Goal: Task Accomplishment & Management: Complete application form

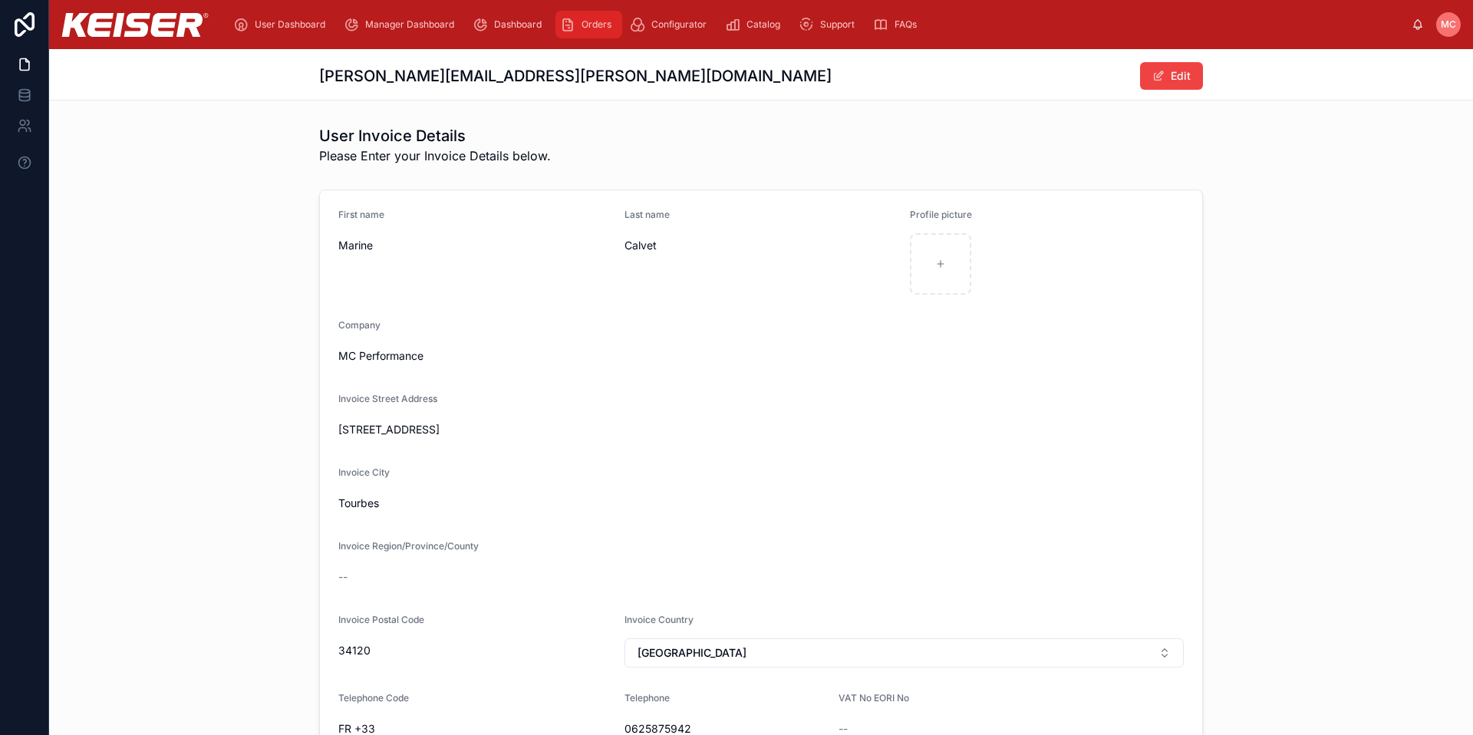
click at [582, 24] on span "Orders" at bounding box center [597, 24] width 30 height 12
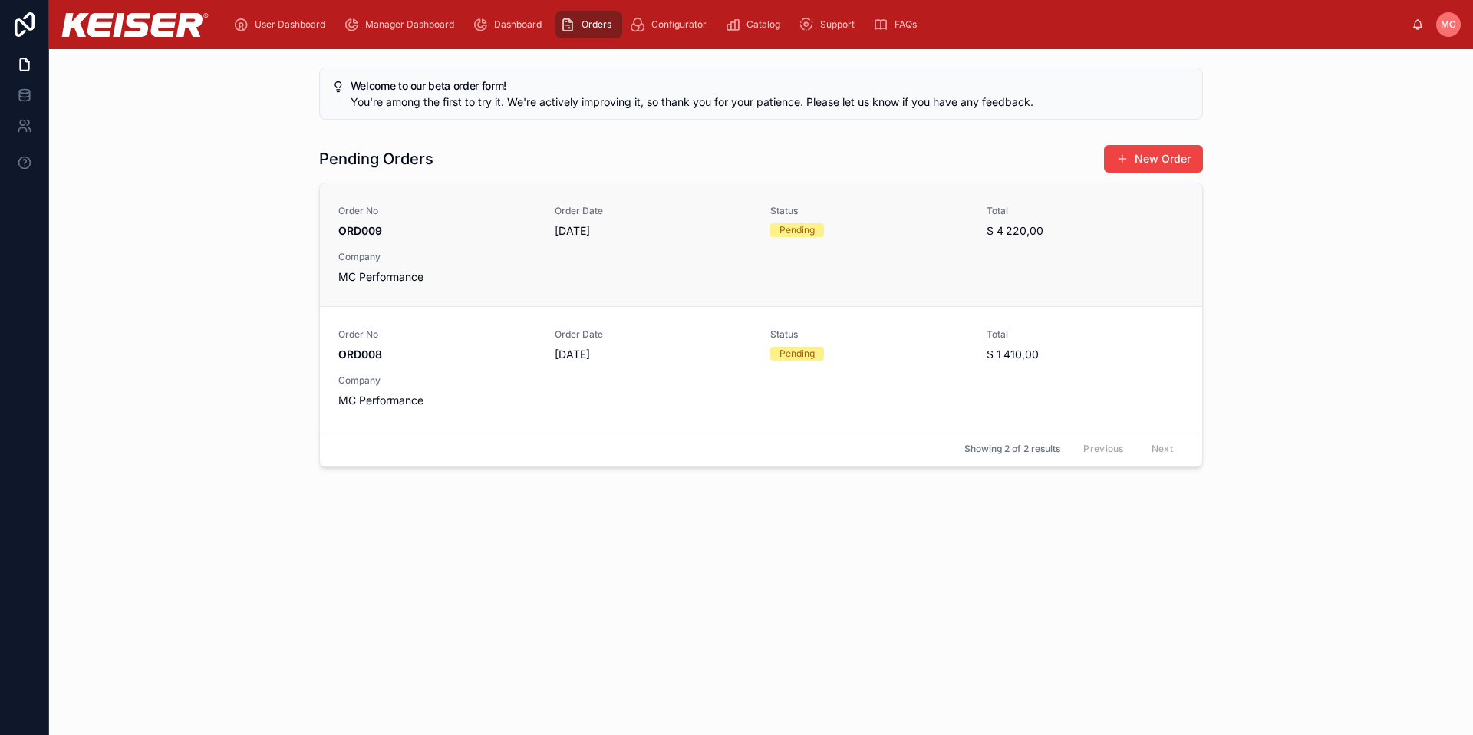
click at [850, 237] on div "Status Pending" at bounding box center [869, 222] width 198 height 34
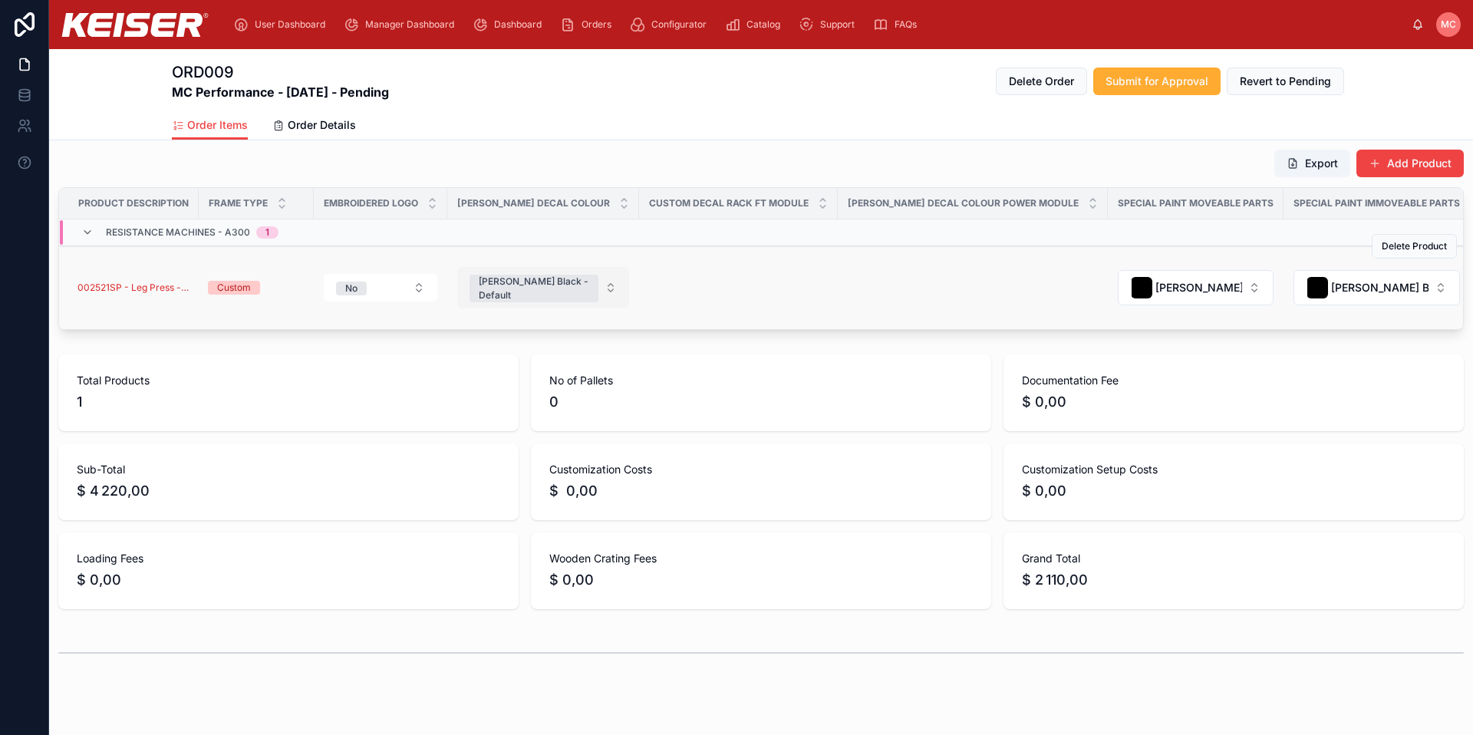
scroll to position [210, 0]
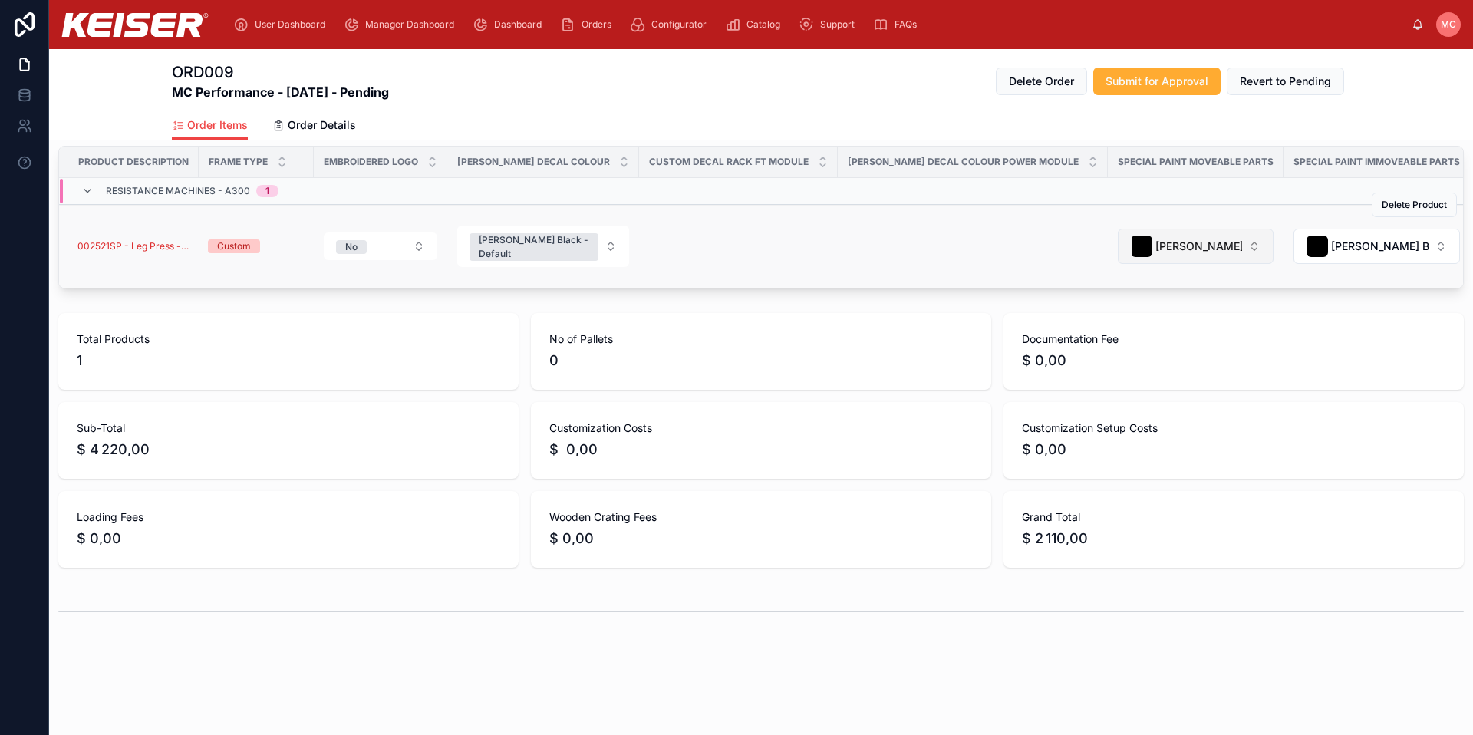
click at [1155, 239] on span "[PERSON_NAME] Black - Default" at bounding box center [1198, 246] width 87 height 15
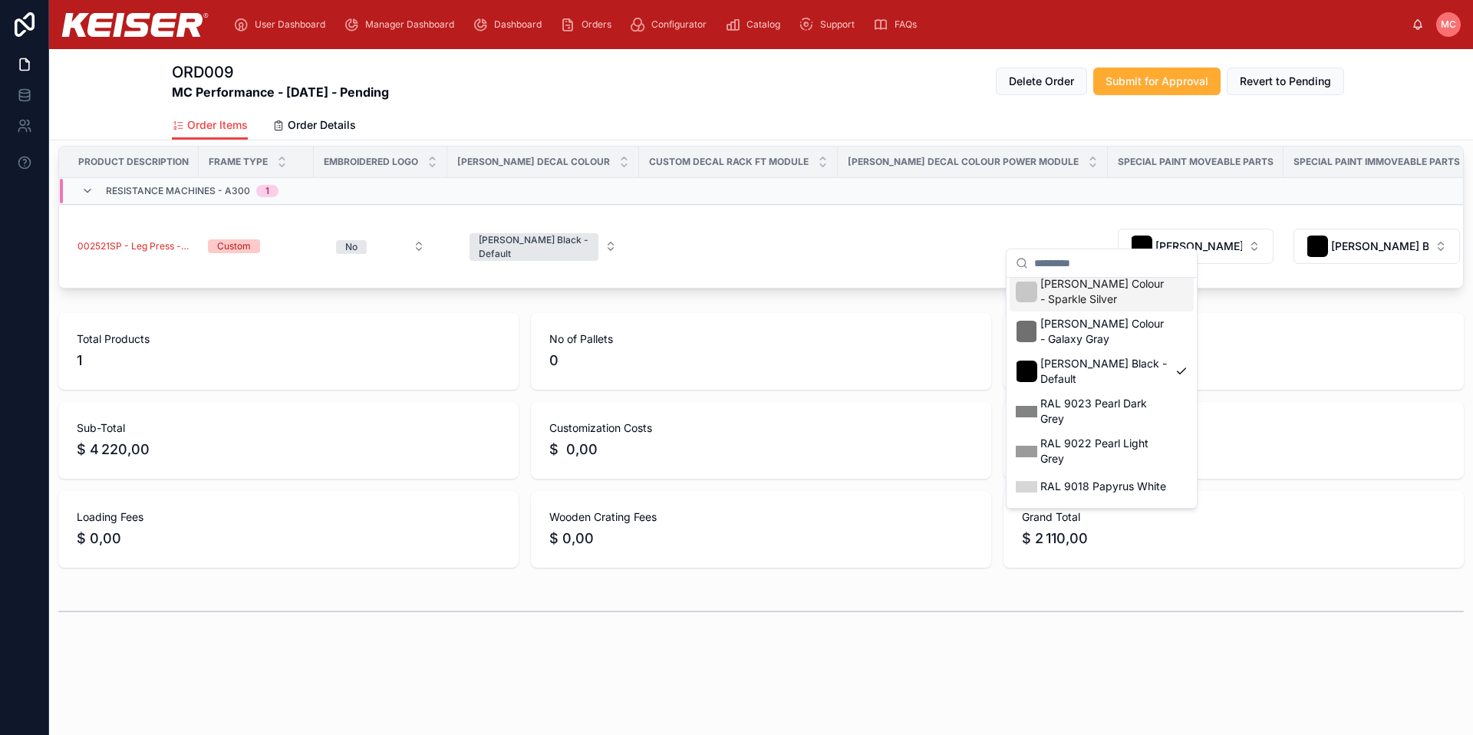
scroll to position [120, 0]
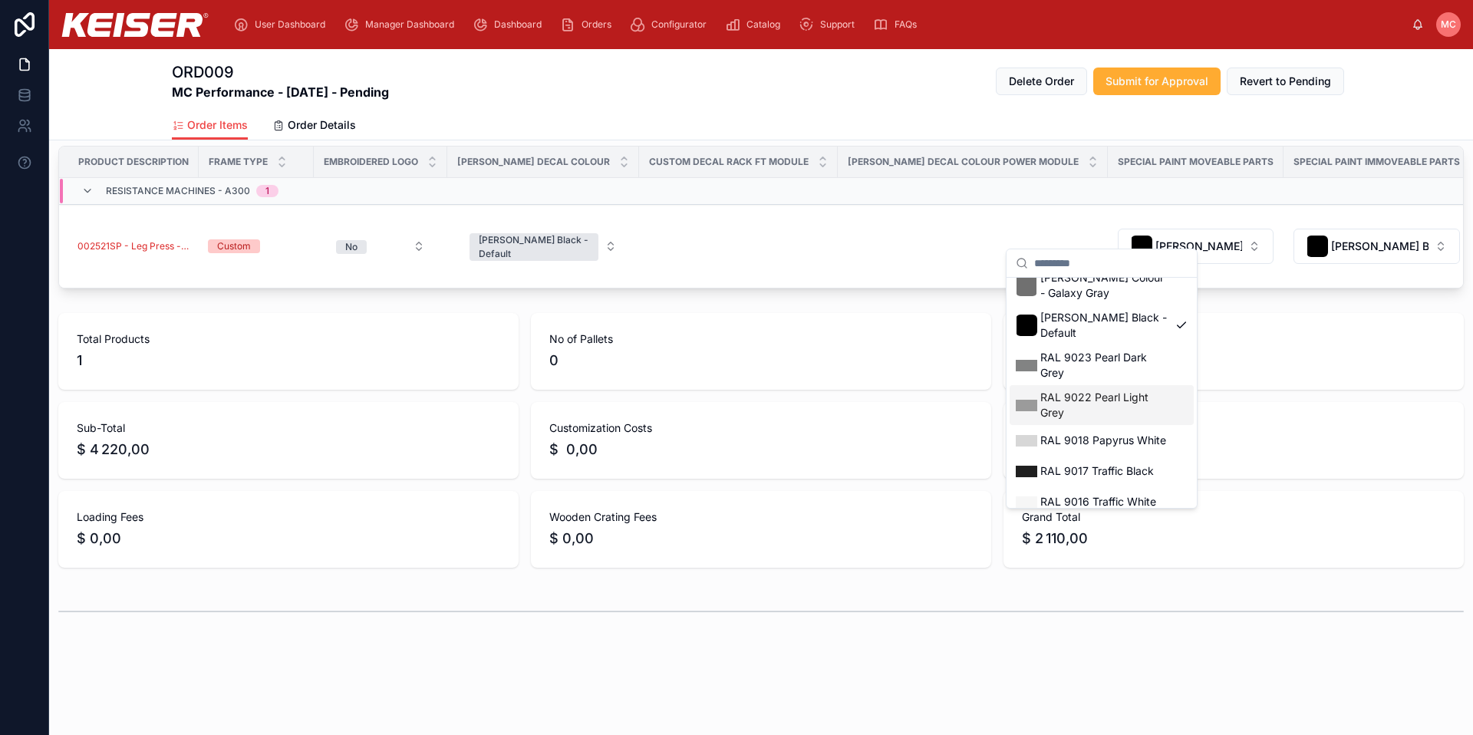
click at [1076, 394] on span "RAL 9022 Pearl Light Grey" at bounding box center [1104, 405] width 129 height 31
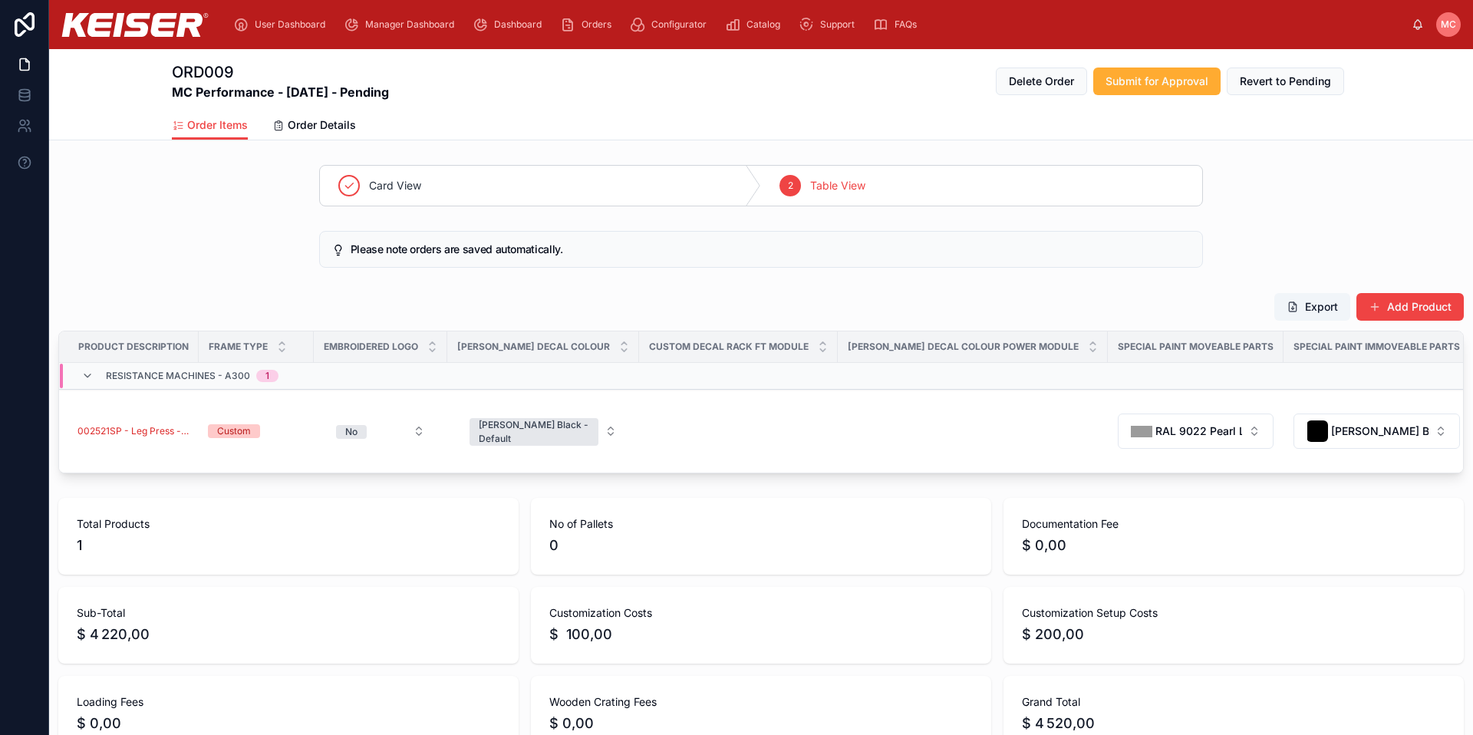
scroll to position [40, 0]
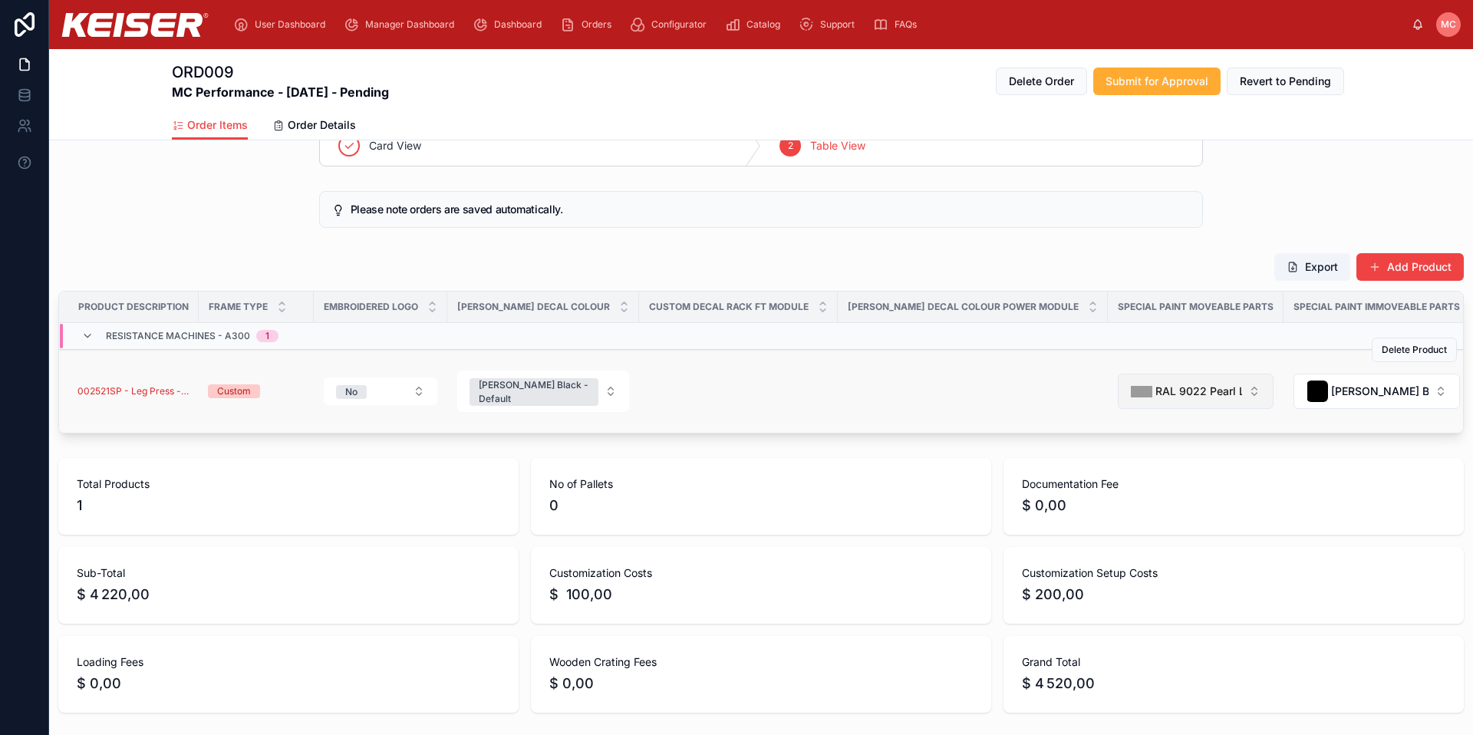
click at [1155, 399] on span "RAL 9022 Pearl Light Grey" at bounding box center [1198, 391] width 87 height 15
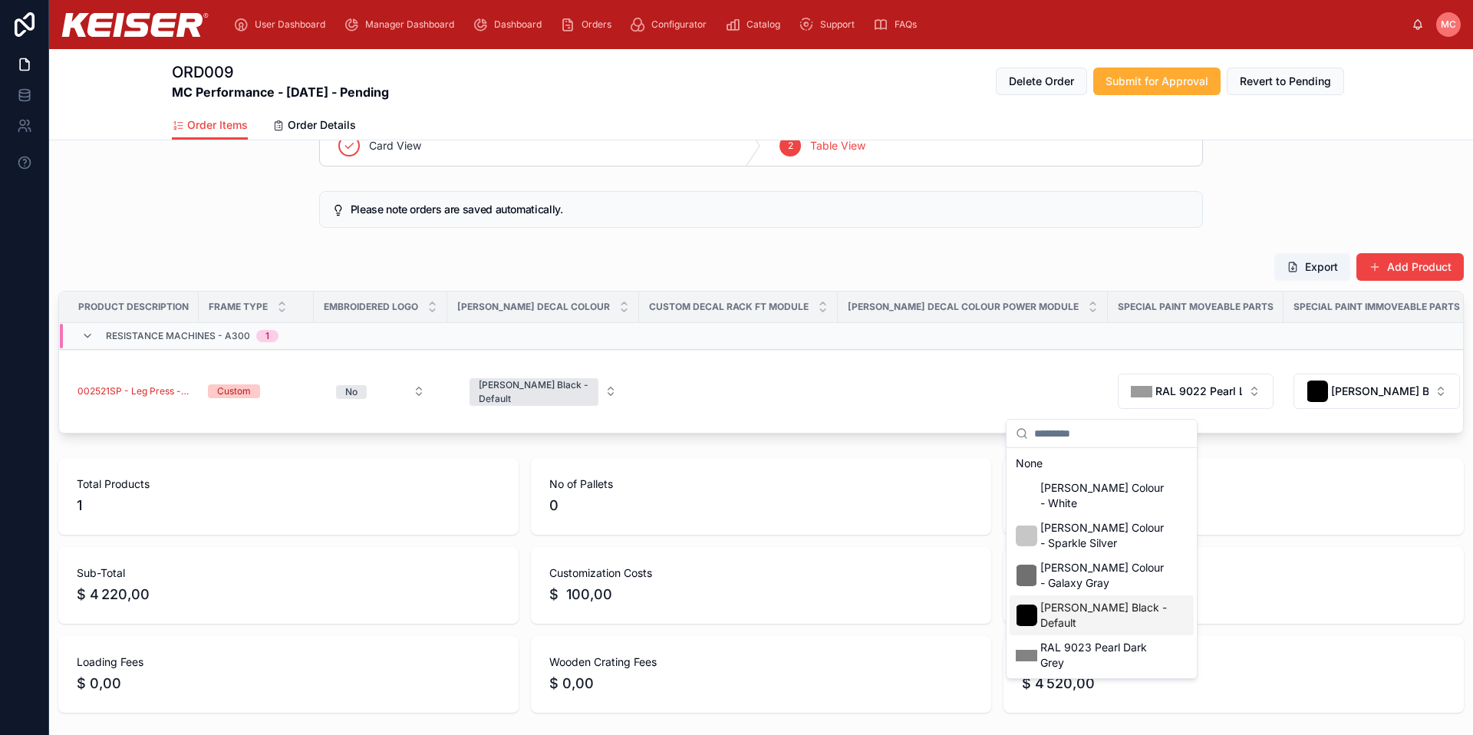
click at [1097, 604] on span "[PERSON_NAME] Black - Default" at bounding box center [1104, 615] width 129 height 31
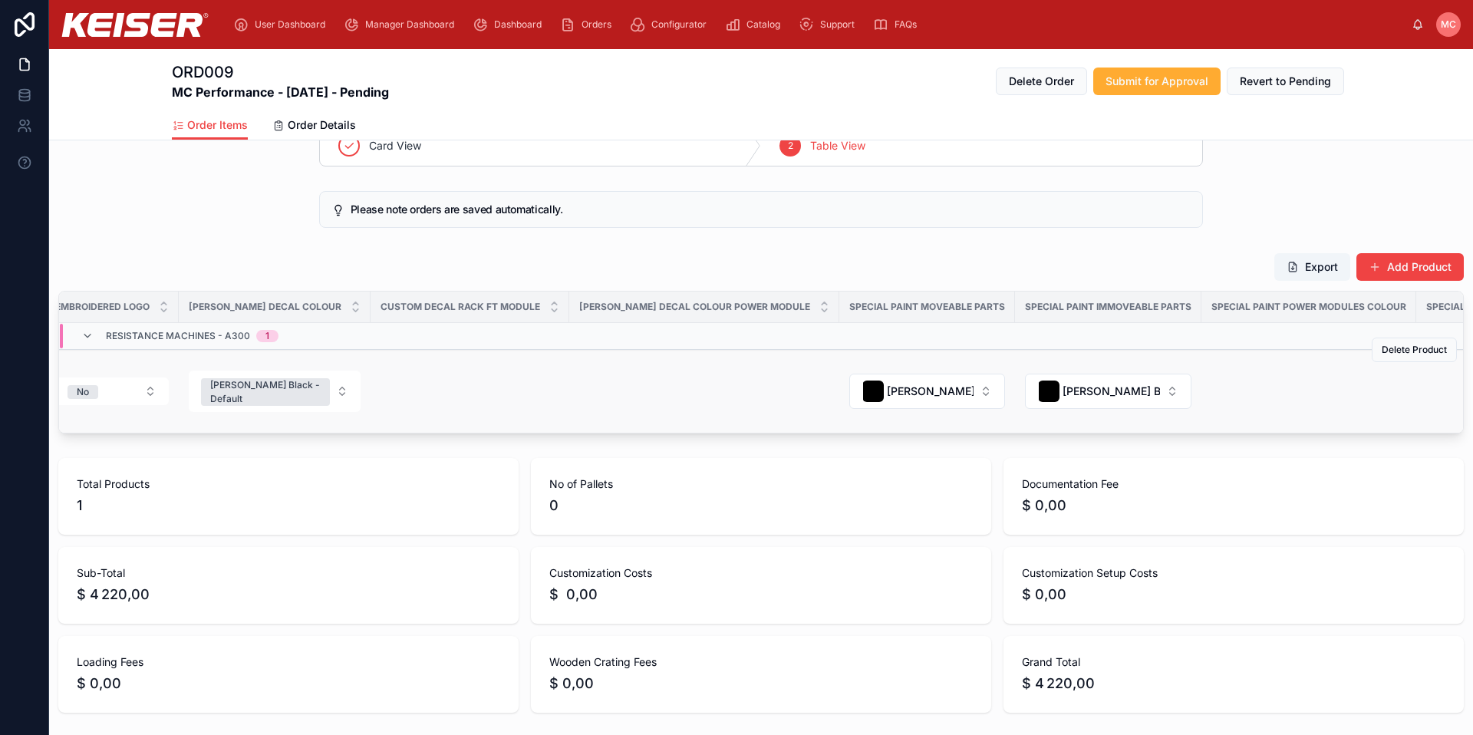
scroll to position [0, 0]
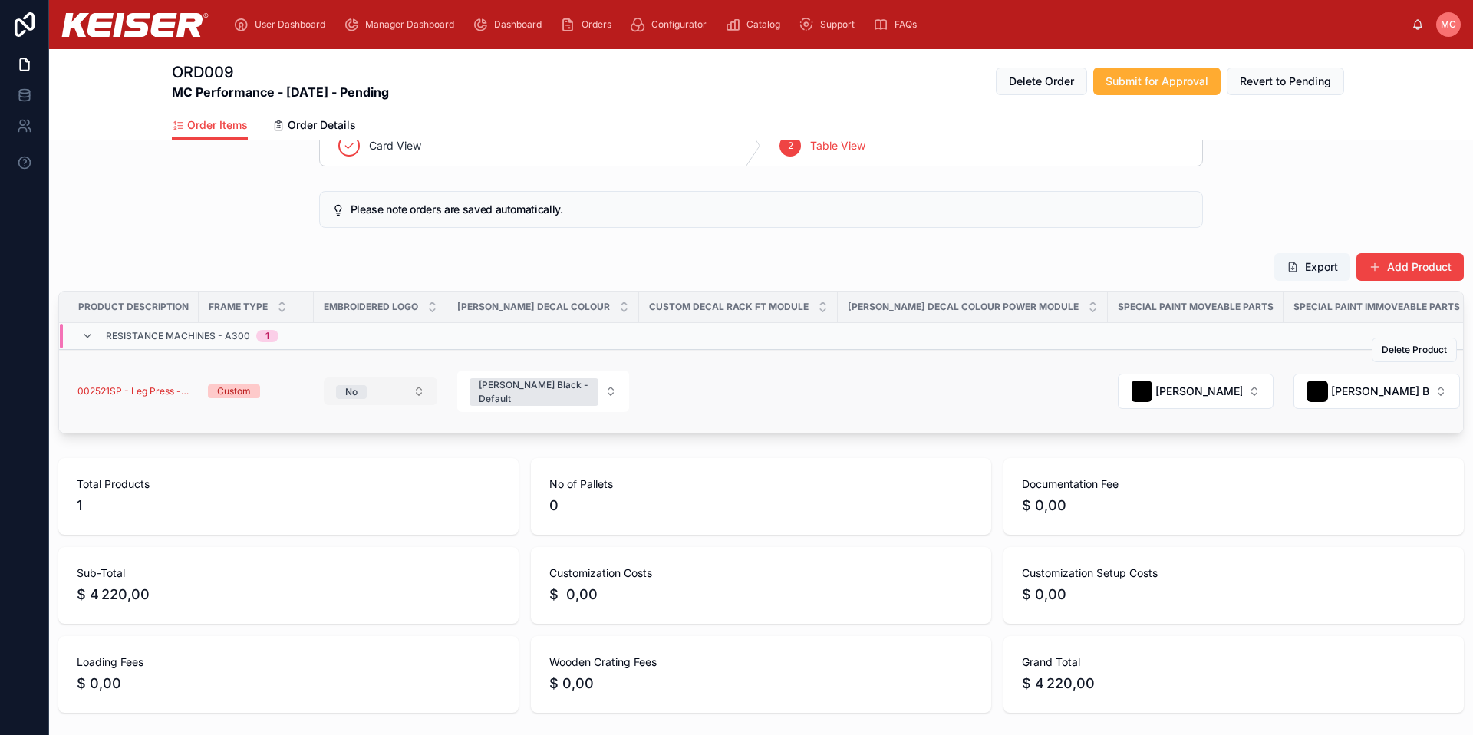
click at [374, 396] on button "No" at bounding box center [381, 391] width 114 height 28
click at [348, 488] on div "Yes" at bounding box center [380, 481] width 184 height 23
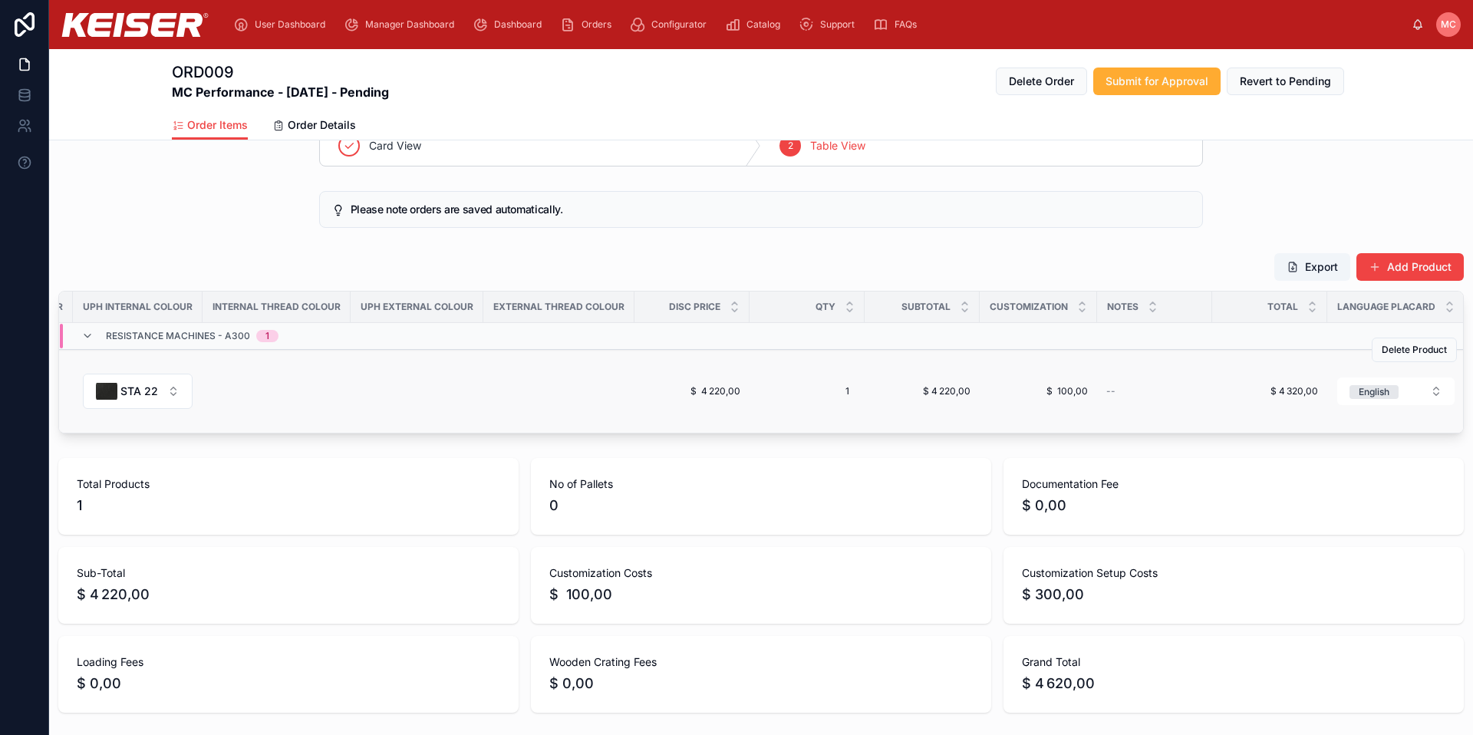
scroll to position [0, 2175]
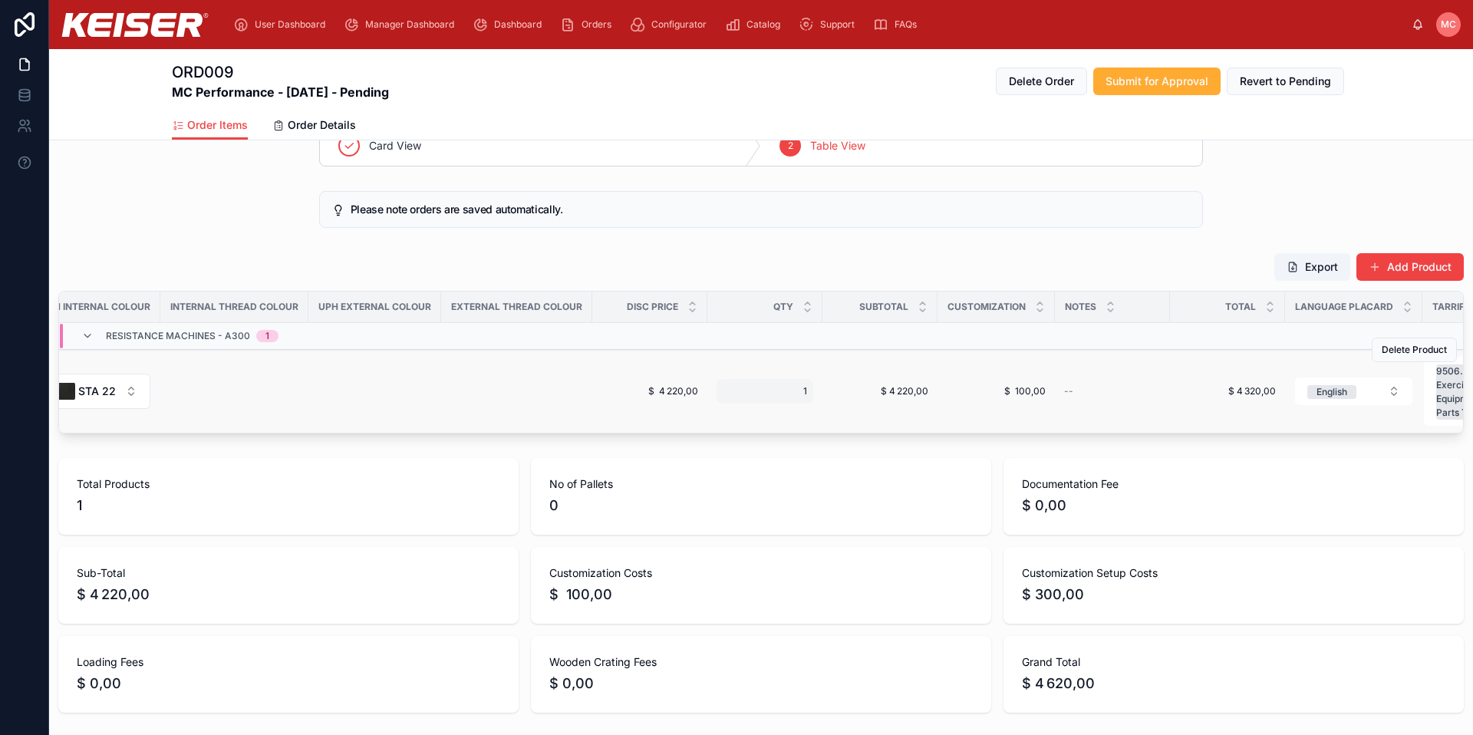
click at [723, 397] on span "1" at bounding box center [765, 391] width 84 height 12
click at [672, 419] on input "*" at bounding box center [698, 420] width 144 height 21
type input "*"
click at [812, 420] on icon "submit" at bounding box center [811, 419] width 12 height 12
click at [1426, 344] on span "Delete Product" at bounding box center [1414, 346] width 65 height 12
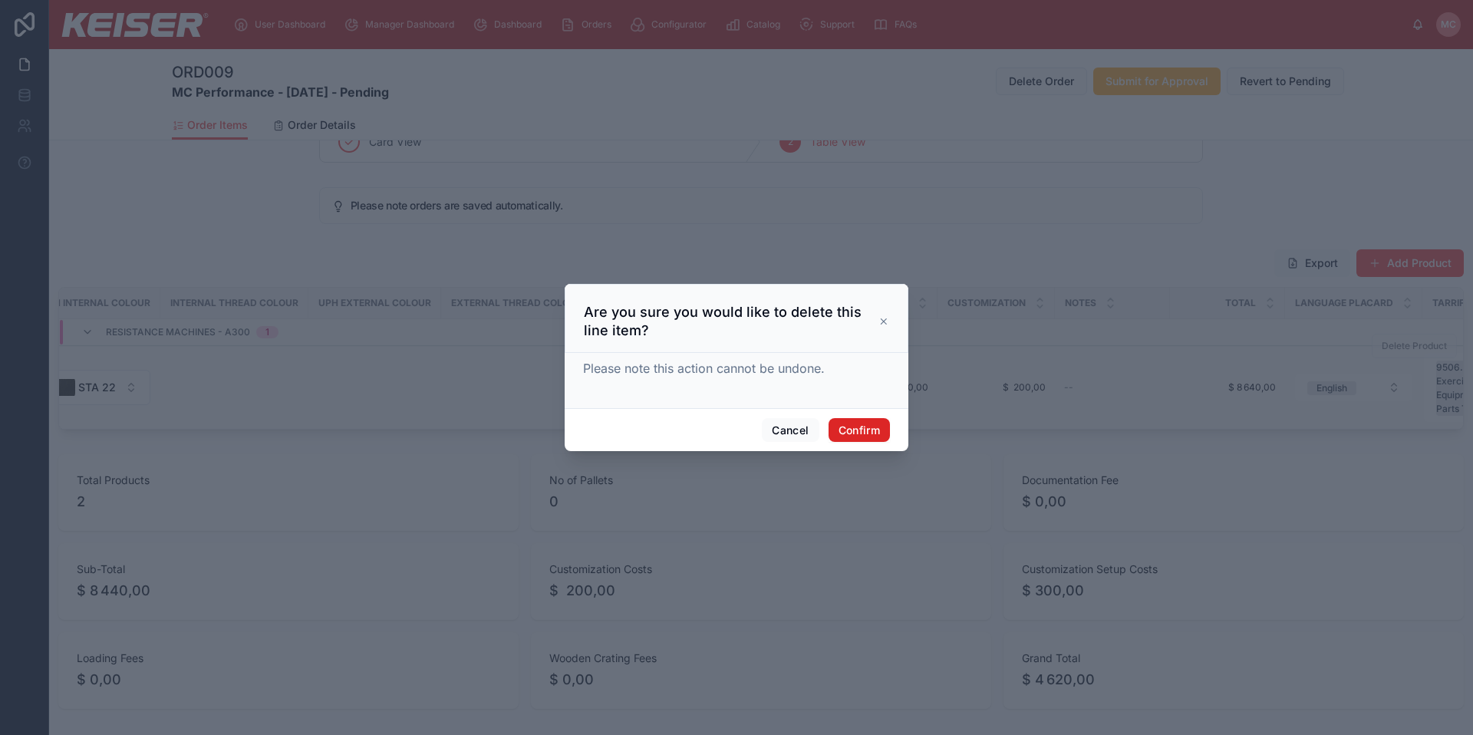
click at [844, 430] on button "Confirm" at bounding box center [859, 430] width 61 height 25
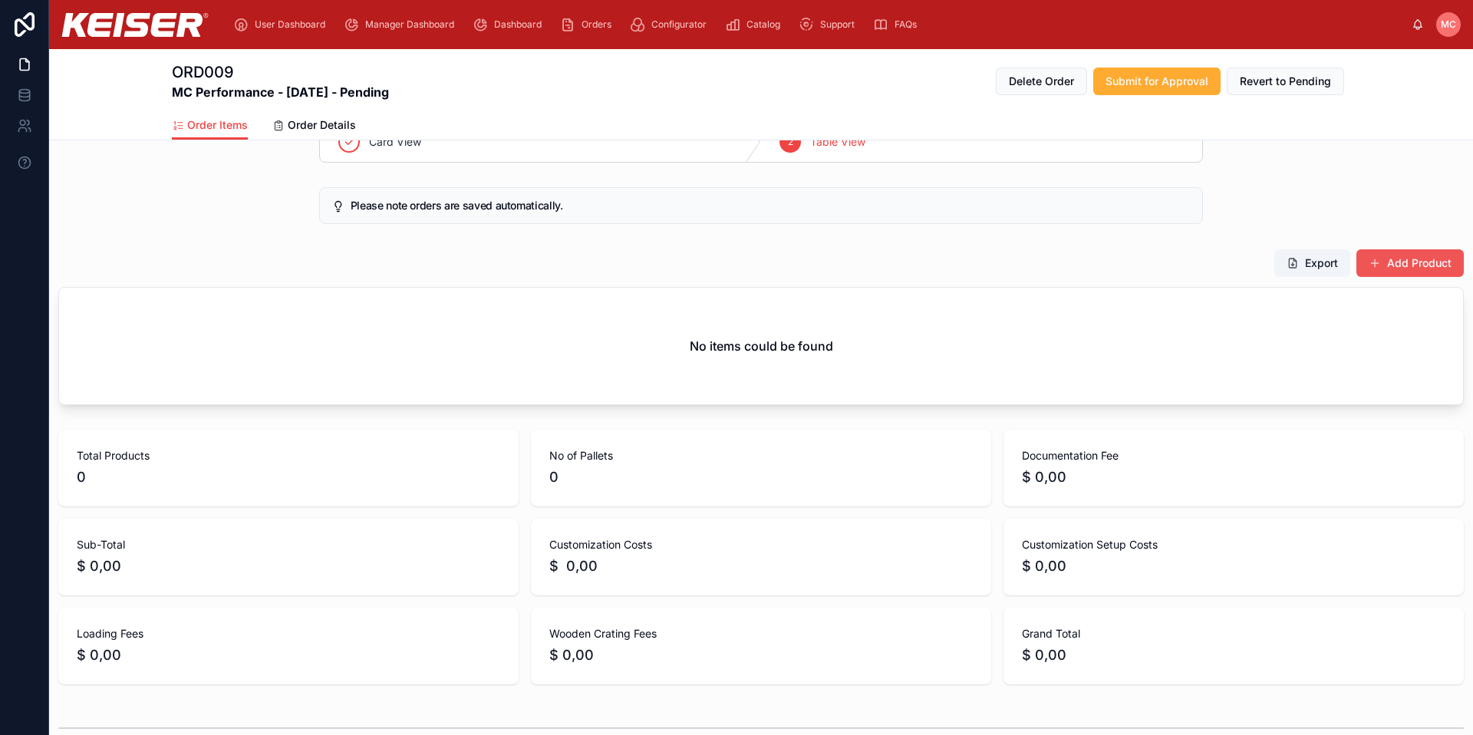
click at [1390, 262] on button "Add Product" at bounding box center [1409, 263] width 107 height 28
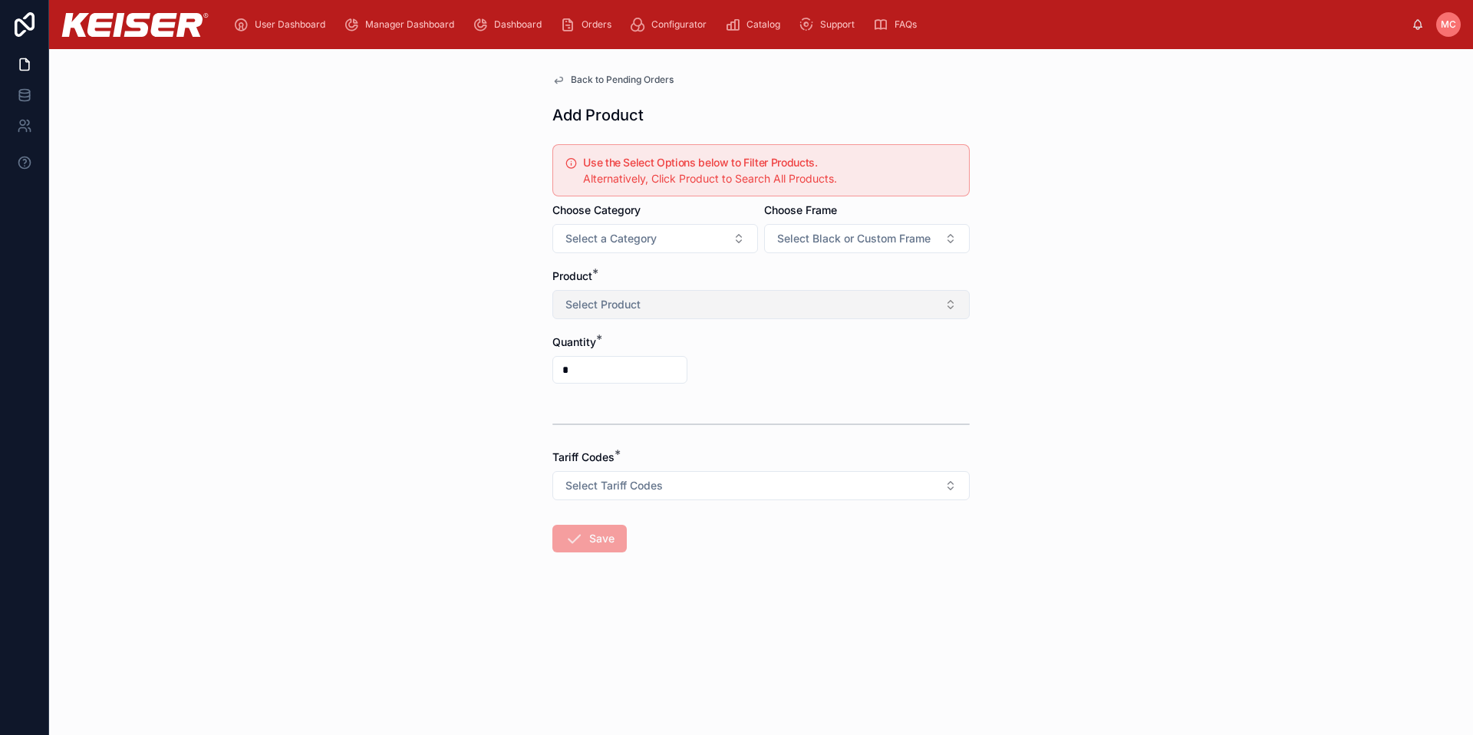
click at [639, 303] on span "Select Product" at bounding box center [602, 304] width 75 height 15
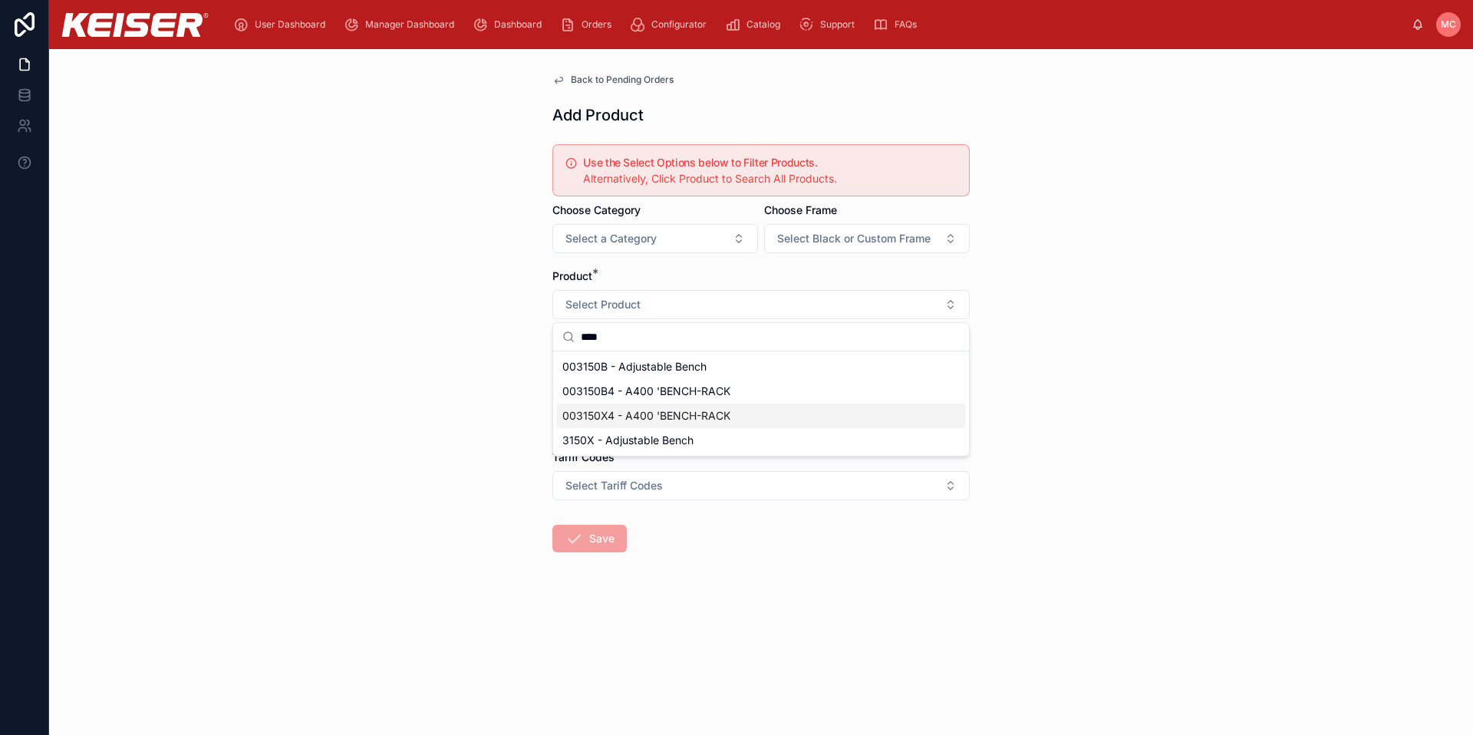
type input "****"
click at [654, 418] on span "003150X4 - A400 'BENCH-RACK" at bounding box center [646, 415] width 168 height 15
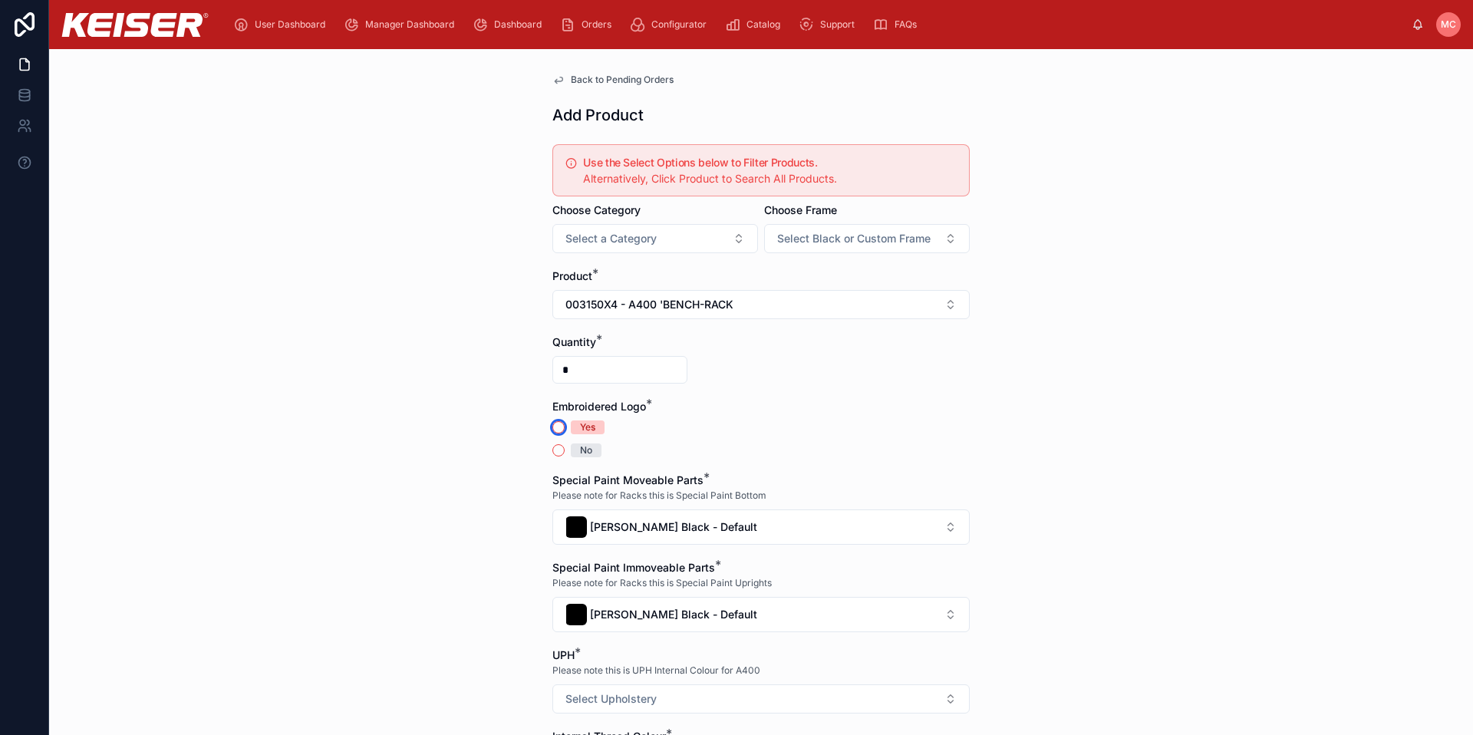
click at [552, 425] on button "Yes" at bounding box center [558, 427] width 12 height 12
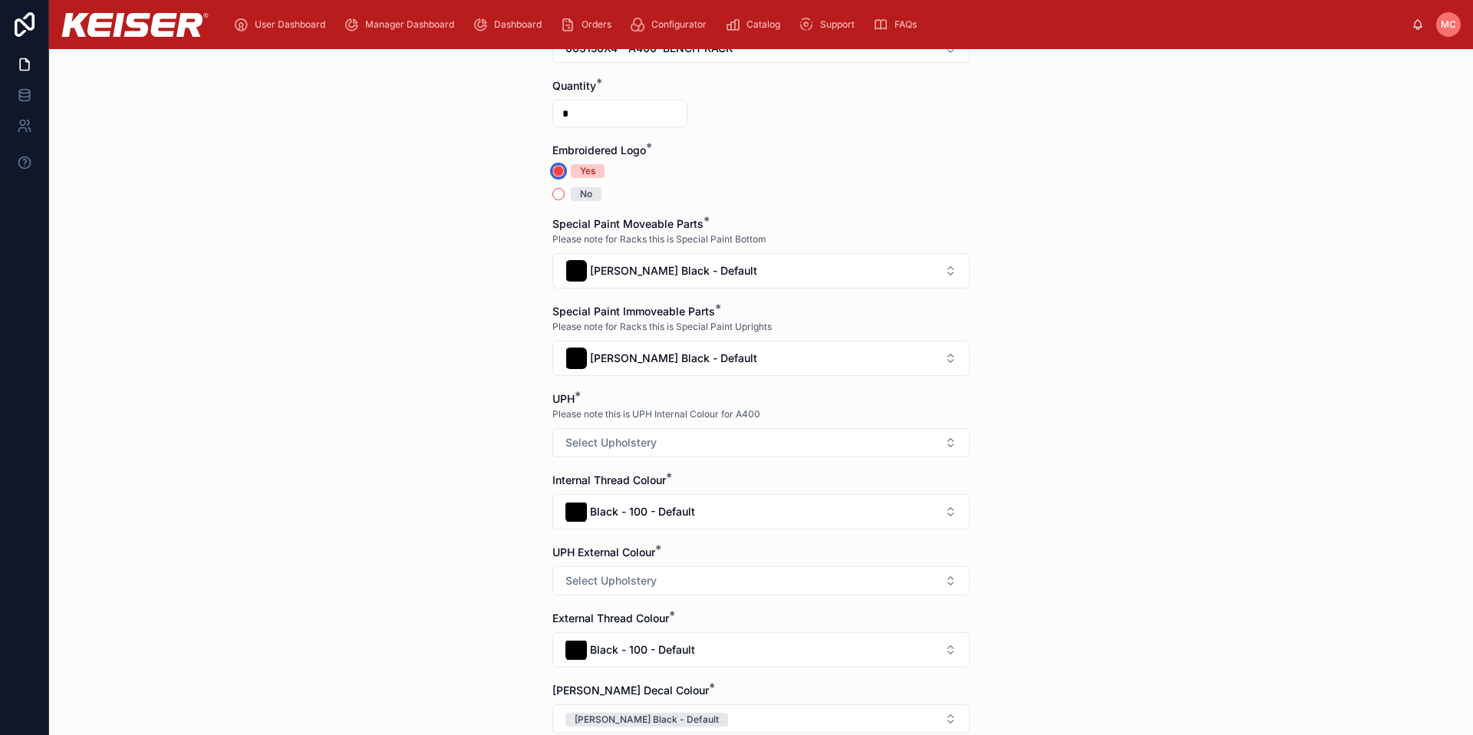
scroll to position [409, 0]
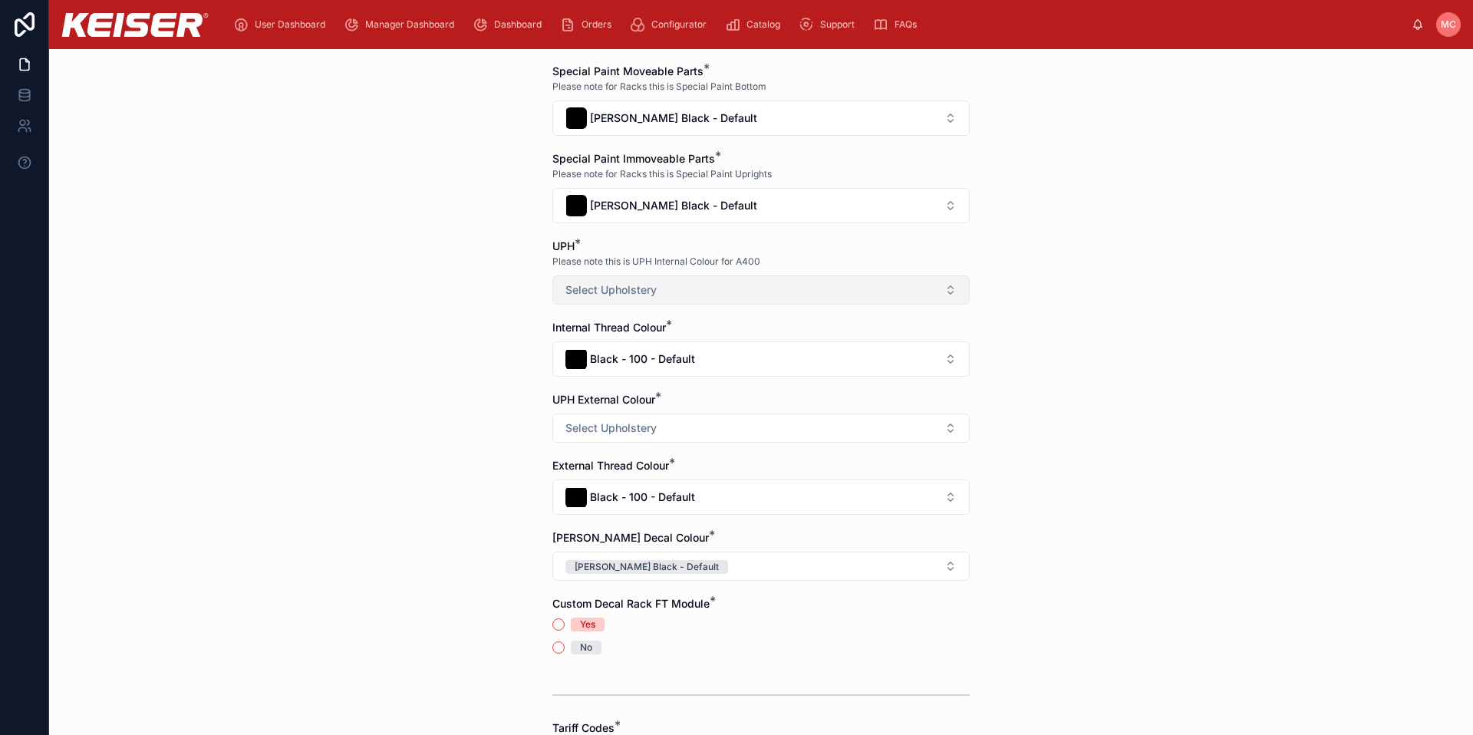
click at [617, 298] on button "Select Upholstery" at bounding box center [760, 289] width 417 height 29
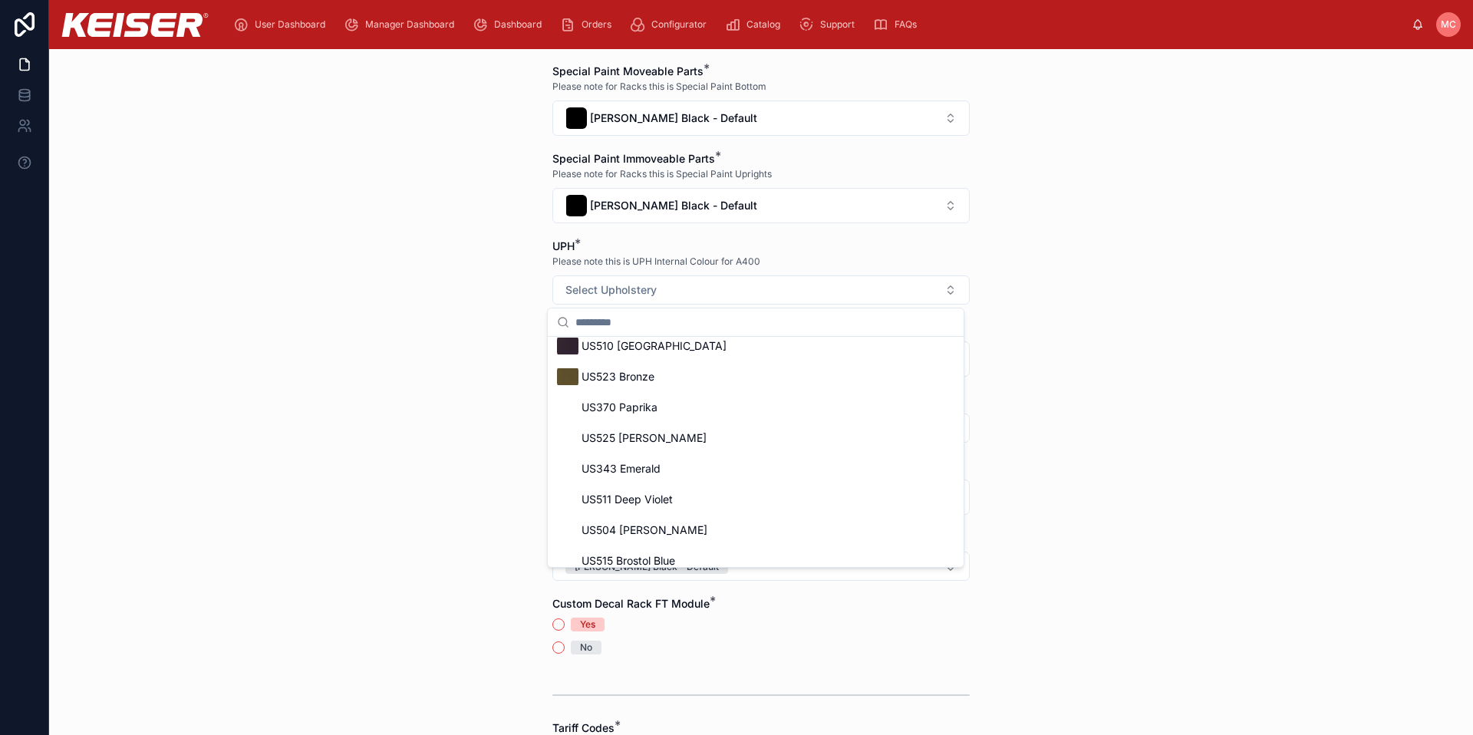
scroll to position [727, 0]
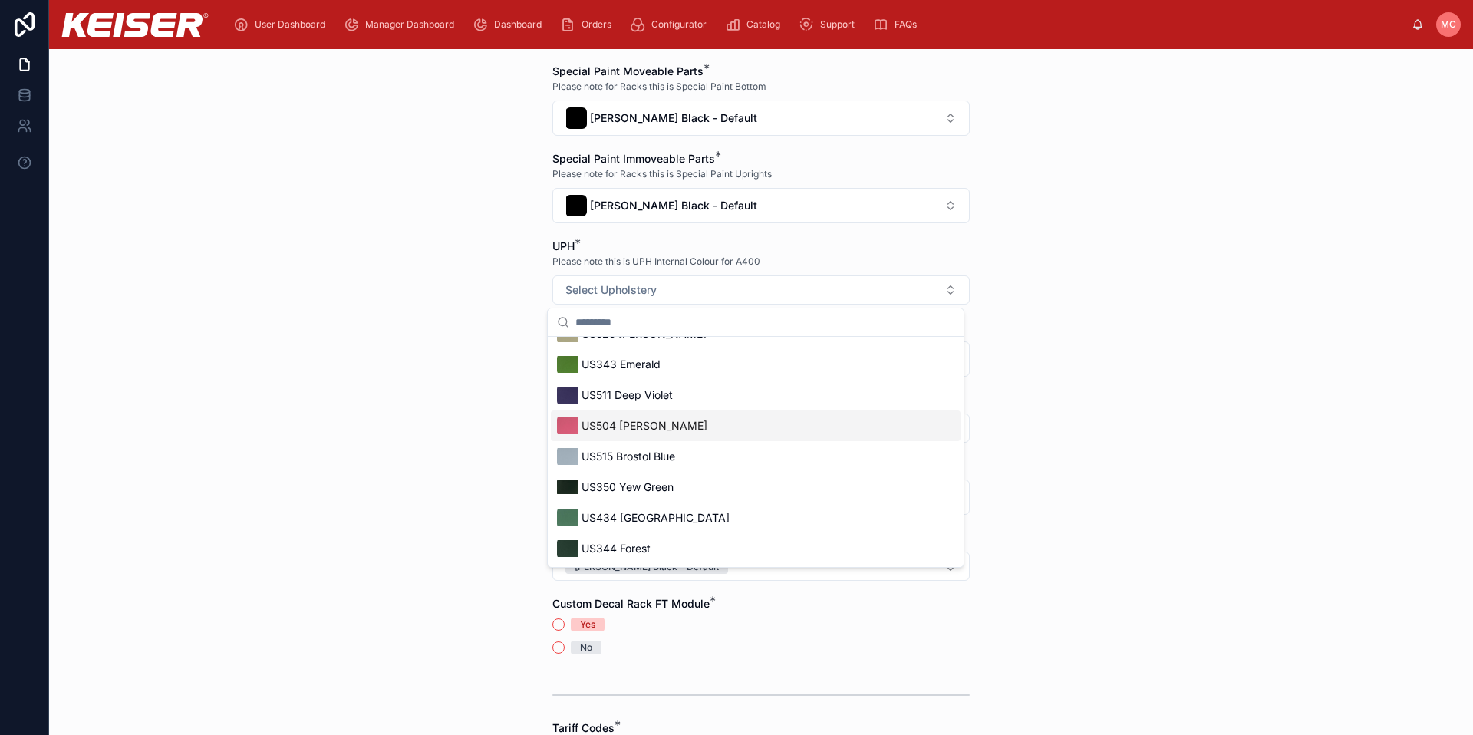
click at [623, 427] on span "US504 [PERSON_NAME]" at bounding box center [645, 425] width 126 height 15
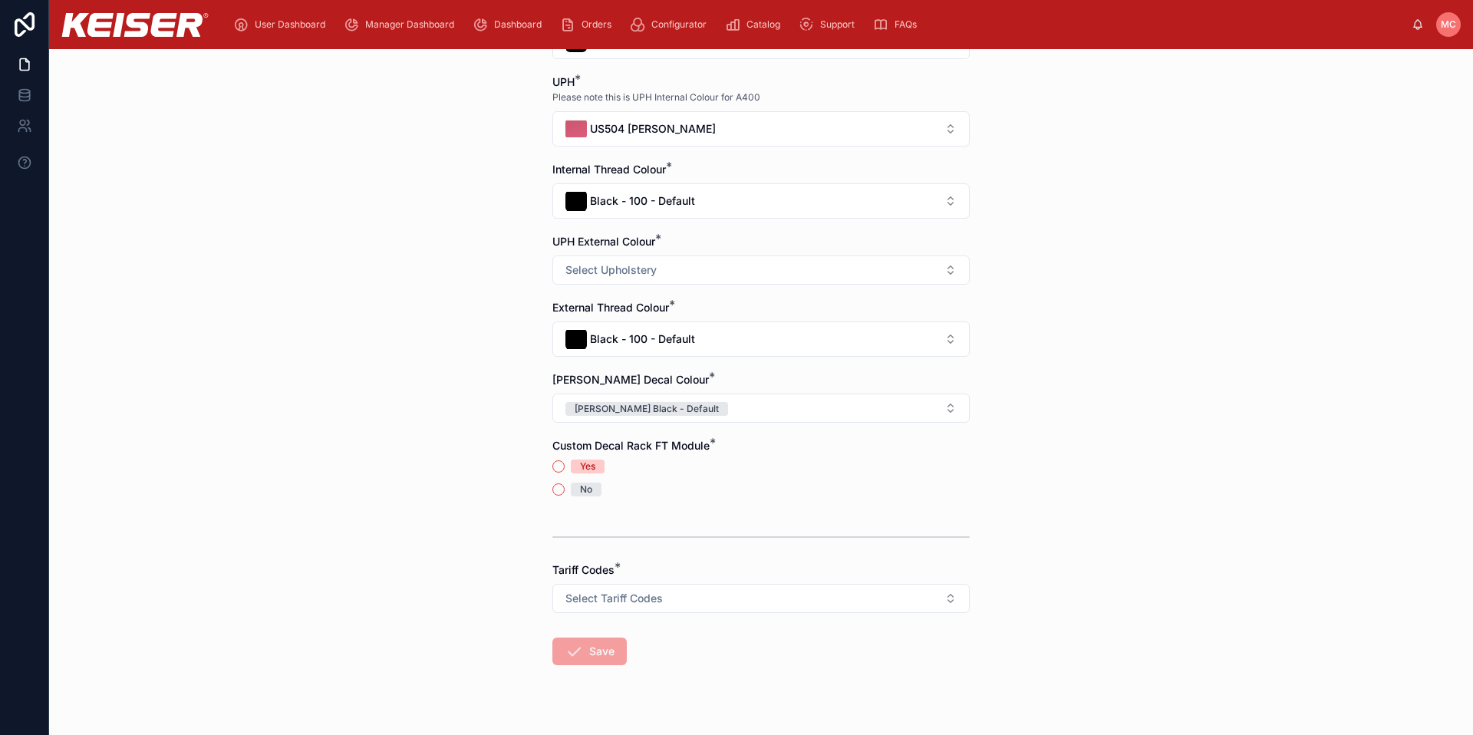
scroll to position [602, 0]
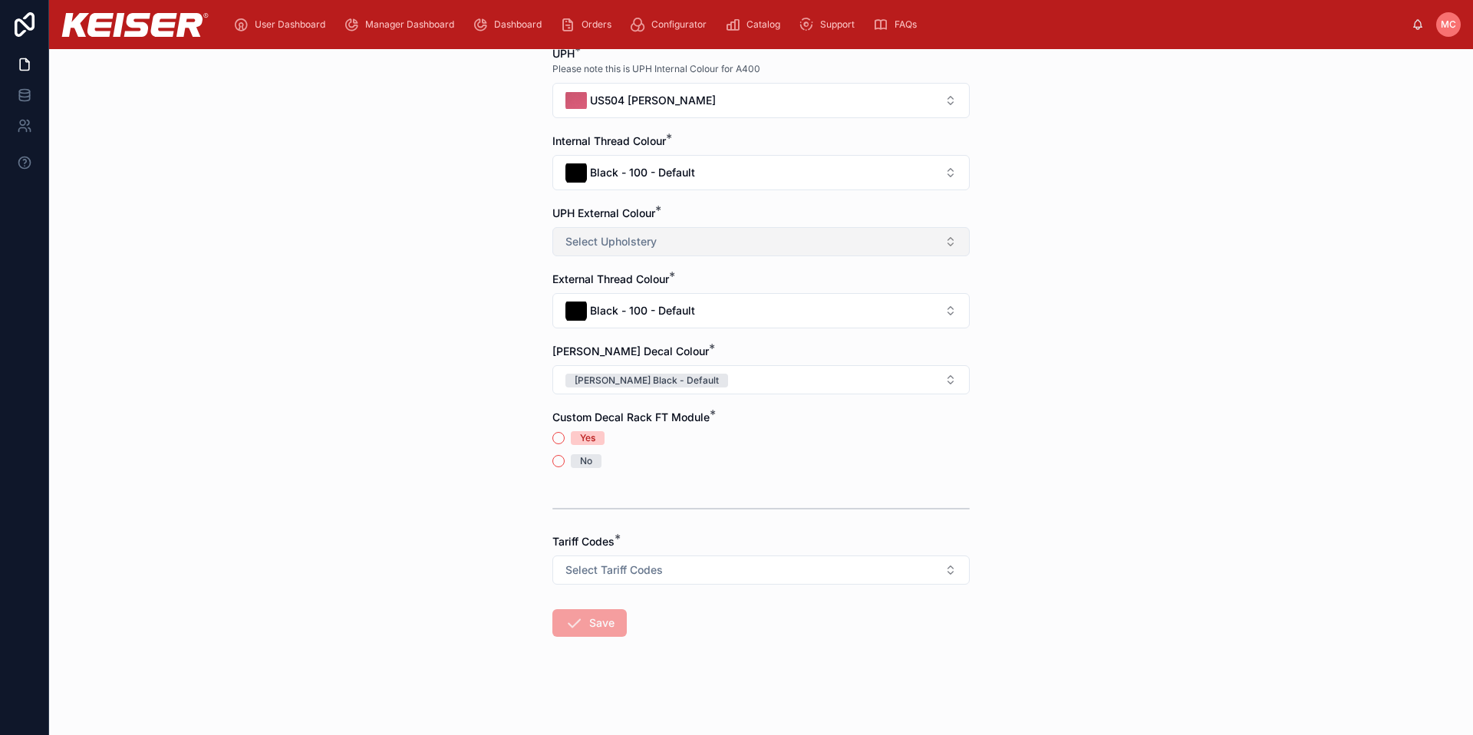
click at [663, 243] on button "Select Upholstery" at bounding box center [760, 241] width 417 height 29
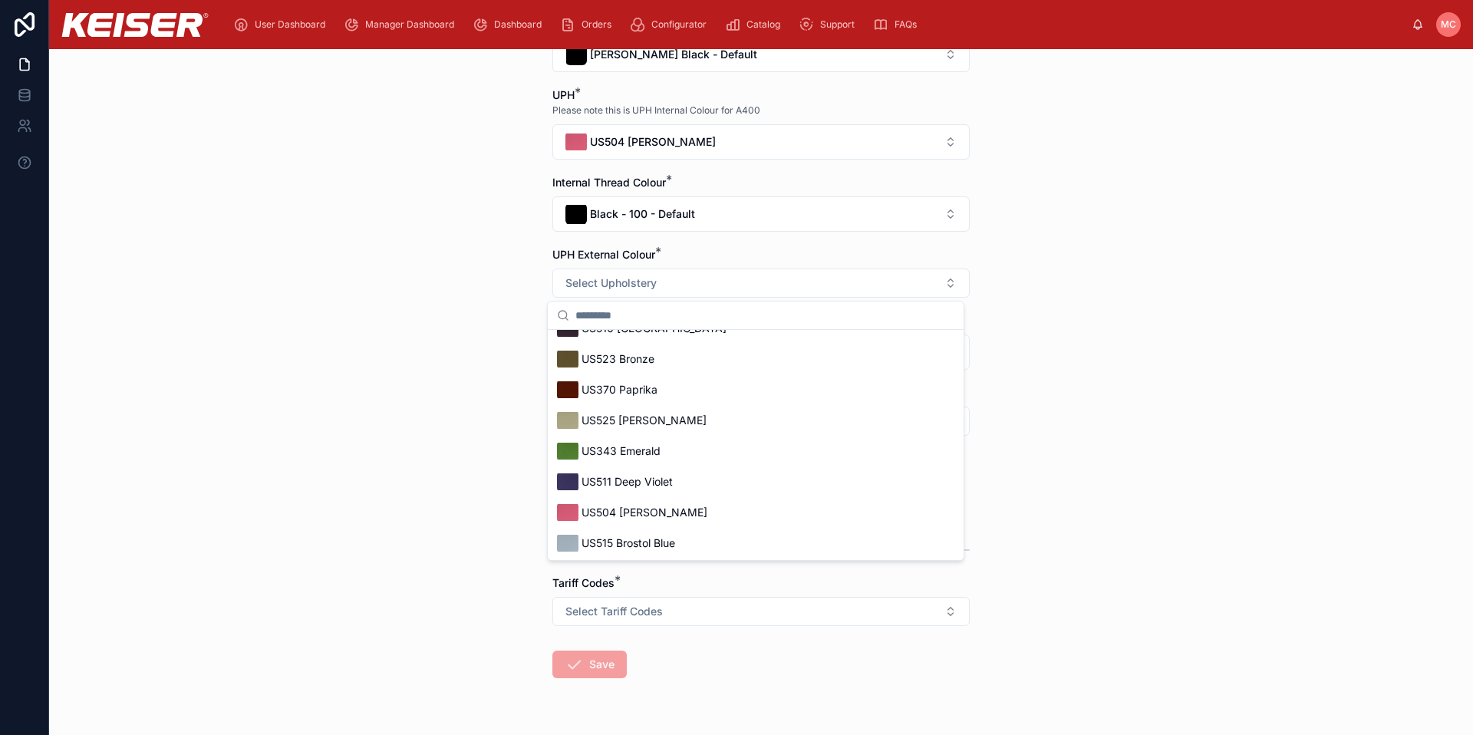
scroll to position [661, 0]
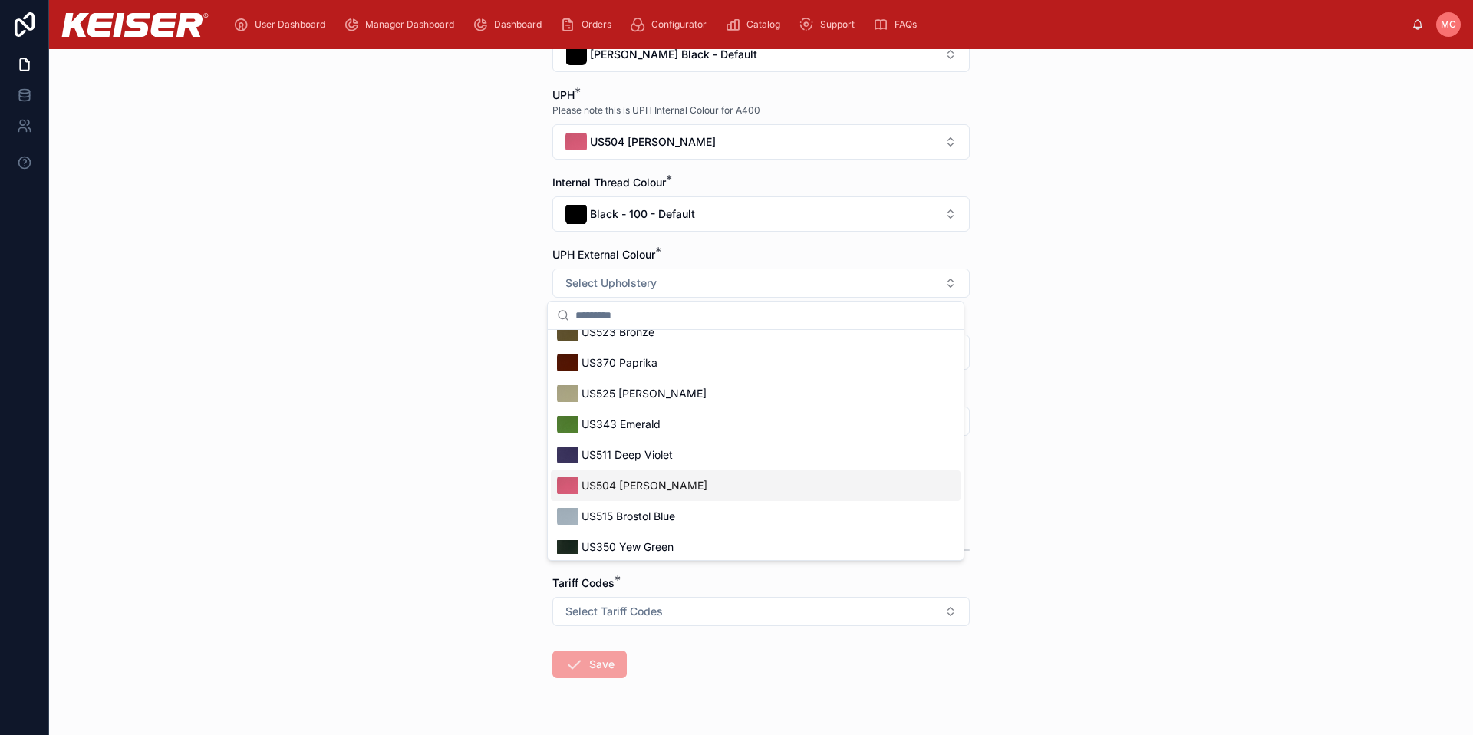
click at [613, 483] on span "US504 [PERSON_NAME]" at bounding box center [645, 485] width 126 height 15
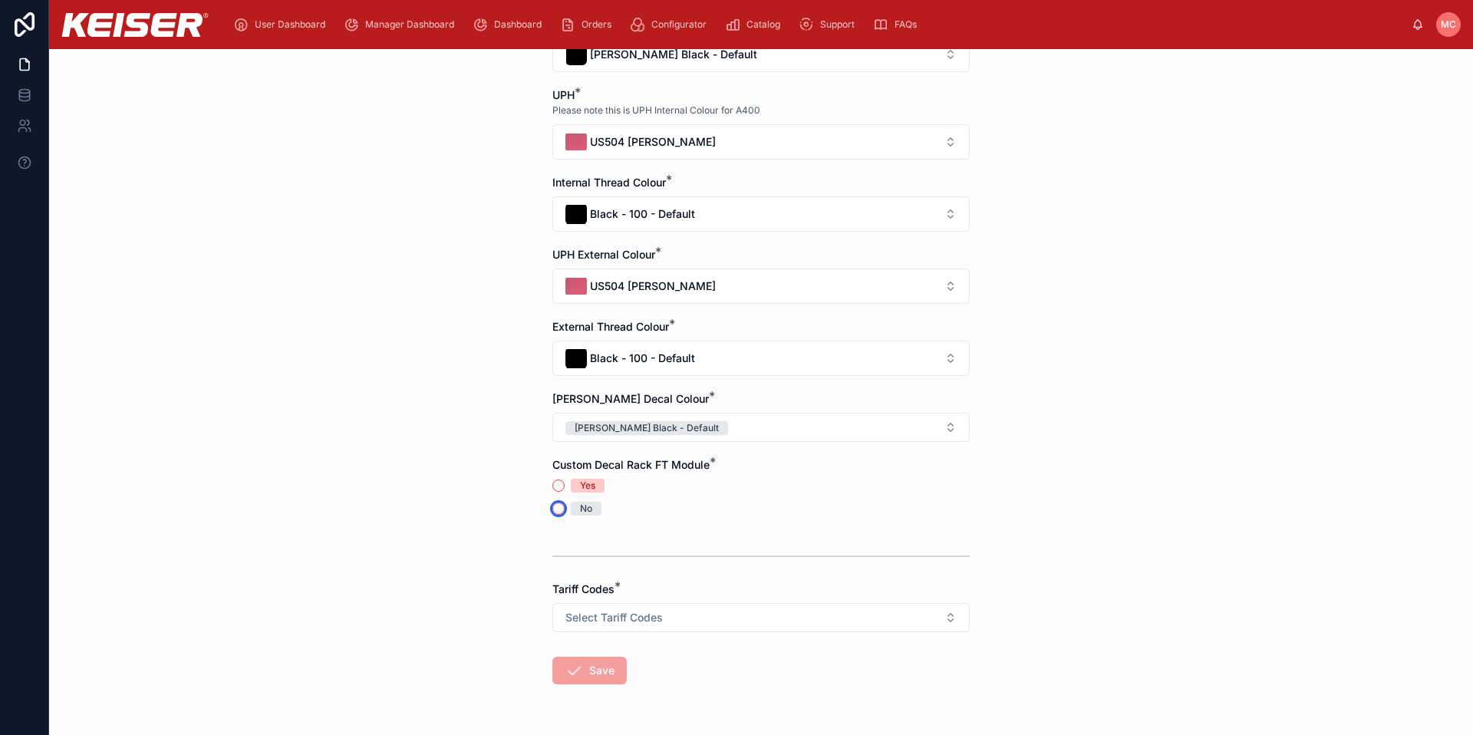
click at [552, 510] on button "No" at bounding box center [558, 509] width 12 height 12
click at [709, 615] on button "Select Tariff Codes" at bounding box center [760, 617] width 417 height 29
click at [621, 674] on div "9506.91.0030 Exercise Equipment and Parts Thereof" at bounding box center [680, 679] width 229 height 14
click at [589, 670] on button "Save" at bounding box center [589, 671] width 74 height 28
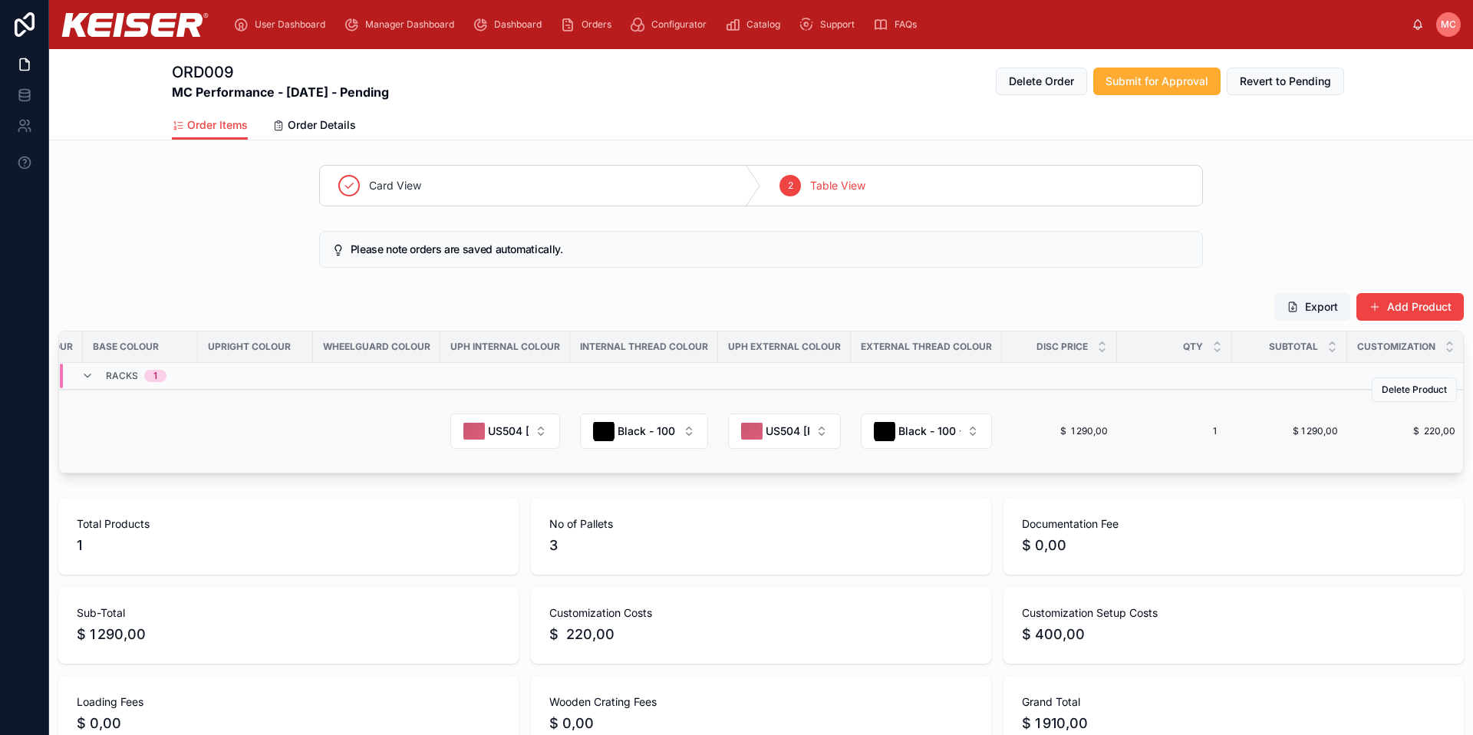
scroll to position [0, 1766]
click at [765, 437] on span "US504 [PERSON_NAME]" at bounding box center [787, 431] width 44 height 15
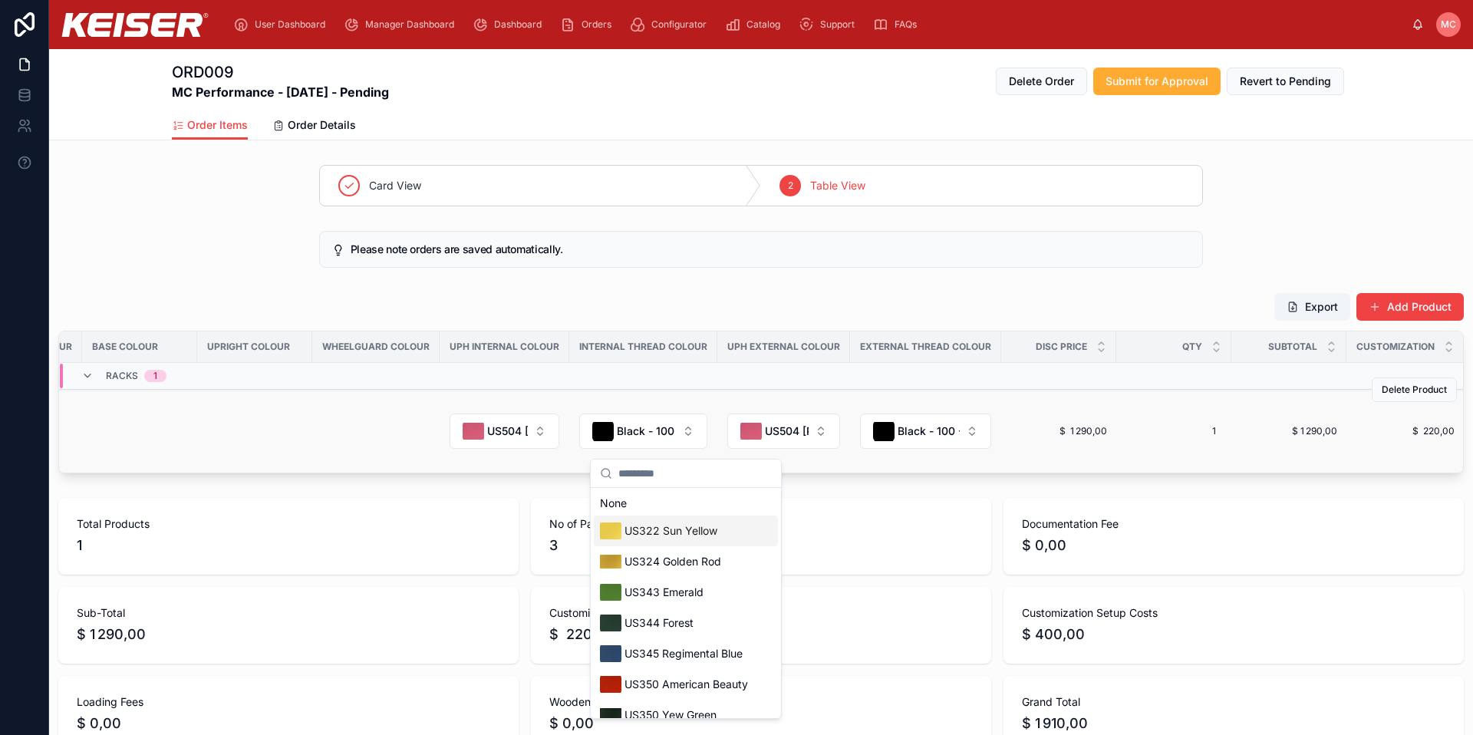
click at [717, 399] on td "US504 [PERSON_NAME]" at bounding box center [783, 432] width 133 height 84
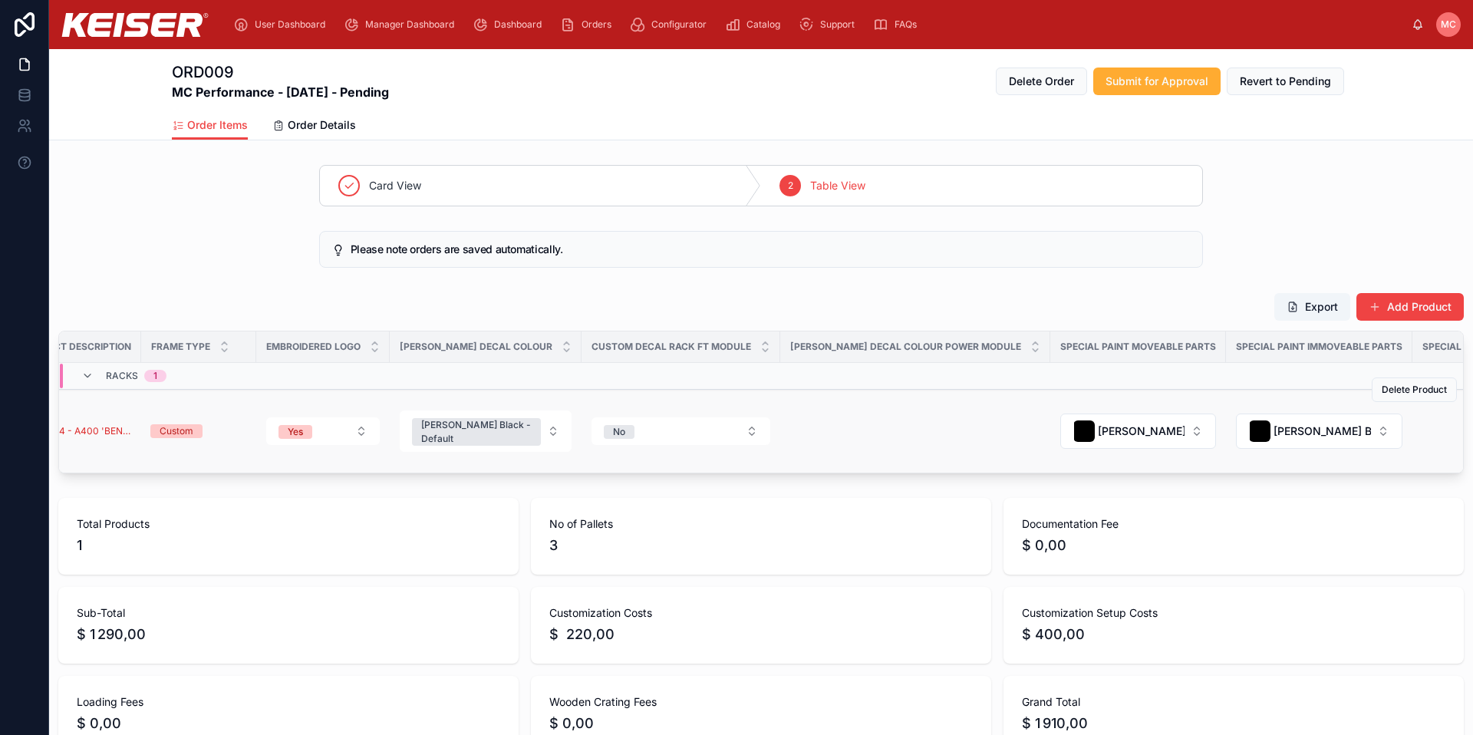
scroll to position [0, 0]
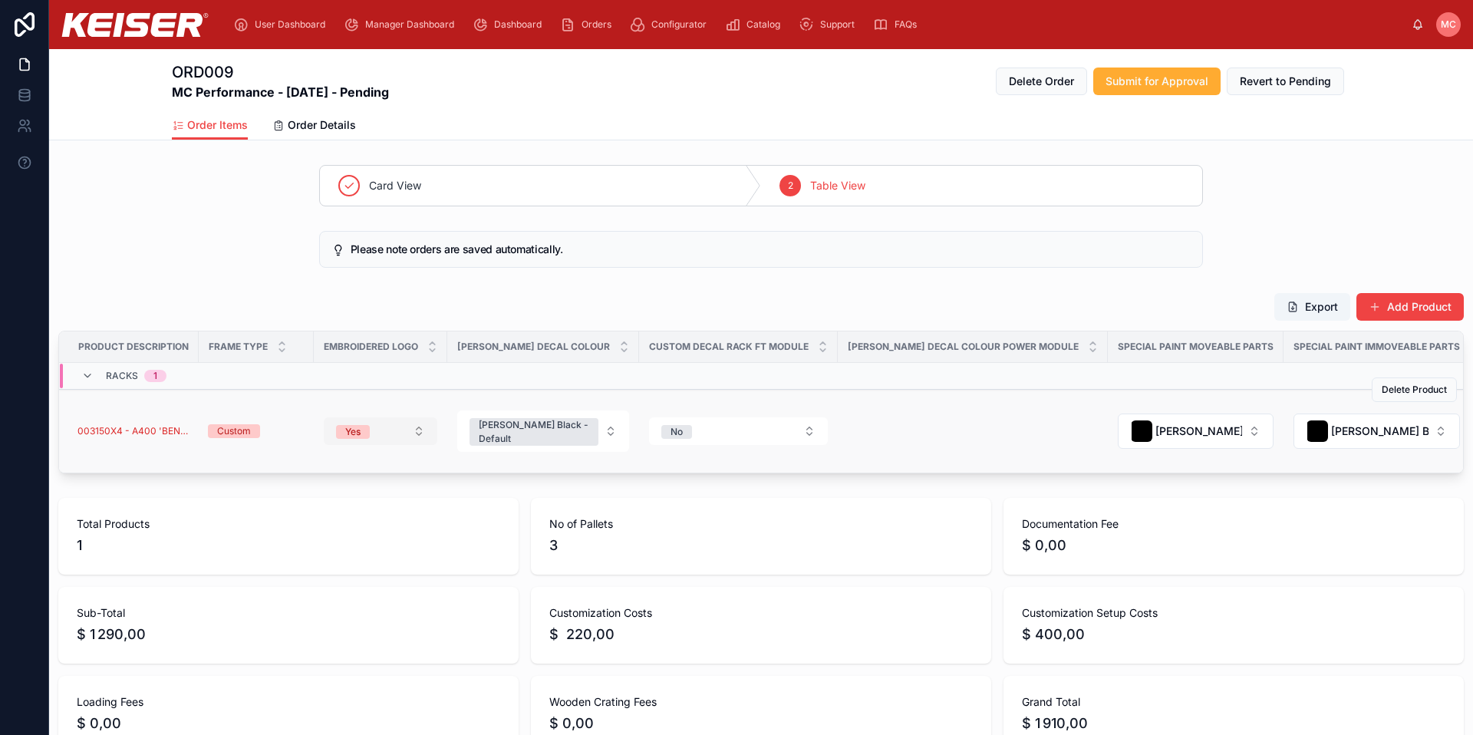
click at [391, 438] on button "Yes" at bounding box center [381, 431] width 114 height 28
click at [352, 539] on div "No" at bounding box center [380, 544] width 184 height 23
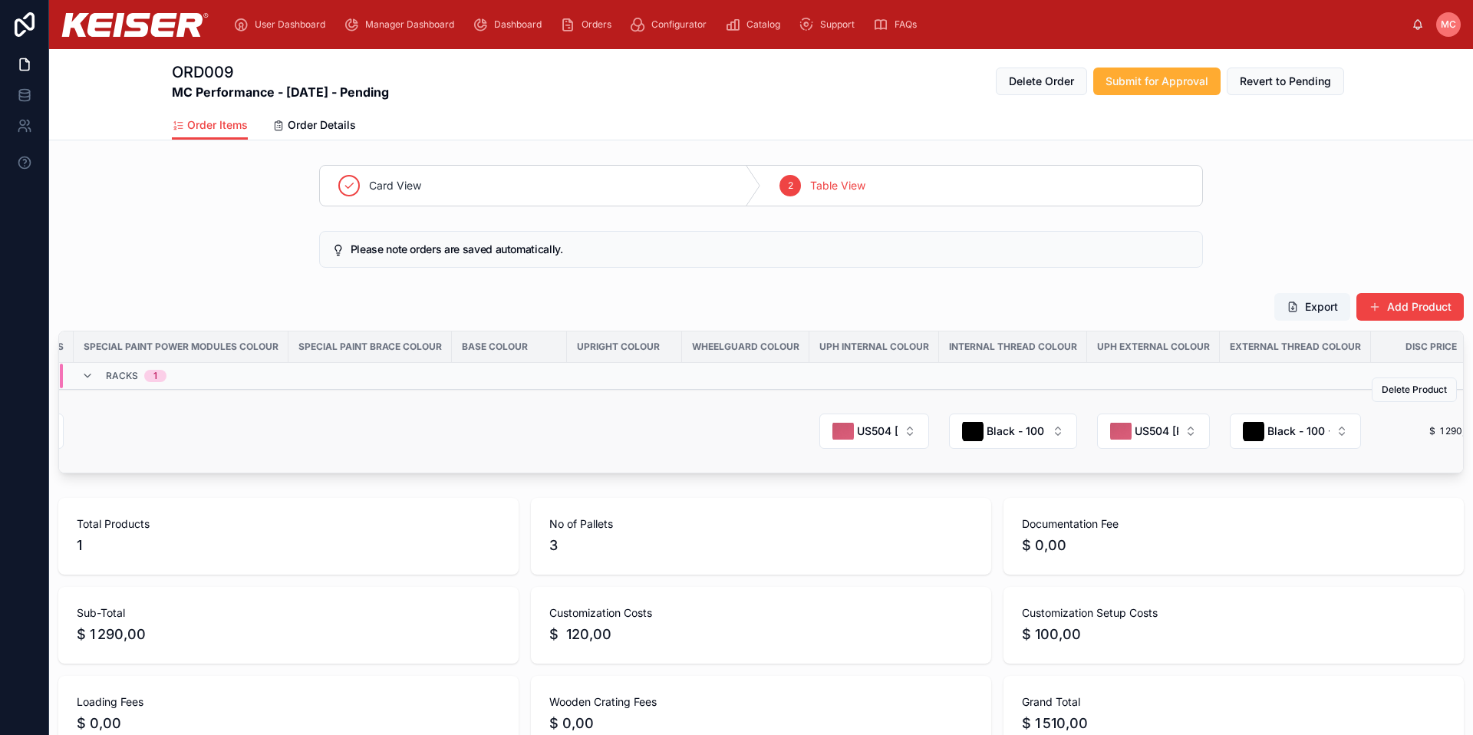
scroll to position [0, 1569]
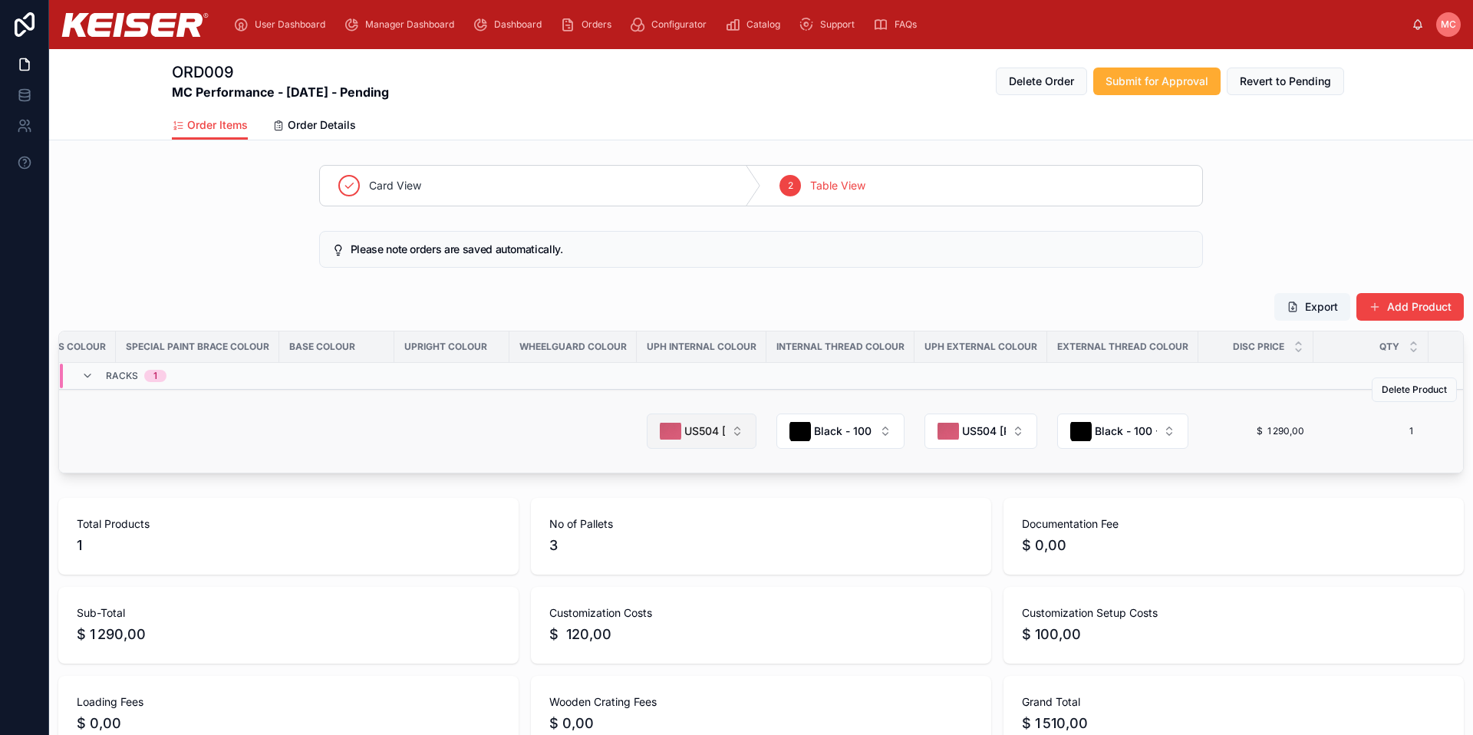
click at [684, 434] on span "US504 [PERSON_NAME]" at bounding box center [704, 431] width 41 height 15
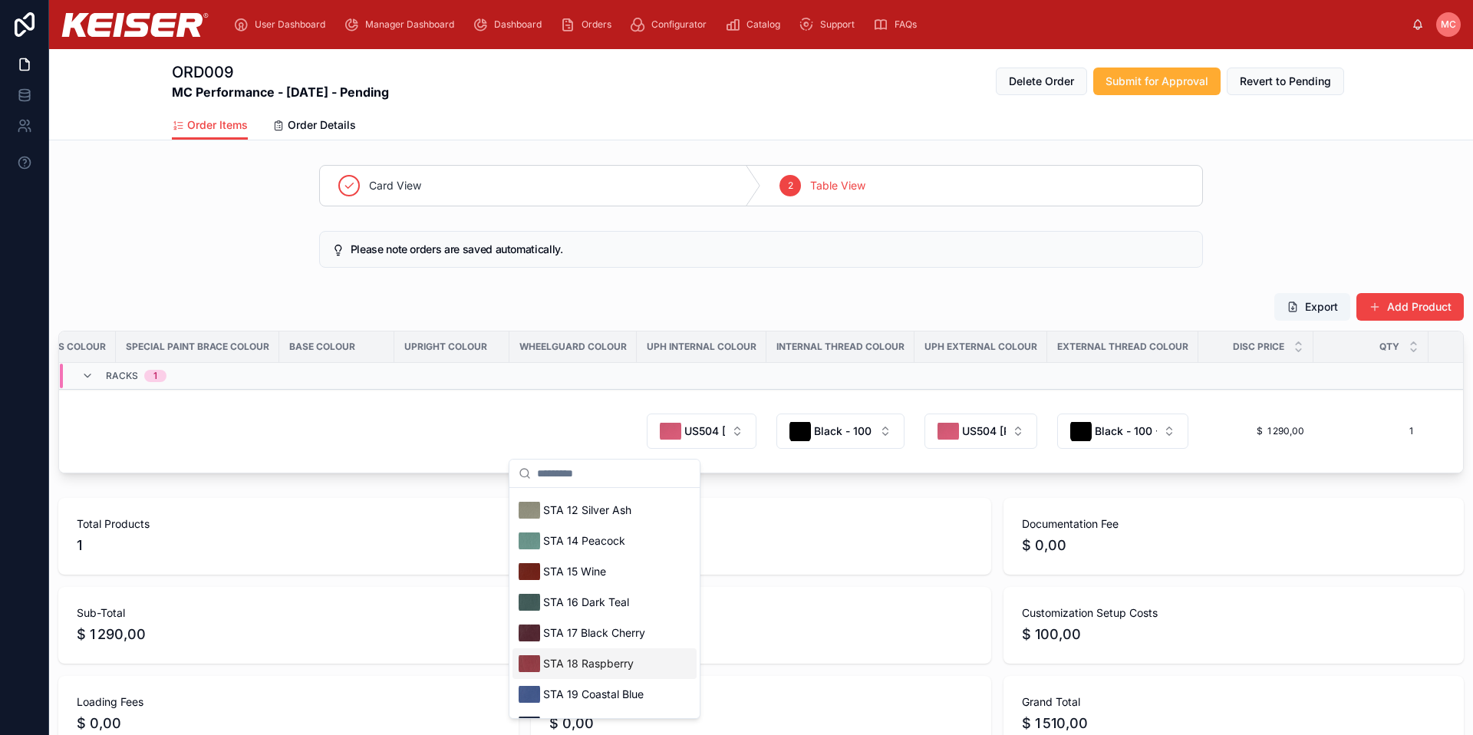
scroll to position [0, 0]
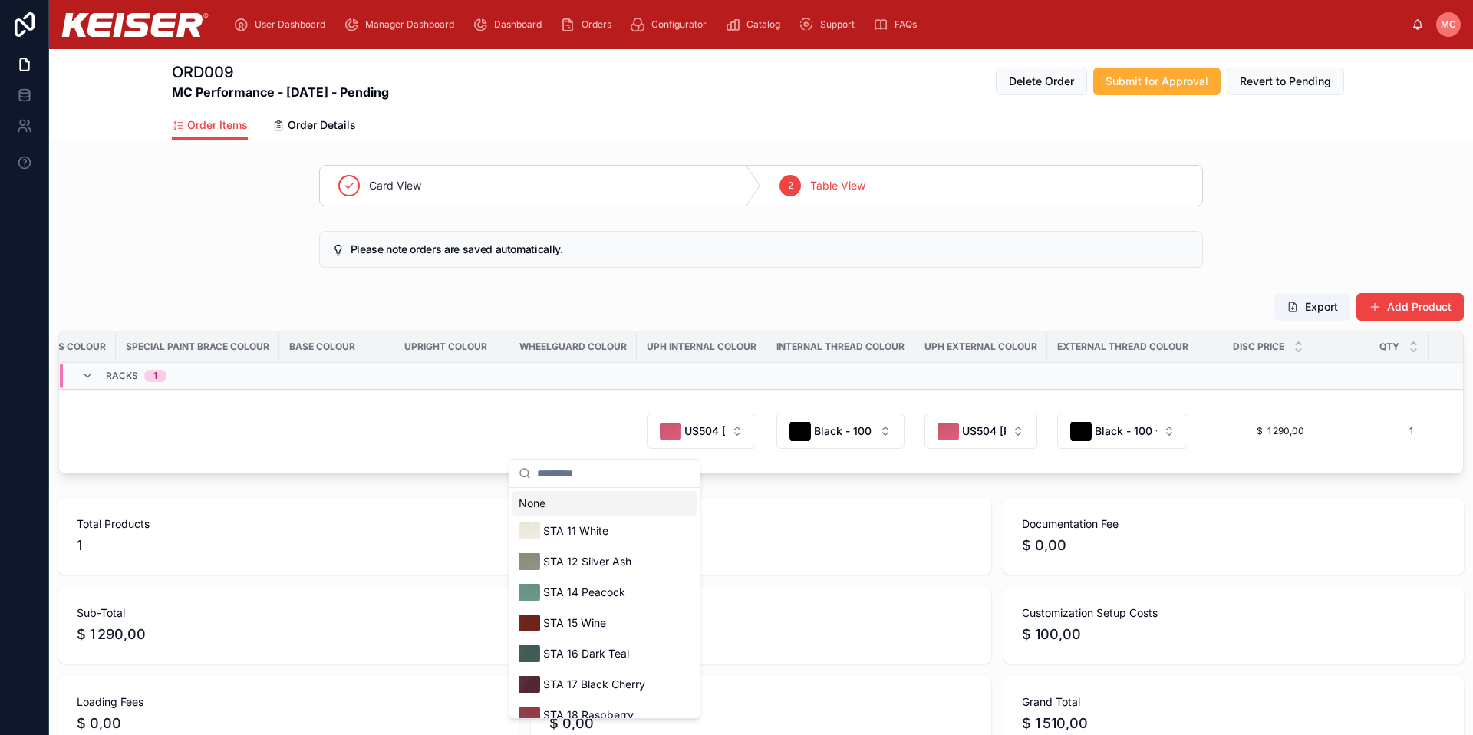
click at [589, 473] on input "text" at bounding box center [613, 474] width 153 height 28
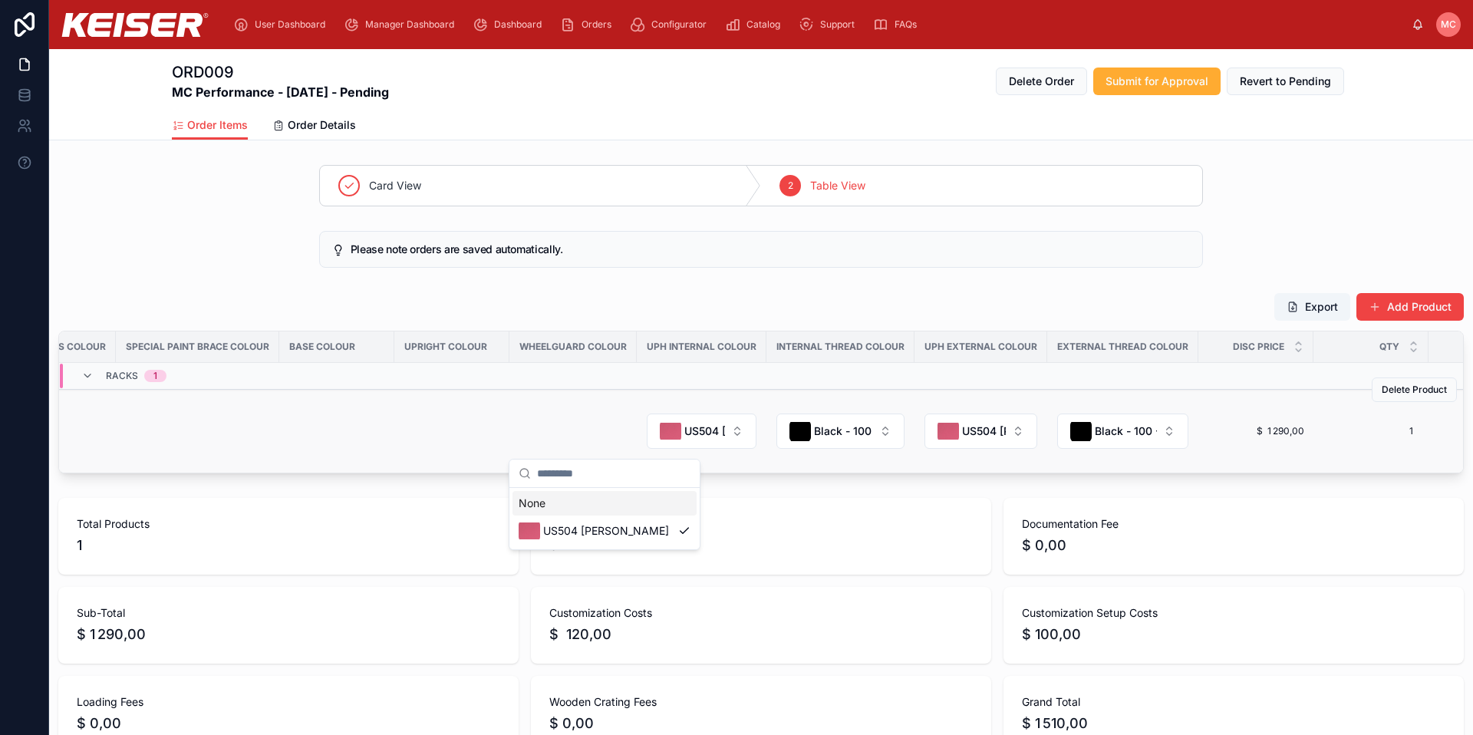
click at [509, 431] on td at bounding box center [572, 432] width 127 height 84
click at [1393, 393] on span "Delete Product" at bounding box center [1414, 390] width 65 height 12
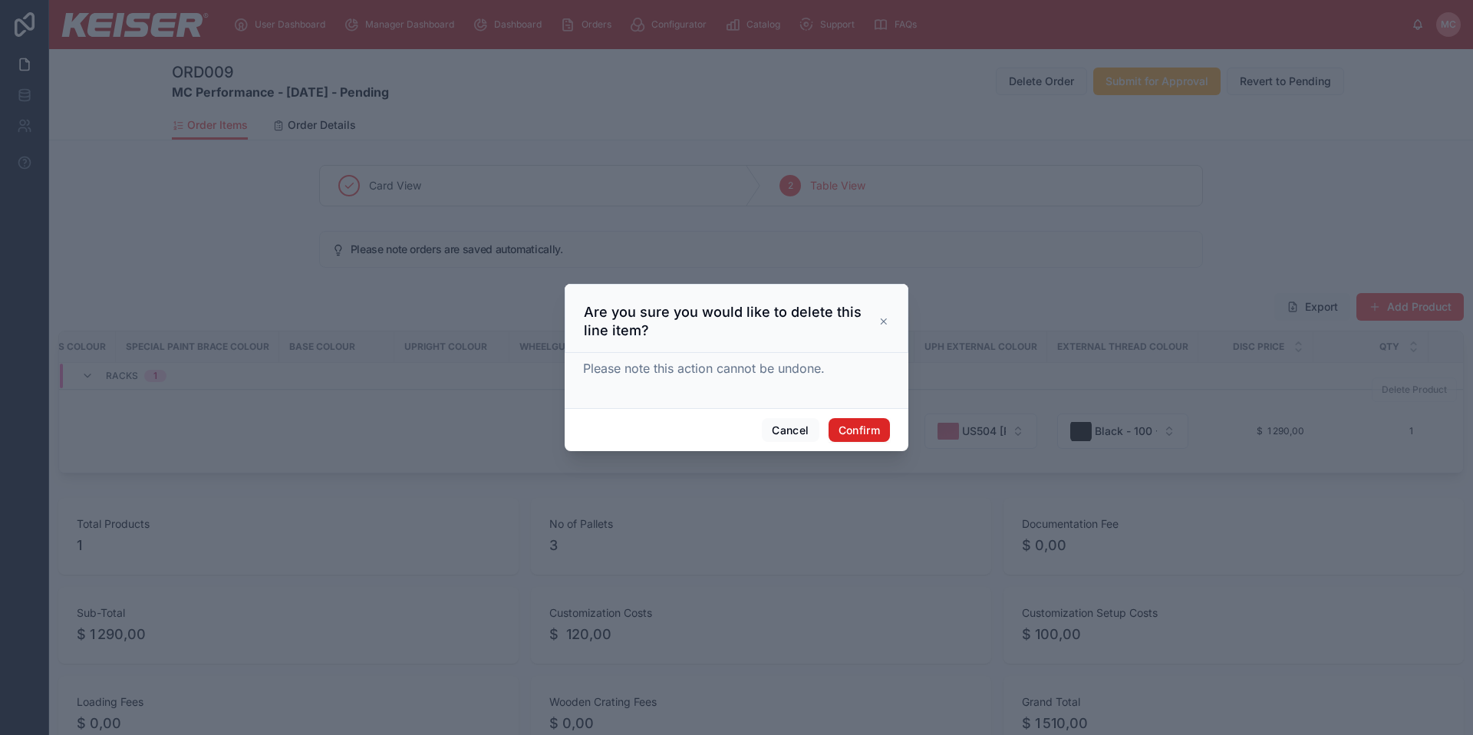
click at [851, 434] on button "Confirm" at bounding box center [859, 430] width 61 height 25
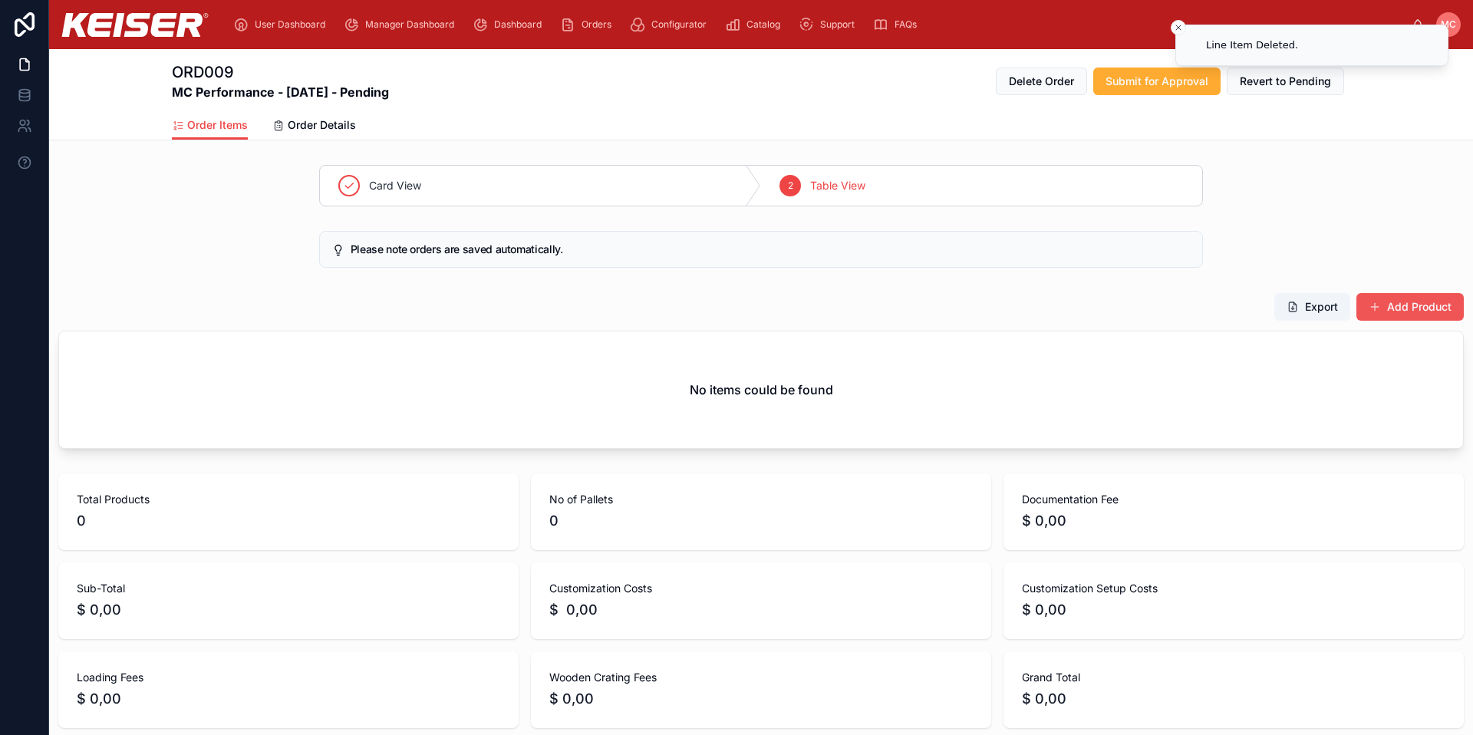
click at [1393, 311] on button "Add Product" at bounding box center [1409, 307] width 107 height 28
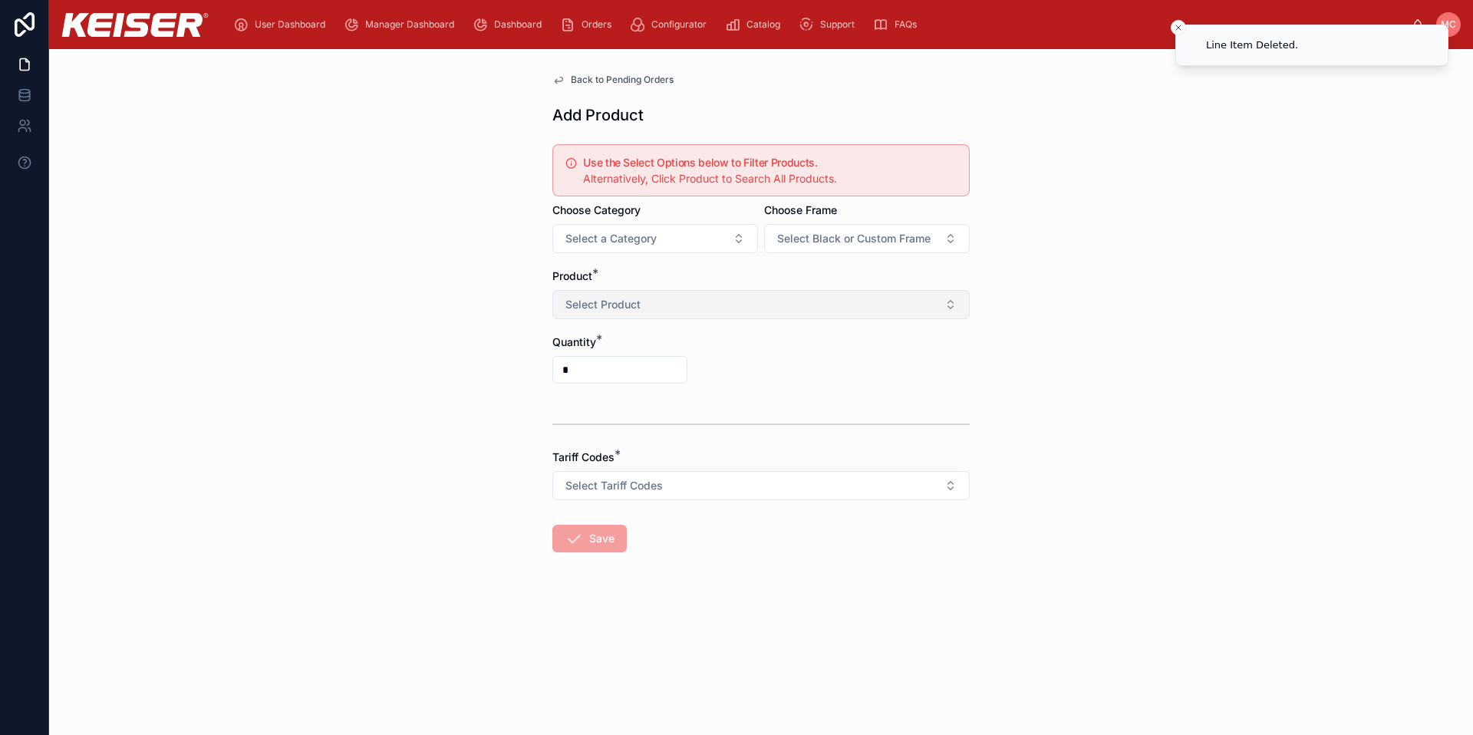
click at [630, 300] on span "Select Product" at bounding box center [602, 304] width 75 height 15
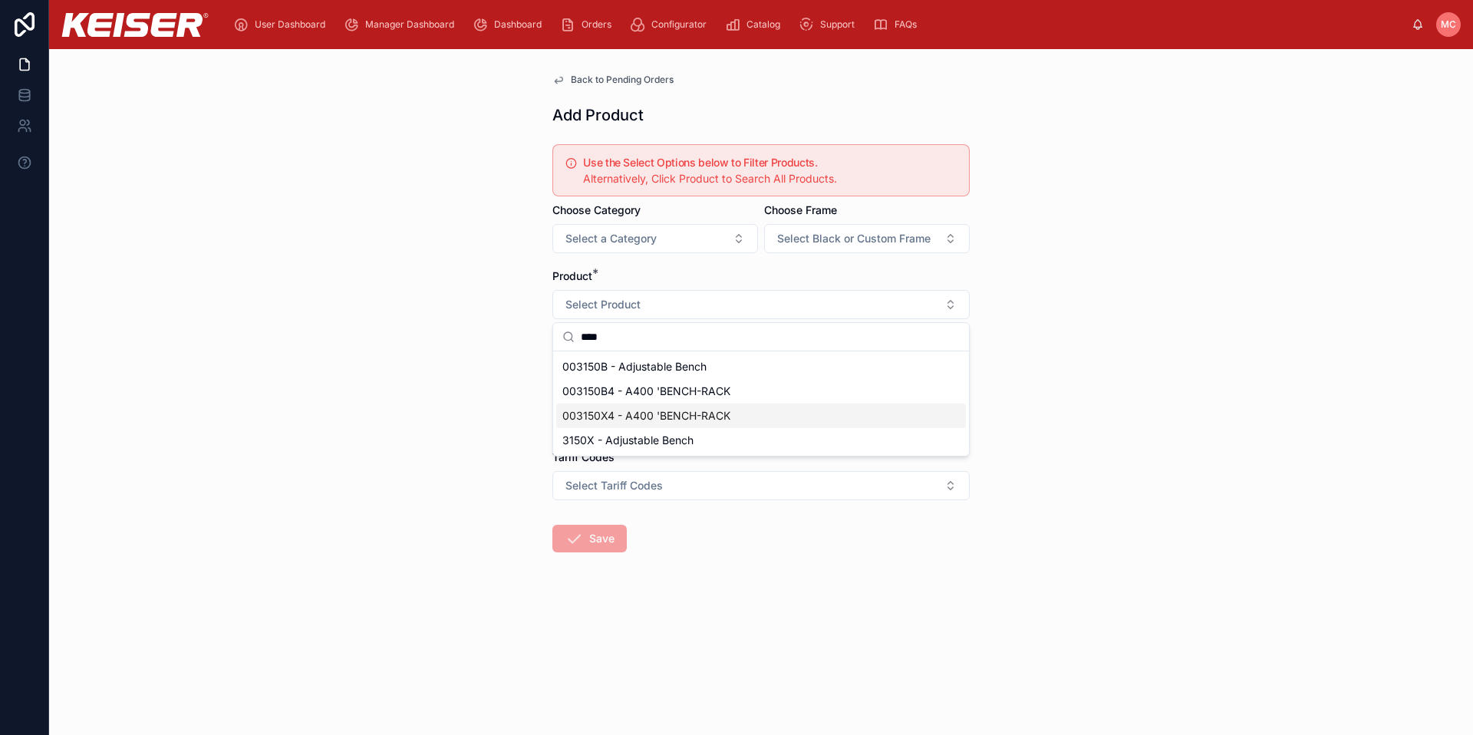
type input "****"
click at [739, 407] on div "003150X4 - A400 'BENCH-RACK" at bounding box center [761, 416] width 410 height 25
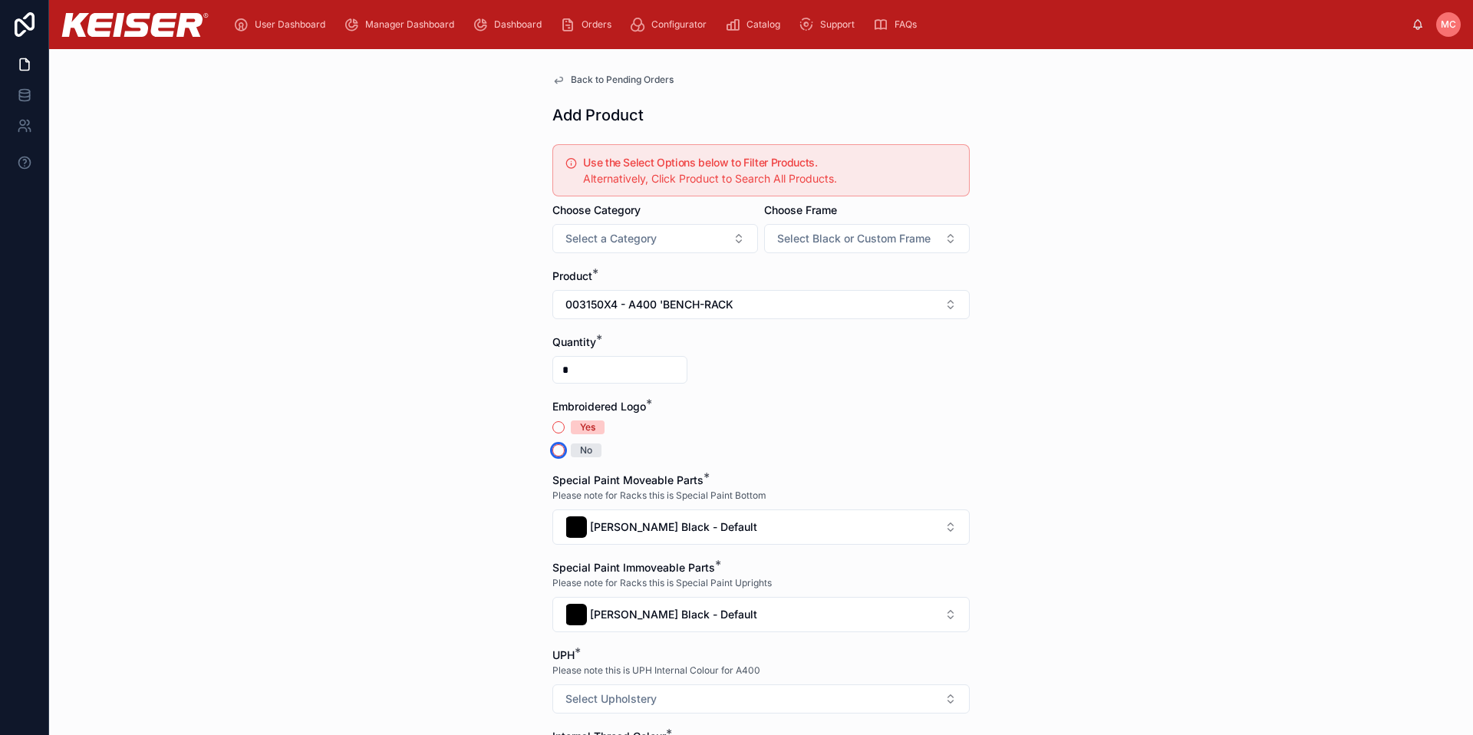
click at [552, 451] on button "No" at bounding box center [558, 450] width 12 height 12
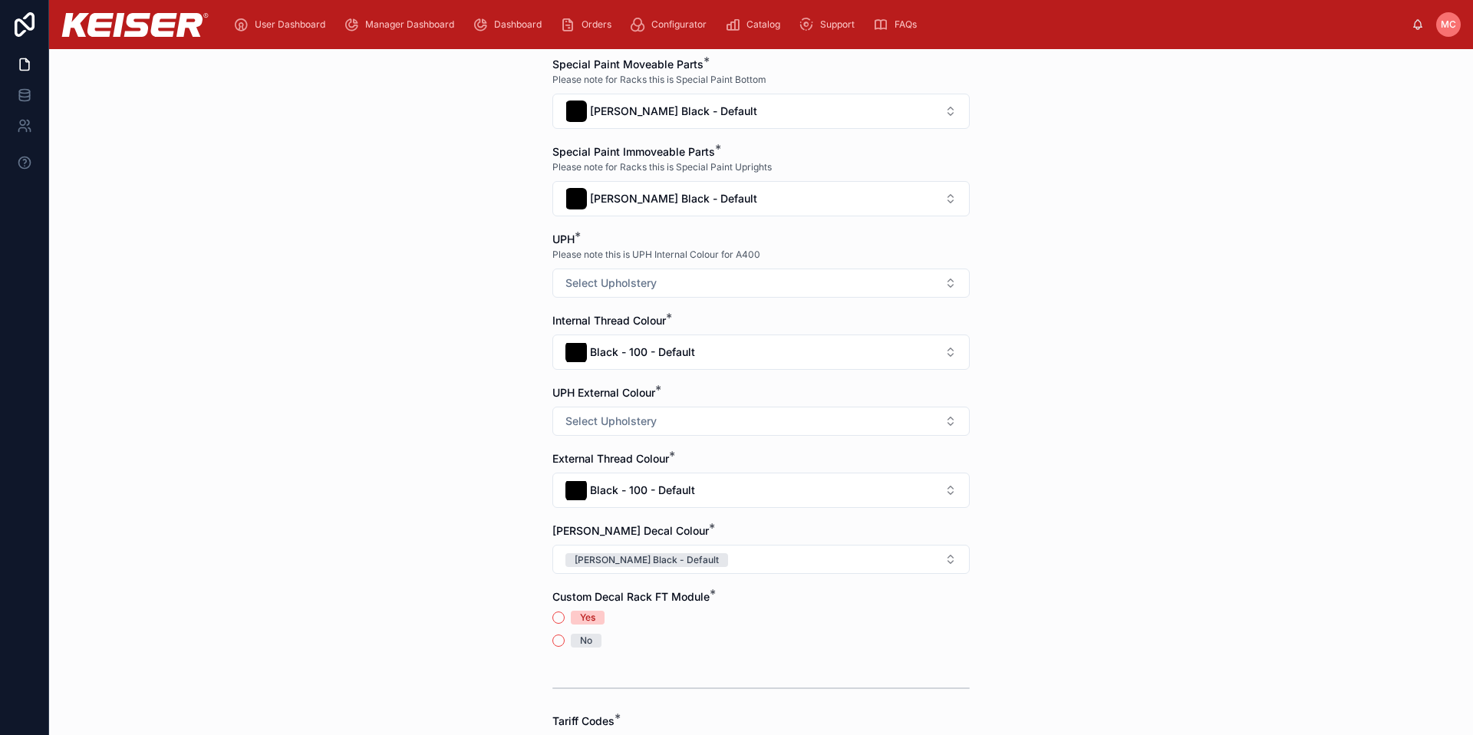
scroll to position [493, 0]
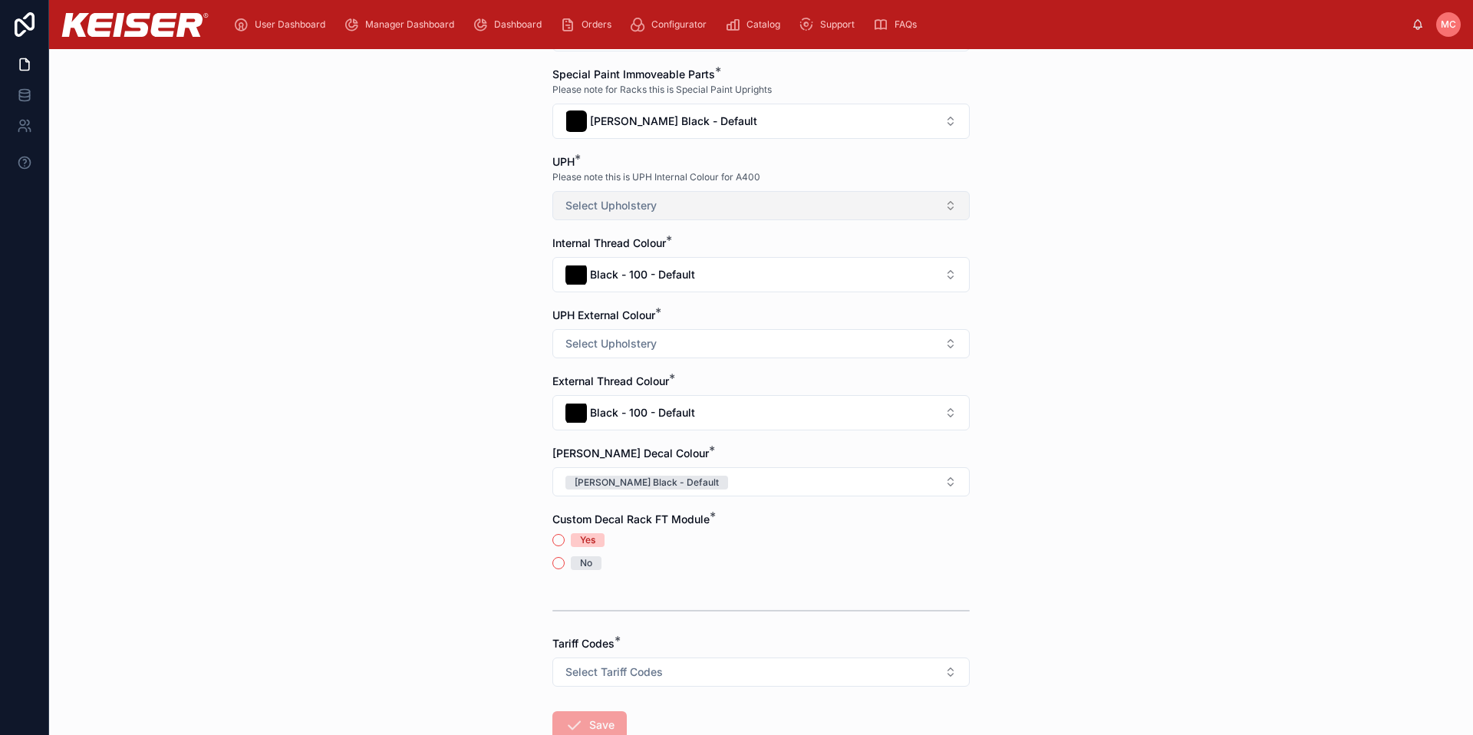
click at [625, 206] on span "Select Upholstery" at bounding box center [610, 205] width 91 height 15
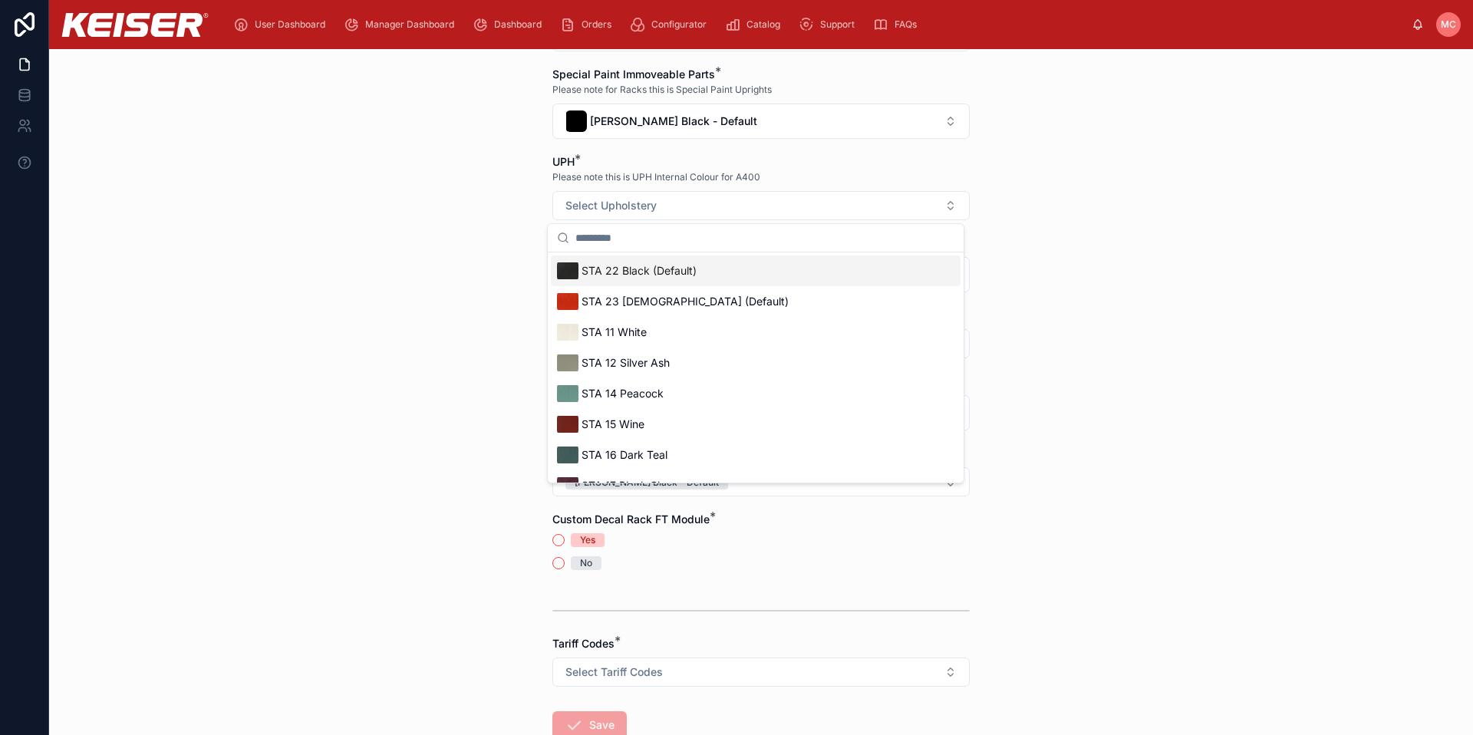
drag, startPoint x: 621, startPoint y: 270, endPoint x: 618, endPoint y: 297, distance: 27.0
click at [621, 270] on span "STA 22 Black (Default)" at bounding box center [639, 270] width 115 height 15
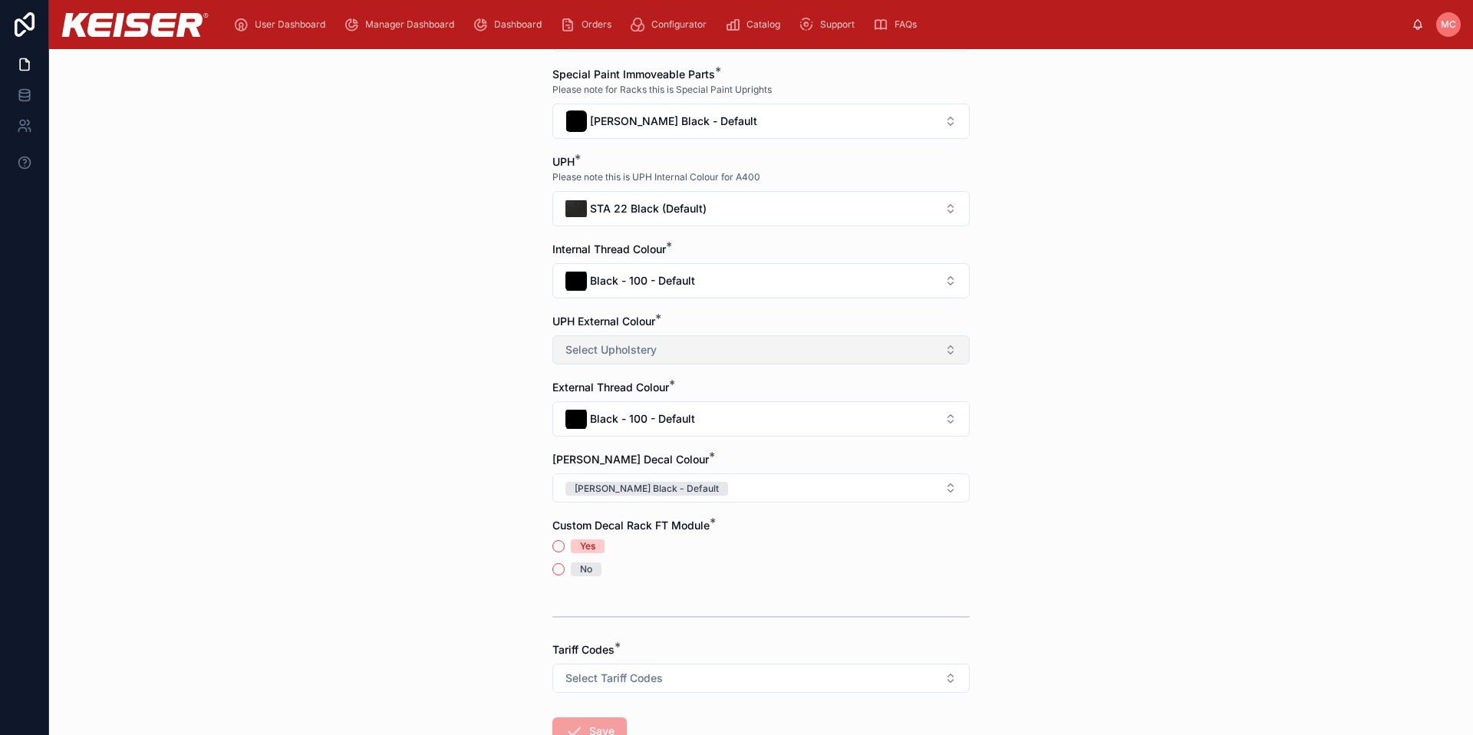
drag, startPoint x: 606, startPoint y: 340, endPoint x: 611, endPoint y: 352, distance: 13.4
click at [605, 340] on button "Select Upholstery" at bounding box center [760, 349] width 417 height 29
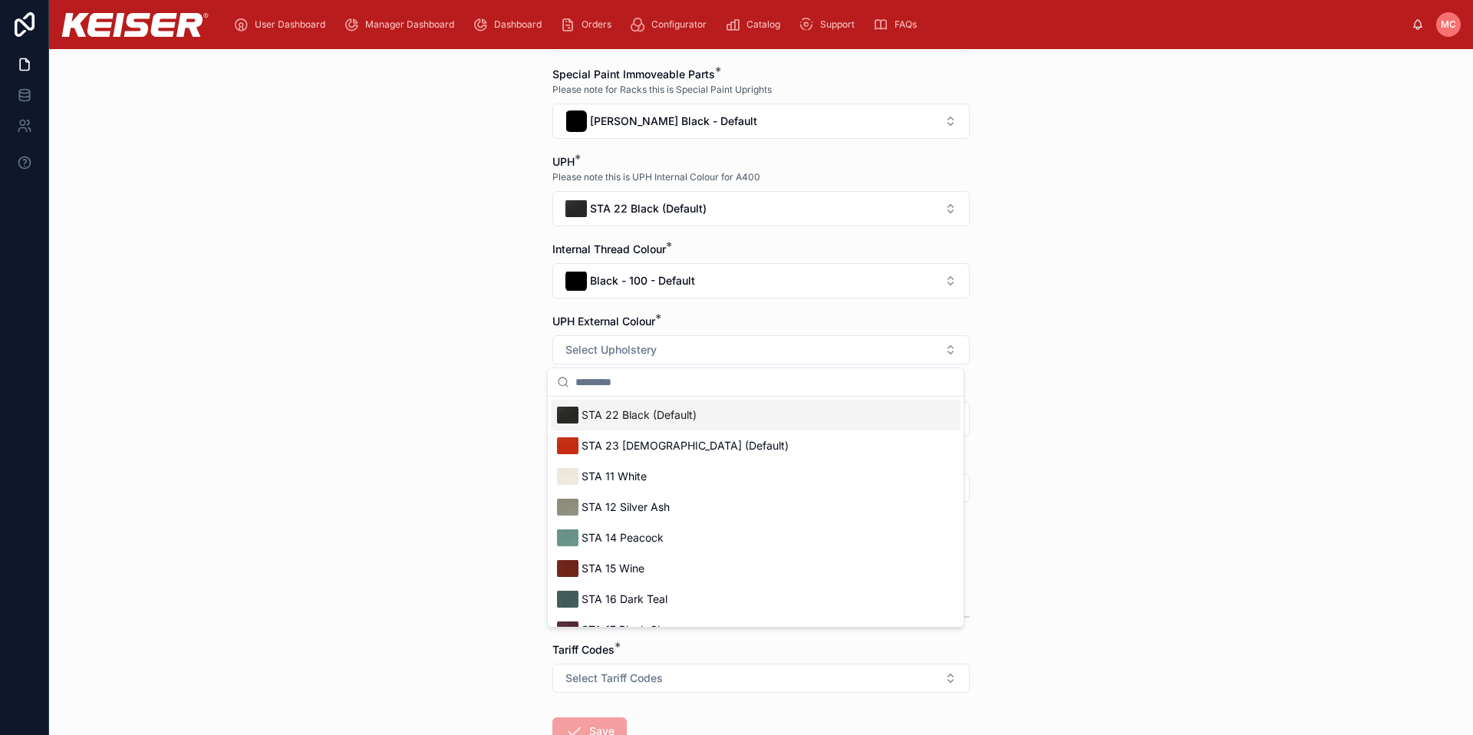
click at [631, 412] on span "STA 22 Black (Default)" at bounding box center [639, 414] width 115 height 15
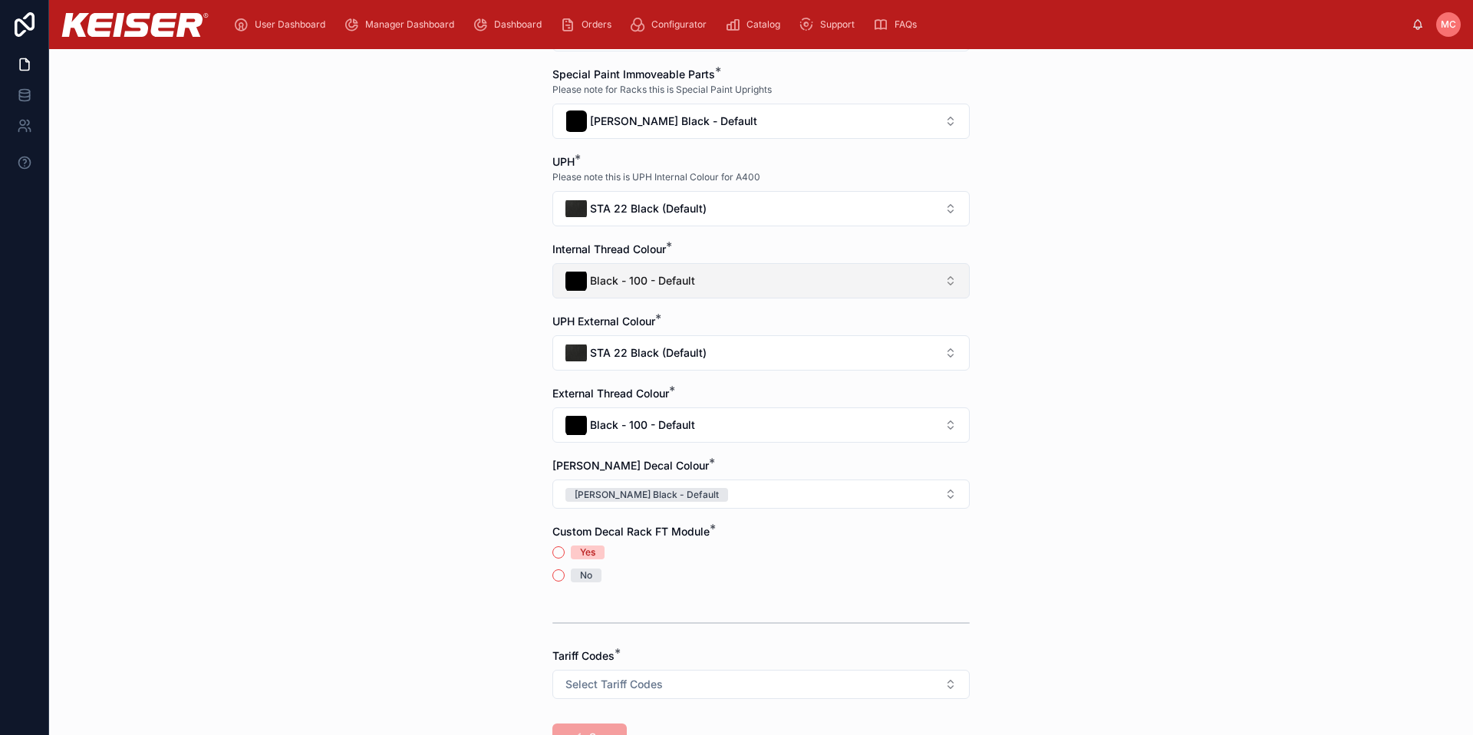
click at [658, 285] on span "Black - 100 - Default" at bounding box center [642, 280] width 105 height 15
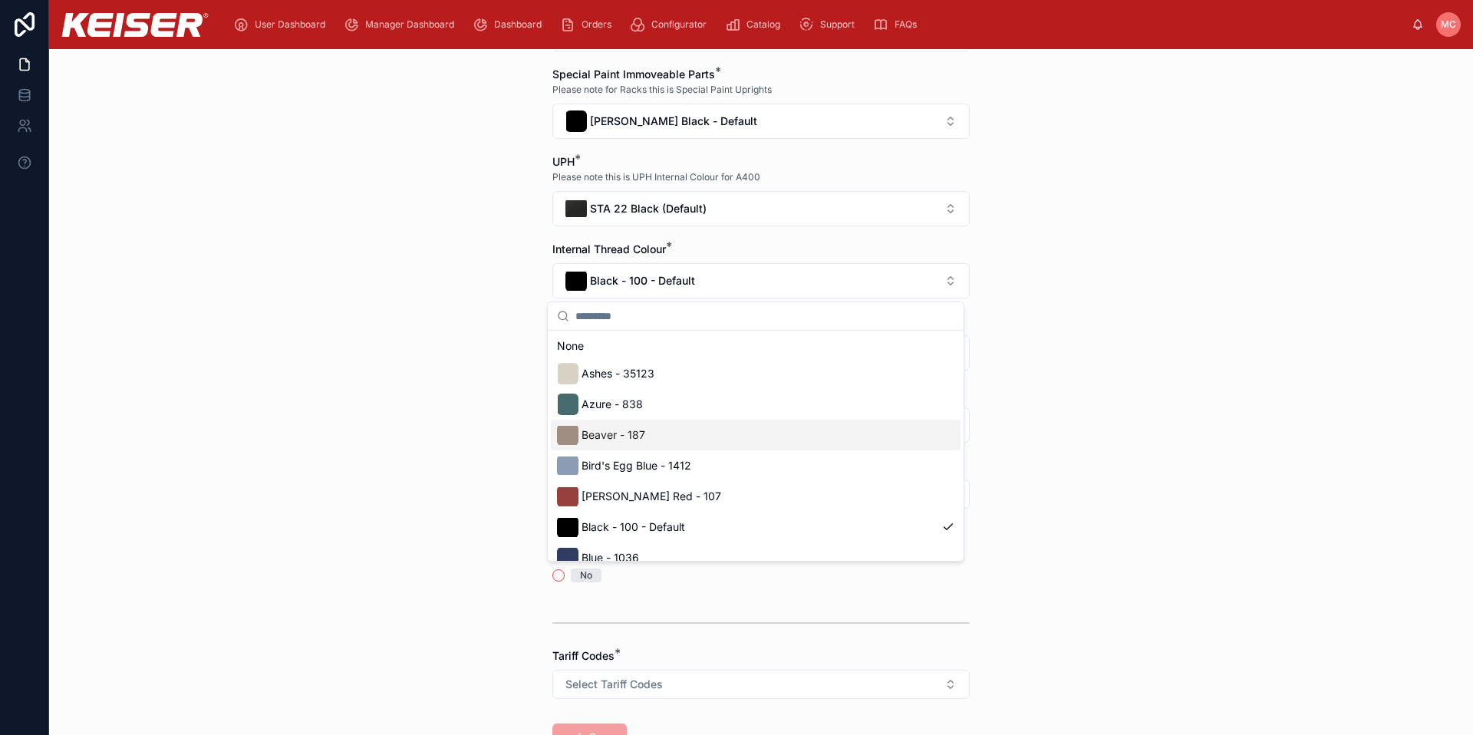
click at [663, 443] on div "Beaver - 187" at bounding box center [756, 435] width 410 height 31
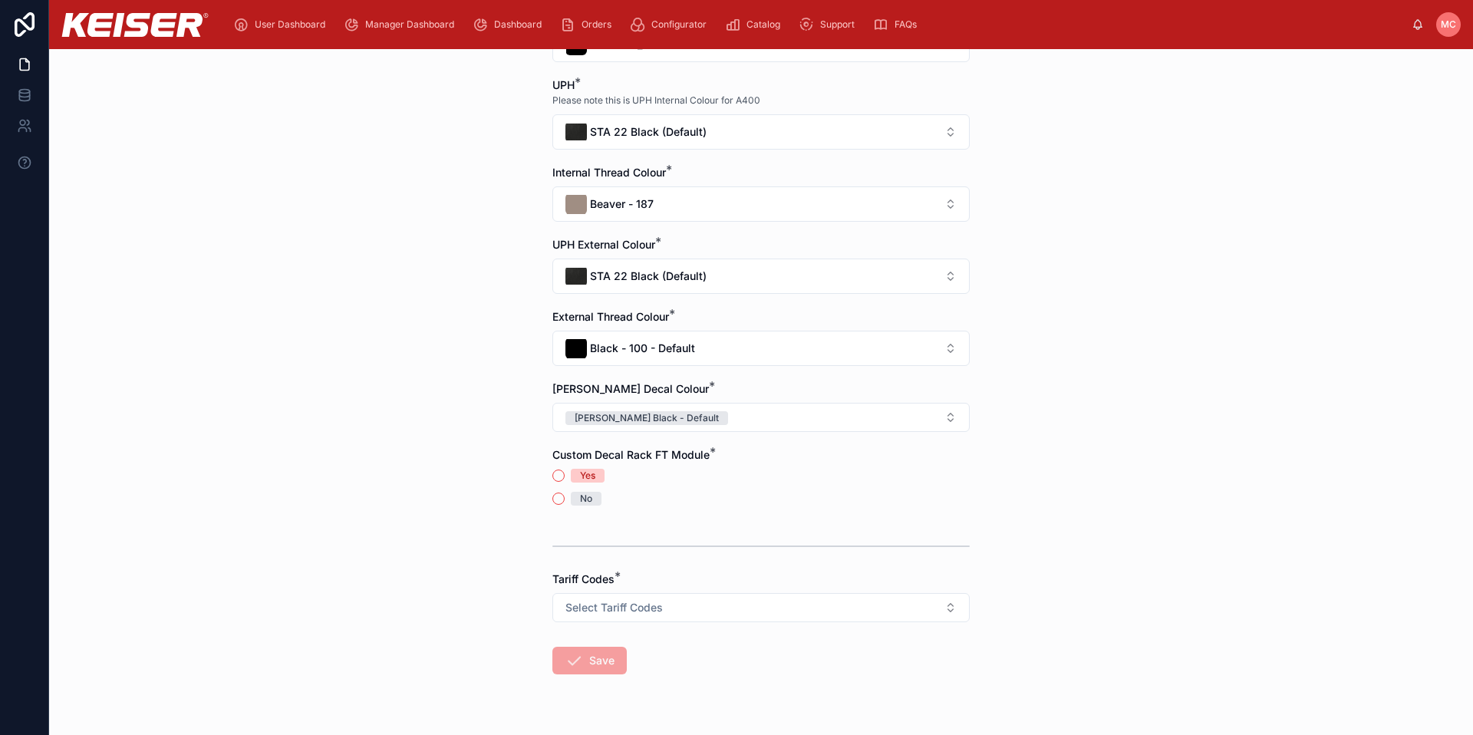
scroll to position [608, 0]
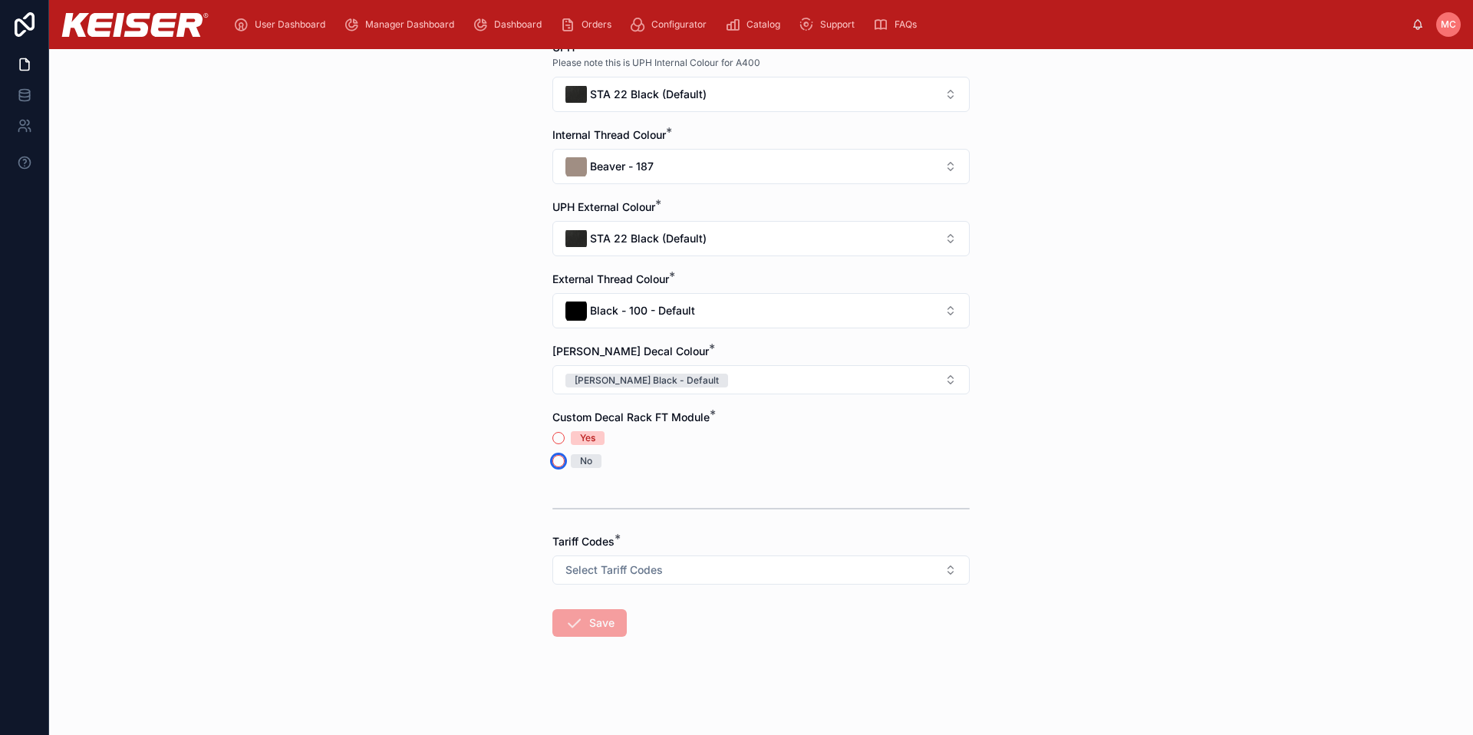
drag, startPoint x: 551, startPoint y: 459, endPoint x: 575, endPoint y: 526, distance: 70.9
click at [552, 460] on button "No" at bounding box center [558, 461] width 12 height 12
click at [618, 568] on span "Select Tariff Codes" at bounding box center [613, 569] width 97 height 15
click at [597, 636] on div "9506.91.0030 Exercise Equipment and Parts Thereof" at bounding box center [680, 632] width 229 height 14
click at [585, 617] on button "Save" at bounding box center [589, 623] width 74 height 28
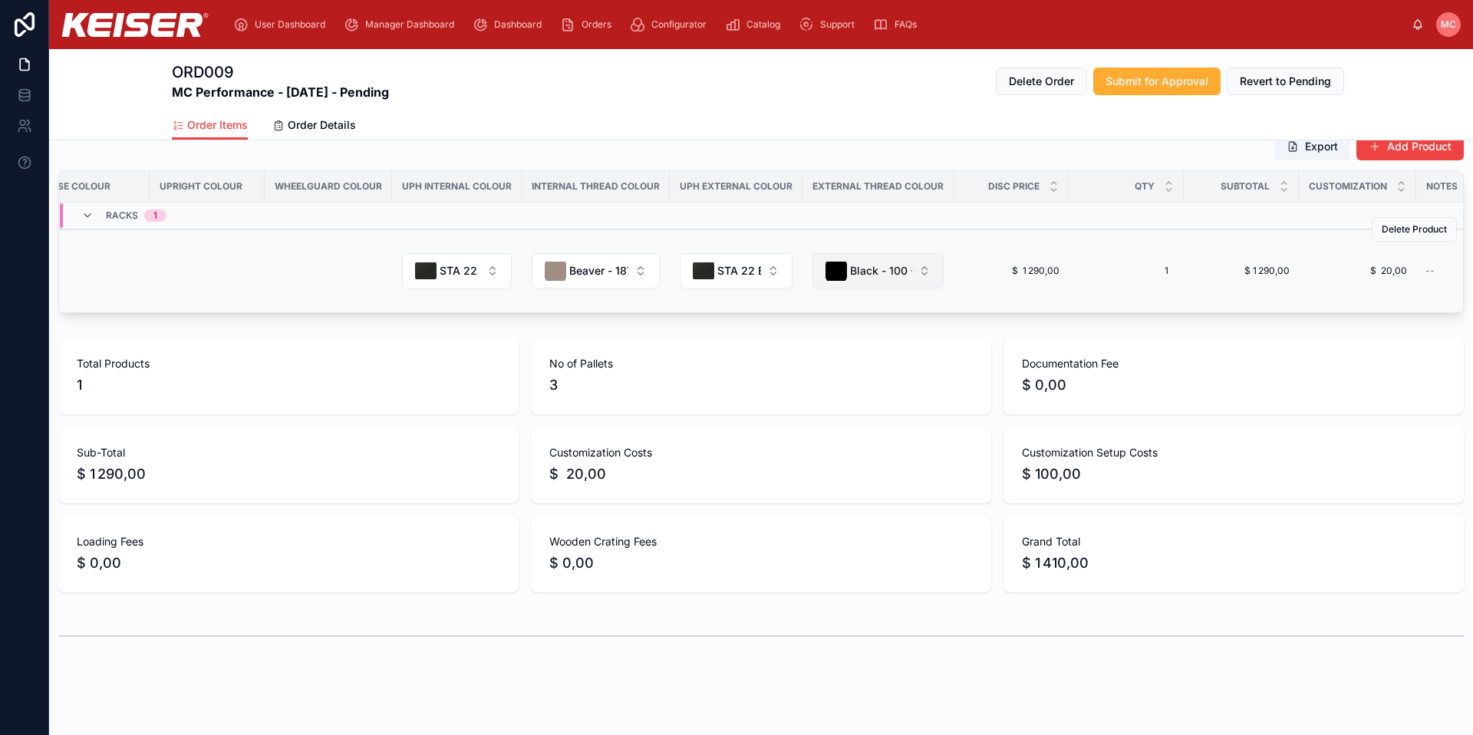
scroll to position [0, 1893]
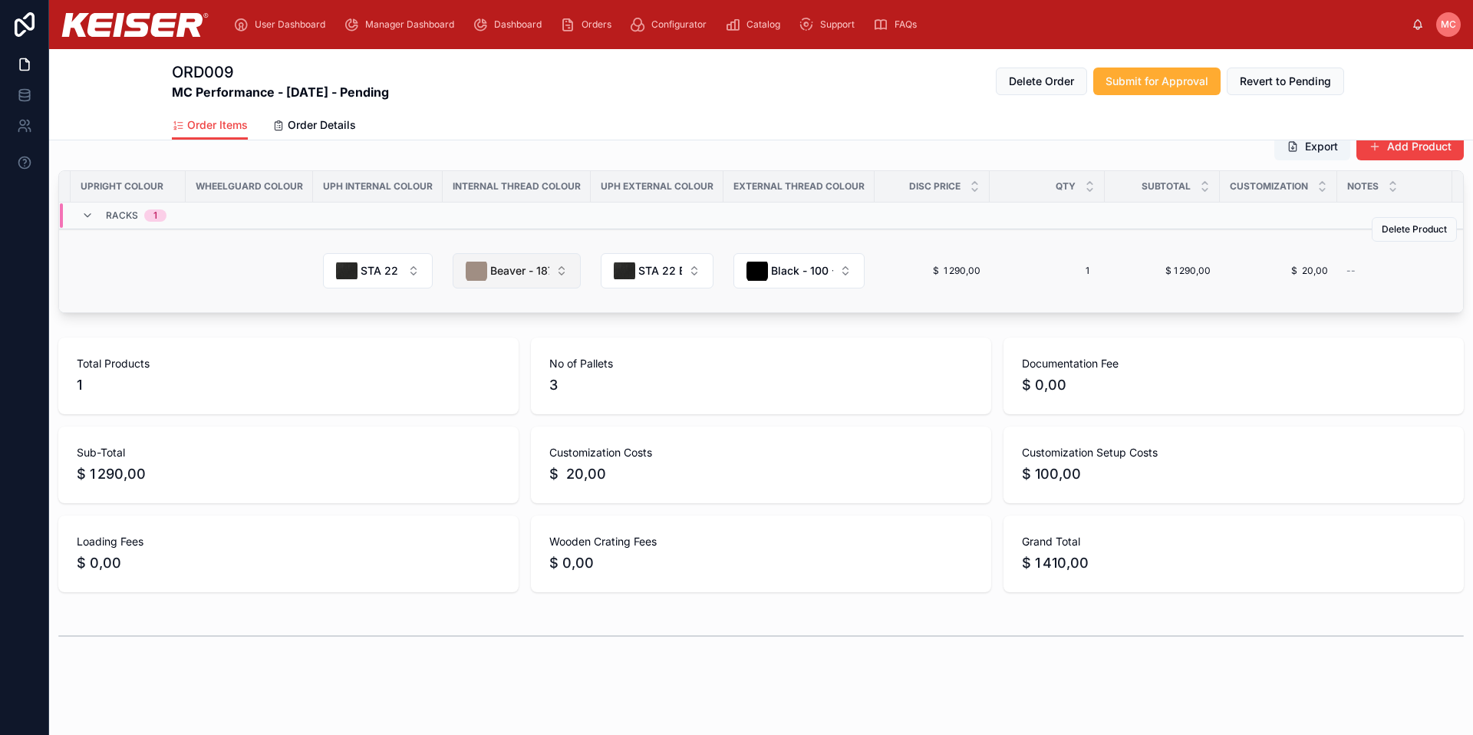
click at [490, 279] on span "Beaver - 187" at bounding box center [519, 270] width 59 height 15
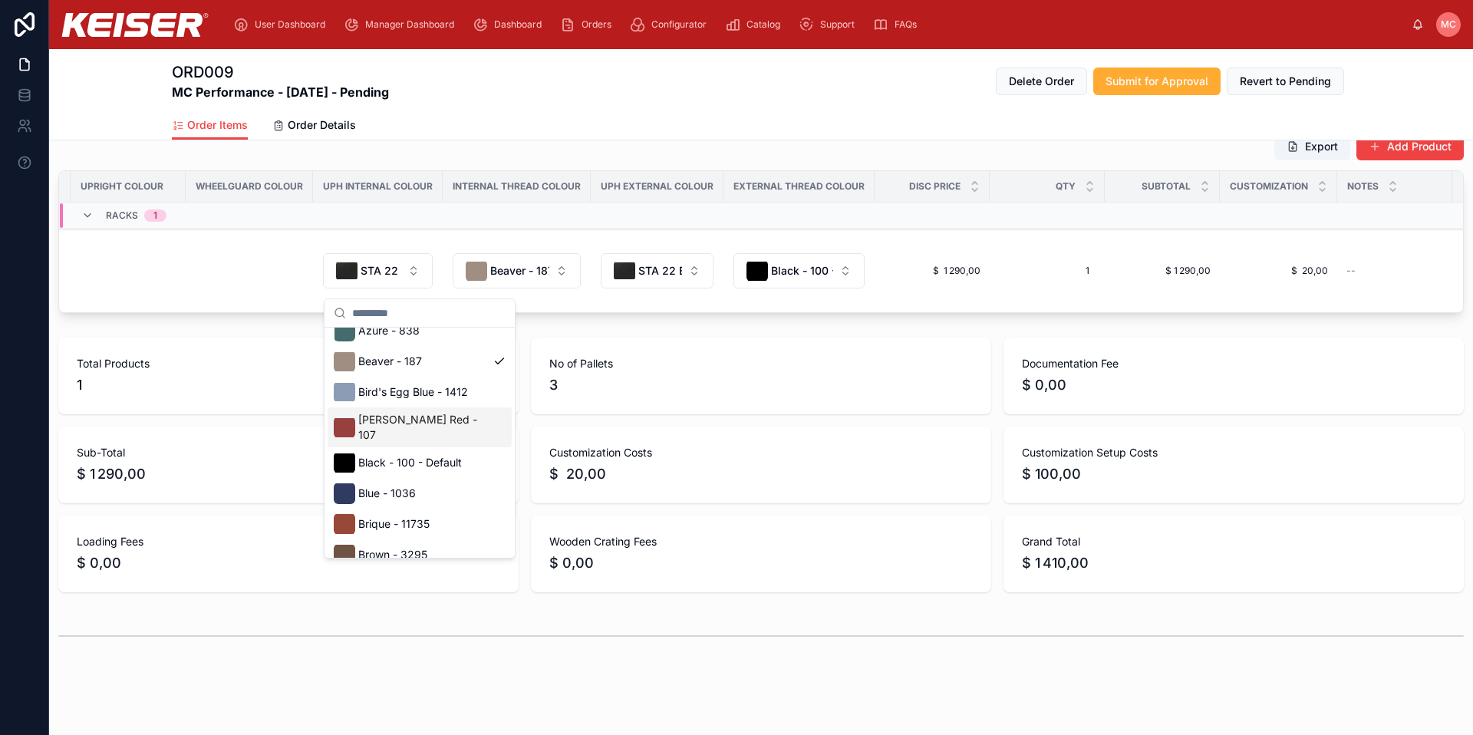
scroll to position [71, 0]
click at [449, 459] on span "Black - 100 - Default" at bounding box center [410, 461] width 104 height 15
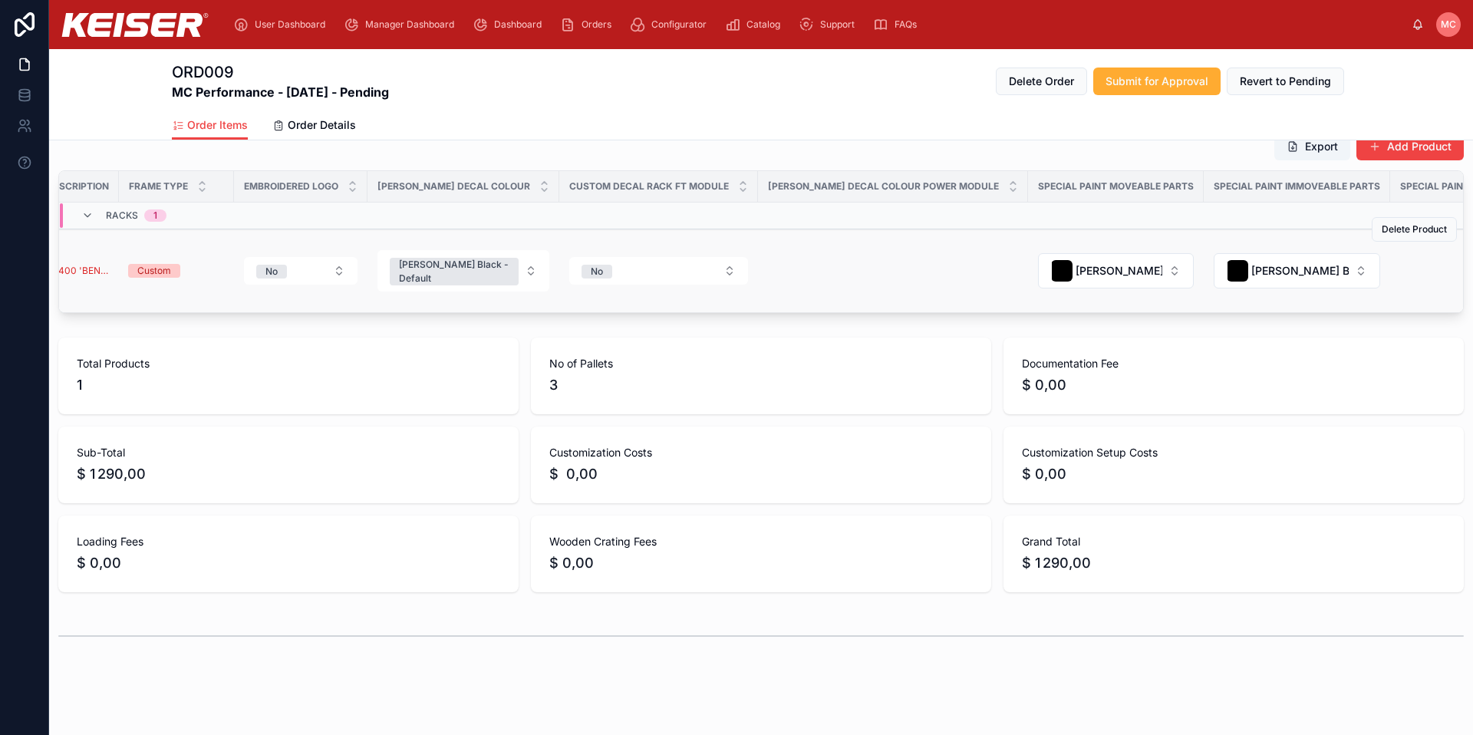
scroll to position [0, 0]
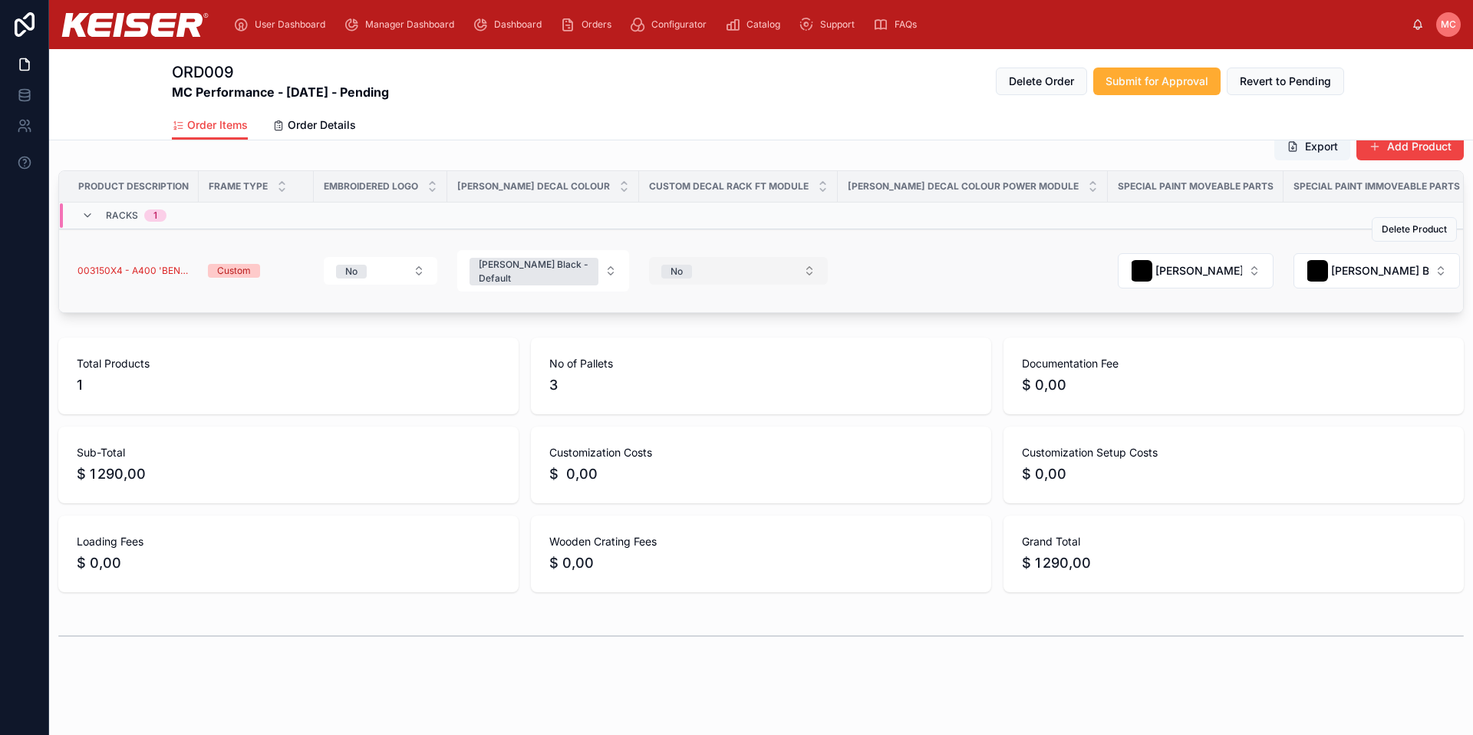
click at [681, 282] on button "No" at bounding box center [738, 271] width 179 height 28
click at [675, 356] on div "Yes" at bounding box center [691, 361] width 184 height 23
click at [705, 271] on button "Yes" at bounding box center [738, 271] width 179 height 28
click at [655, 338] on div "None" at bounding box center [691, 338] width 184 height 23
click at [389, 275] on button "No" at bounding box center [381, 271] width 114 height 28
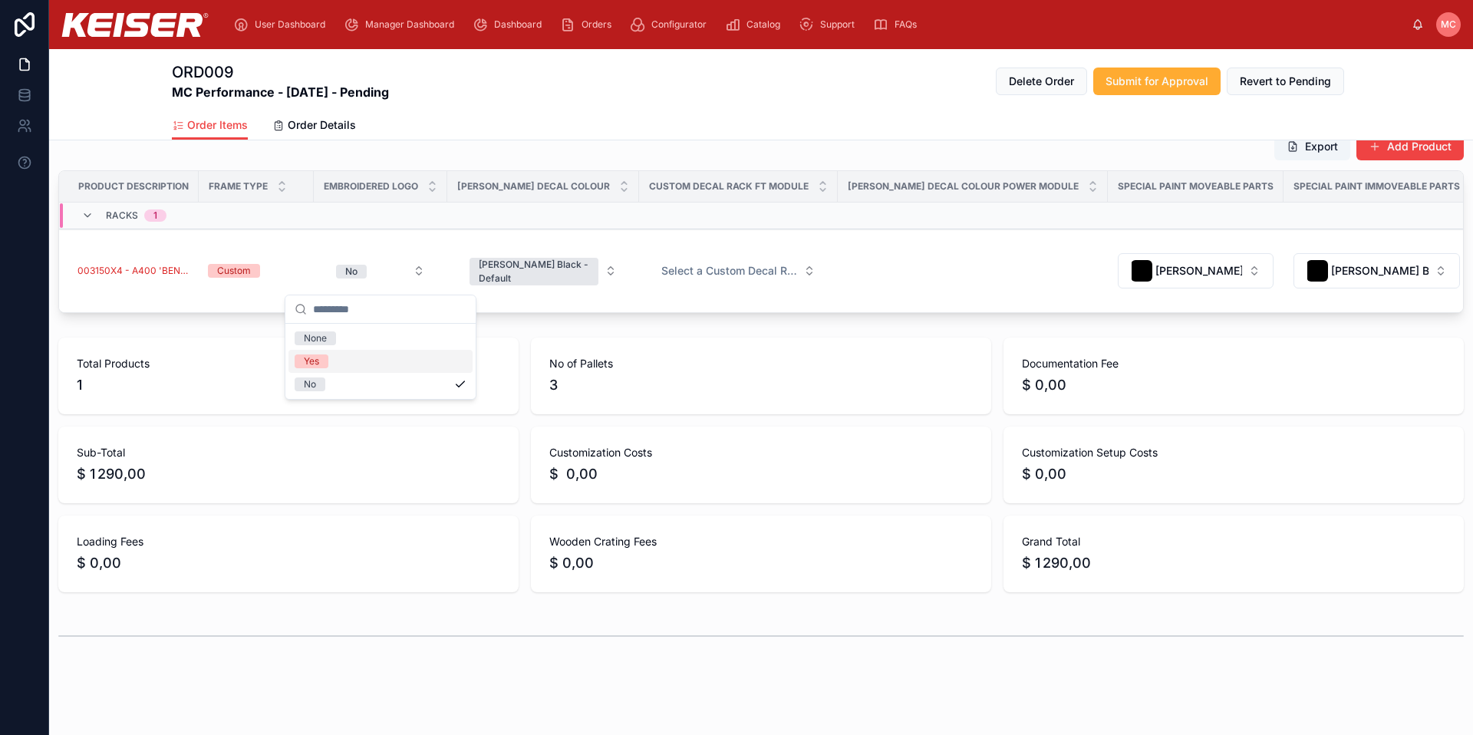
click at [359, 366] on div "Yes" at bounding box center [380, 361] width 184 height 23
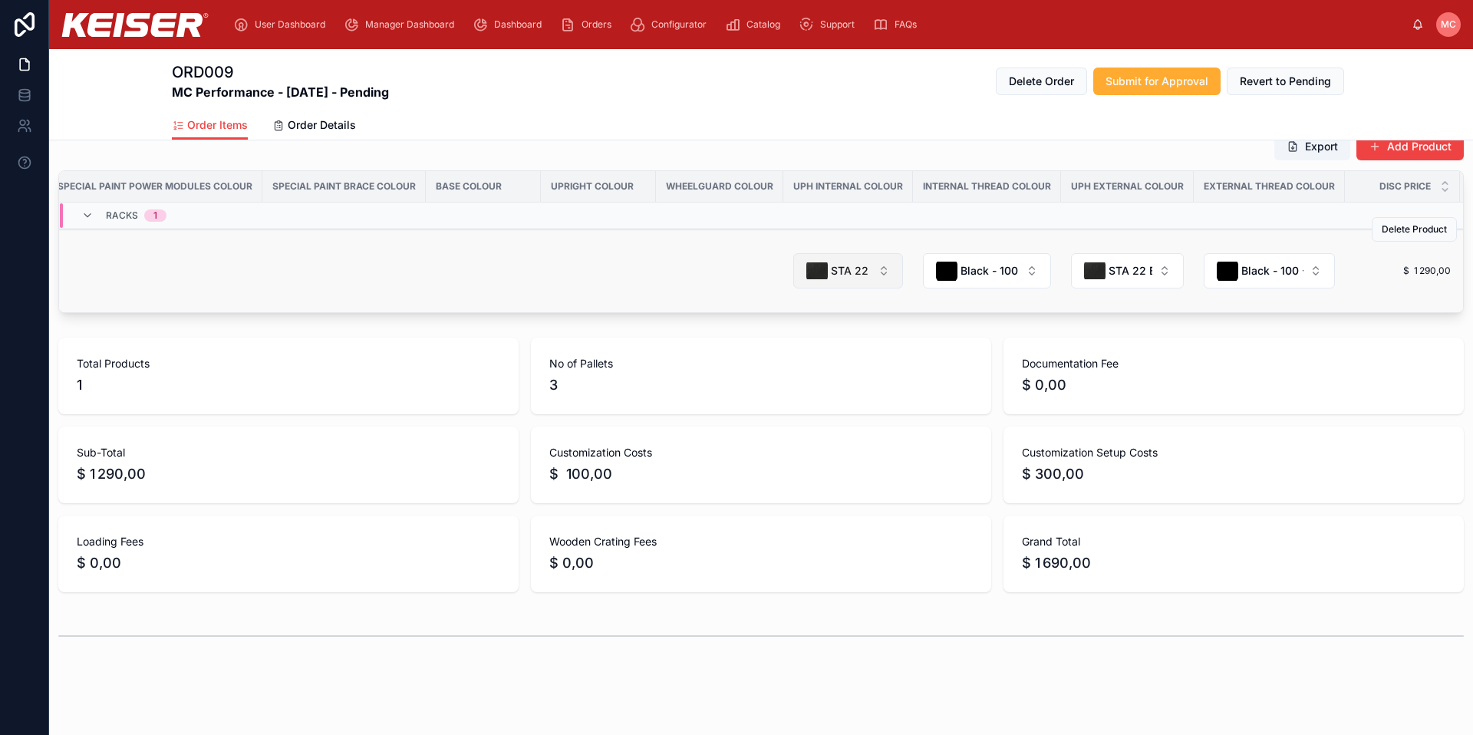
scroll to position [159, 0]
click at [793, 282] on button "STA 22 Black (Default)" at bounding box center [848, 272] width 110 height 35
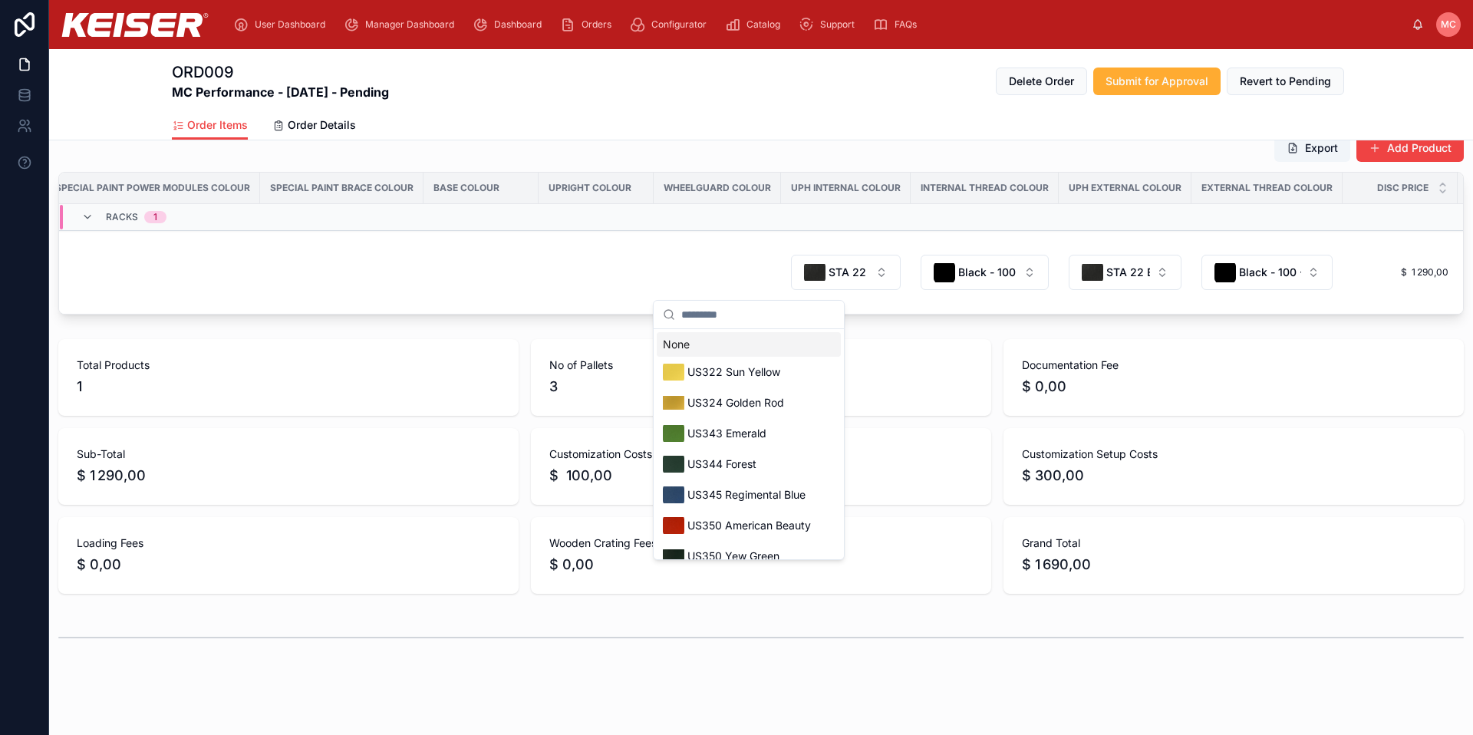
scroll to position [0, 1428]
click at [769, 400] on span "US324 Golden Rod" at bounding box center [732, 402] width 97 height 15
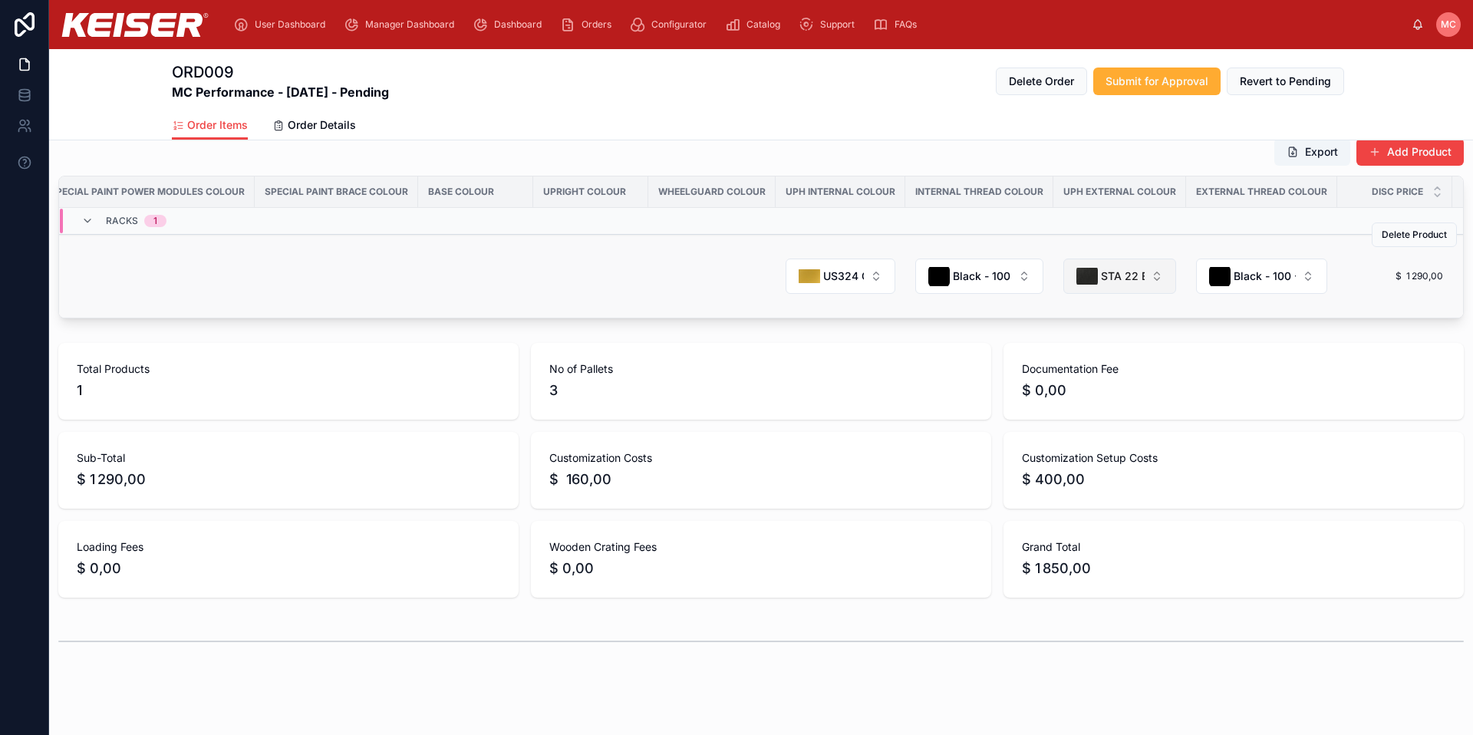
scroll to position [154, 0]
click at [1101, 285] on span "STA 22 Black (Default)" at bounding box center [1123, 276] width 44 height 15
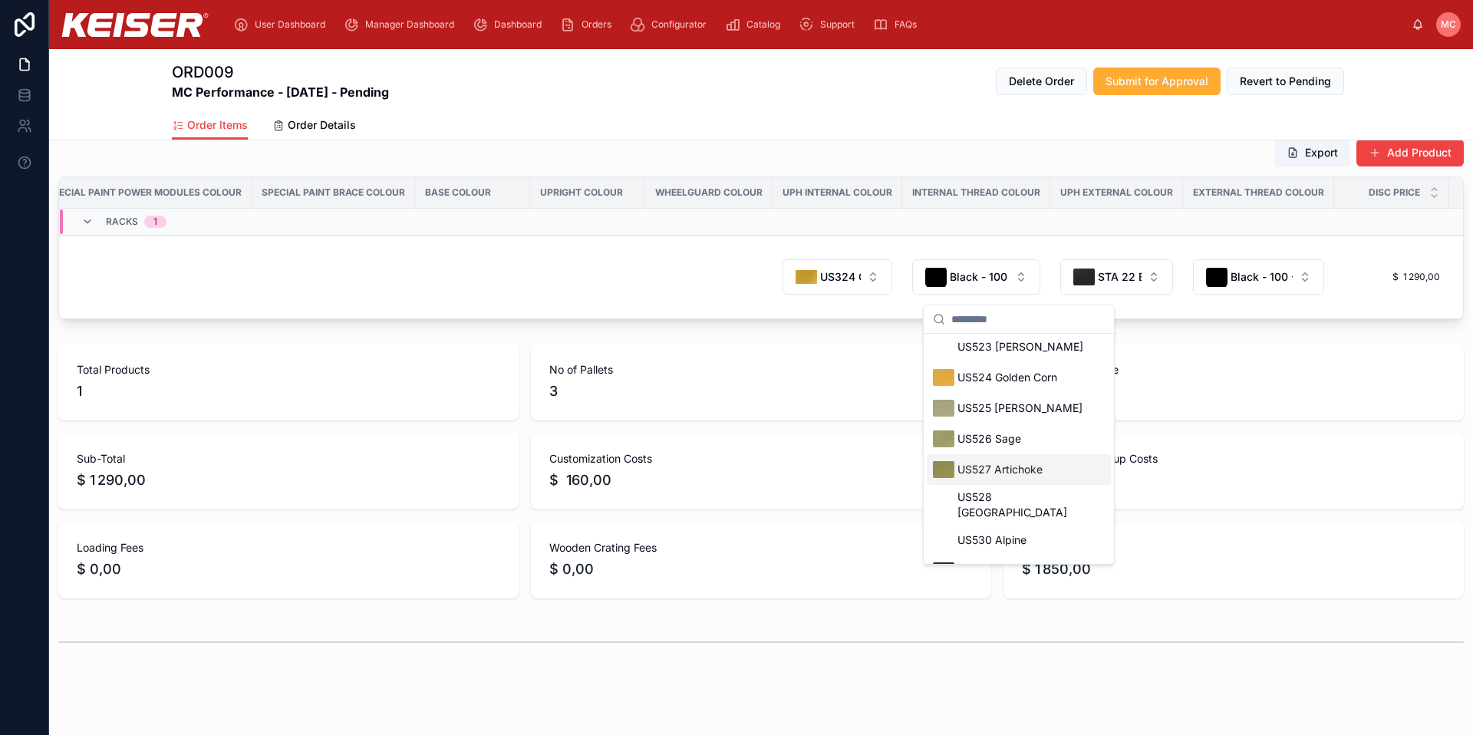
scroll to position [2493, 0]
click at [1017, 431] on span "US526 Sage" at bounding box center [990, 436] width 64 height 15
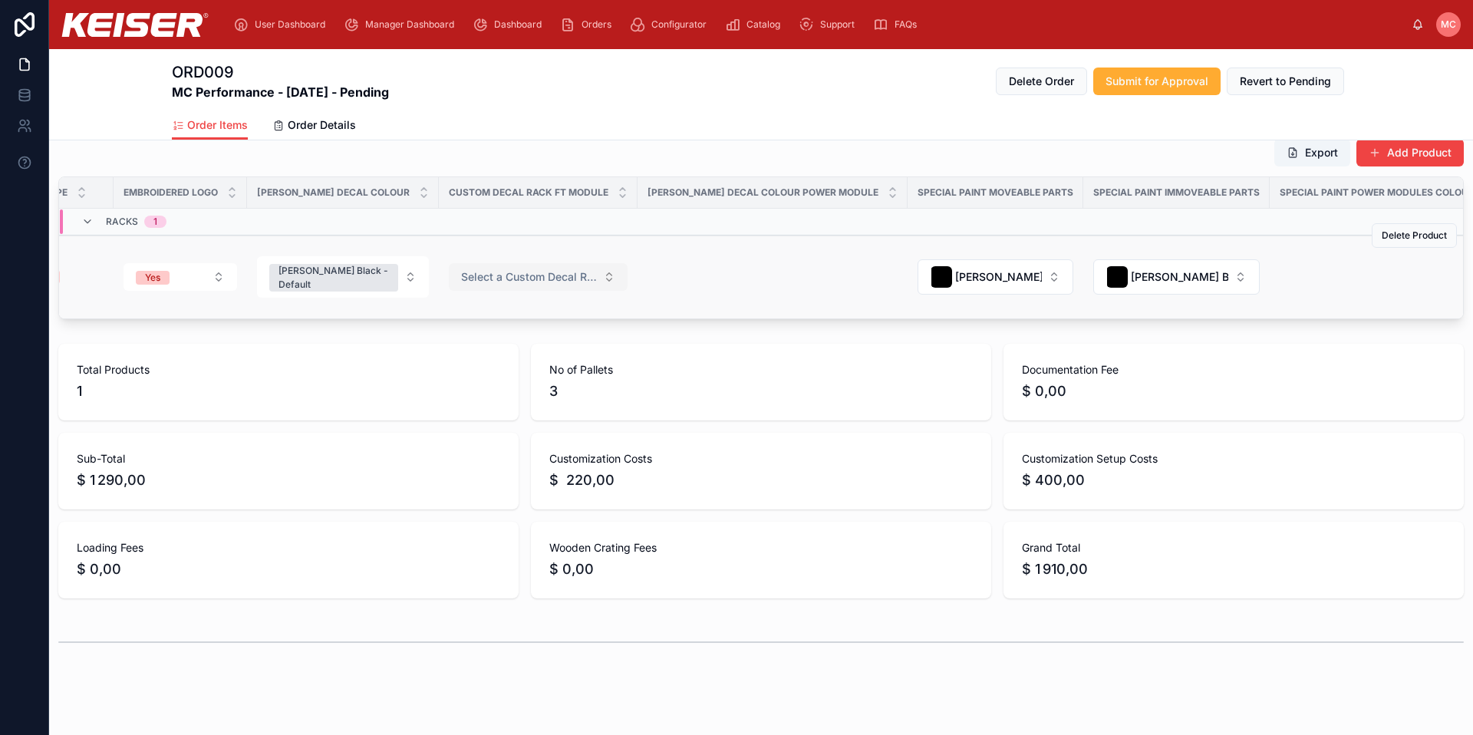
scroll to position [0, 0]
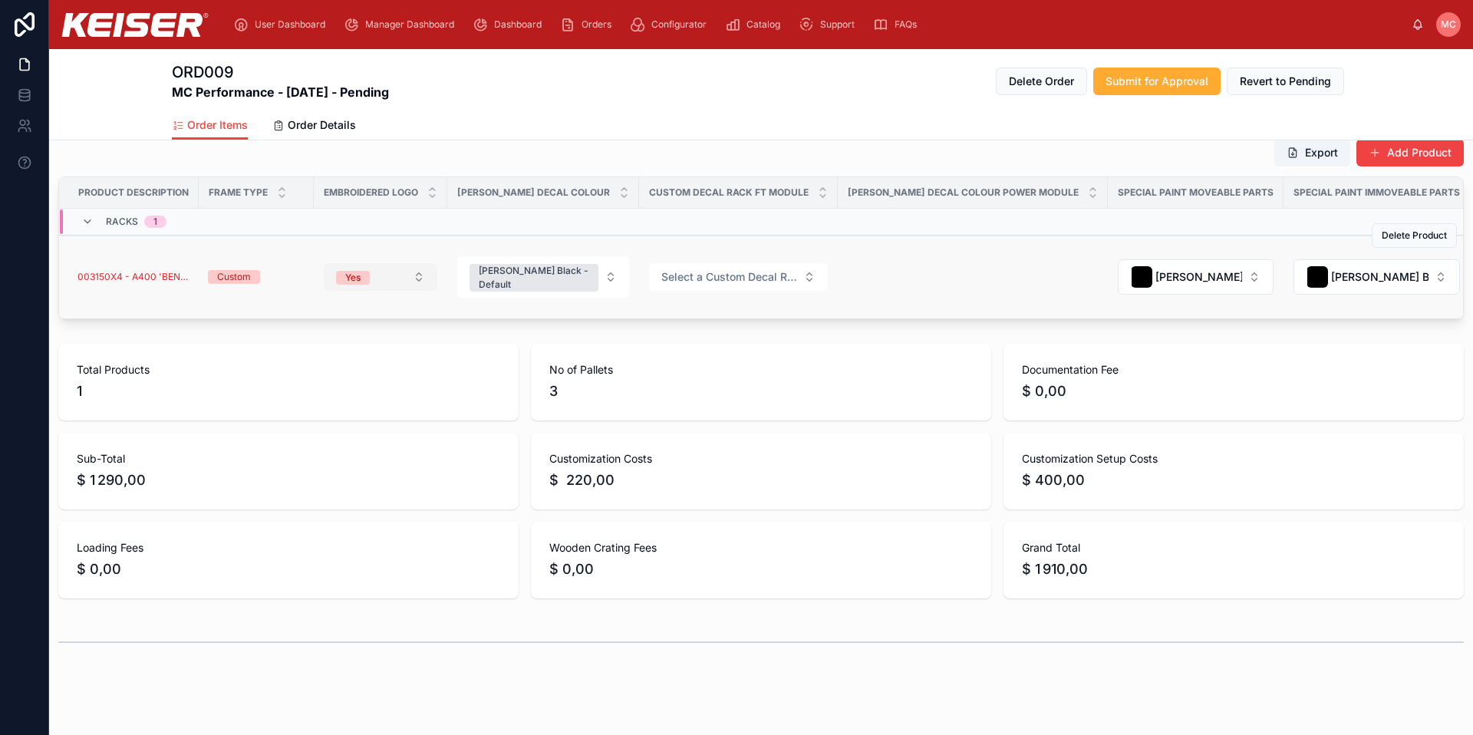
click at [361, 275] on span "Yes" at bounding box center [353, 276] width 34 height 15
click at [358, 387] on div "No" at bounding box center [380, 390] width 184 height 23
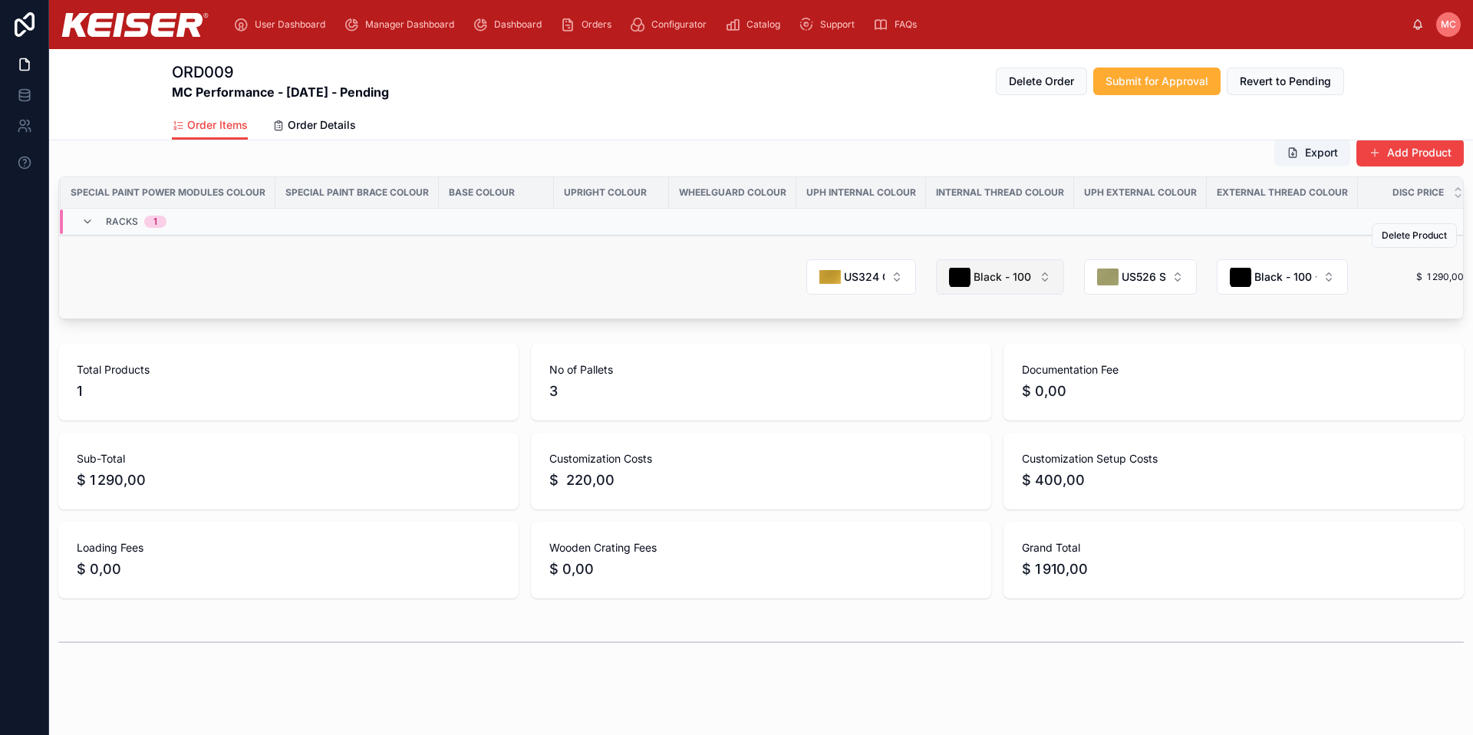
scroll to position [0, 1434]
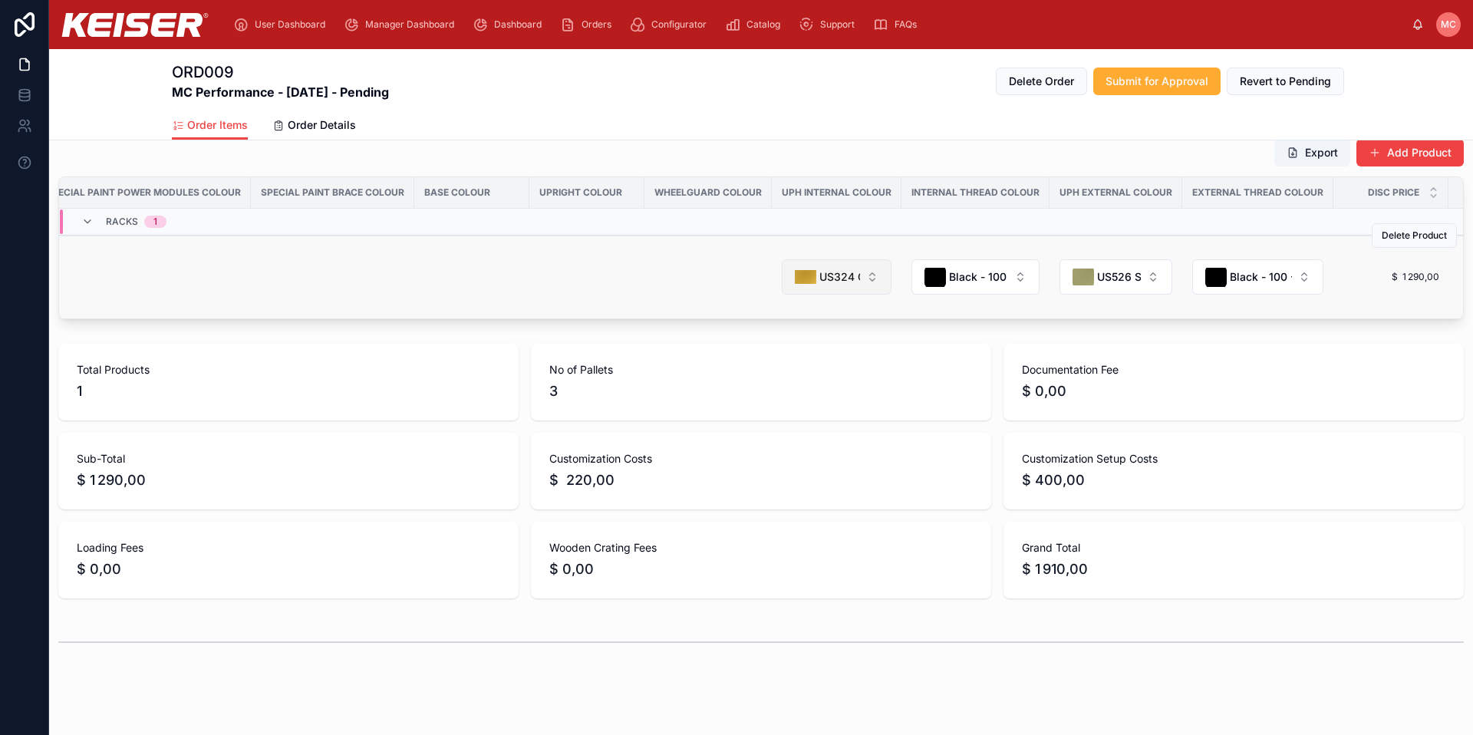
click at [819, 282] on span "US324 Golden Rod" at bounding box center [839, 276] width 41 height 15
click at [819, 283] on span "US324 Golden Rod" at bounding box center [839, 276] width 41 height 15
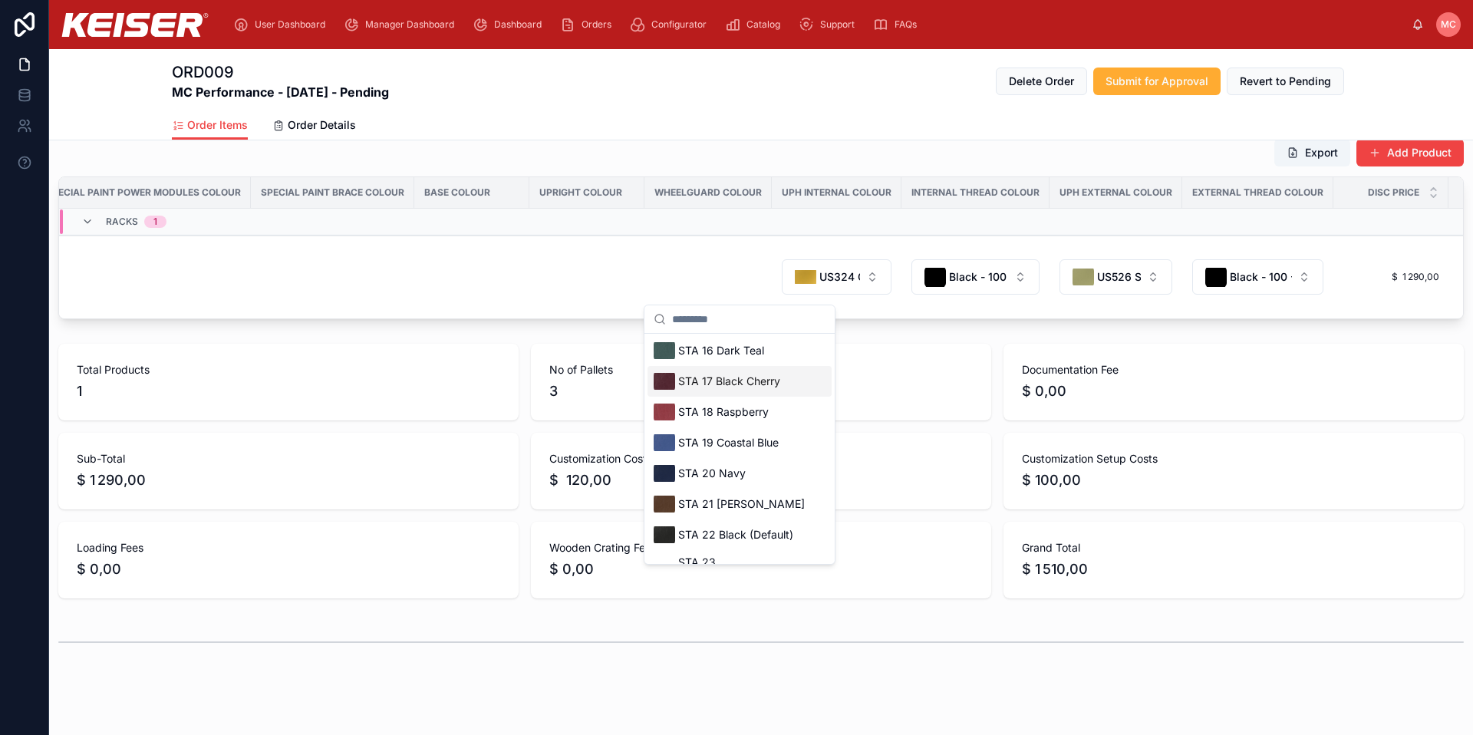
scroll to position [209, 0]
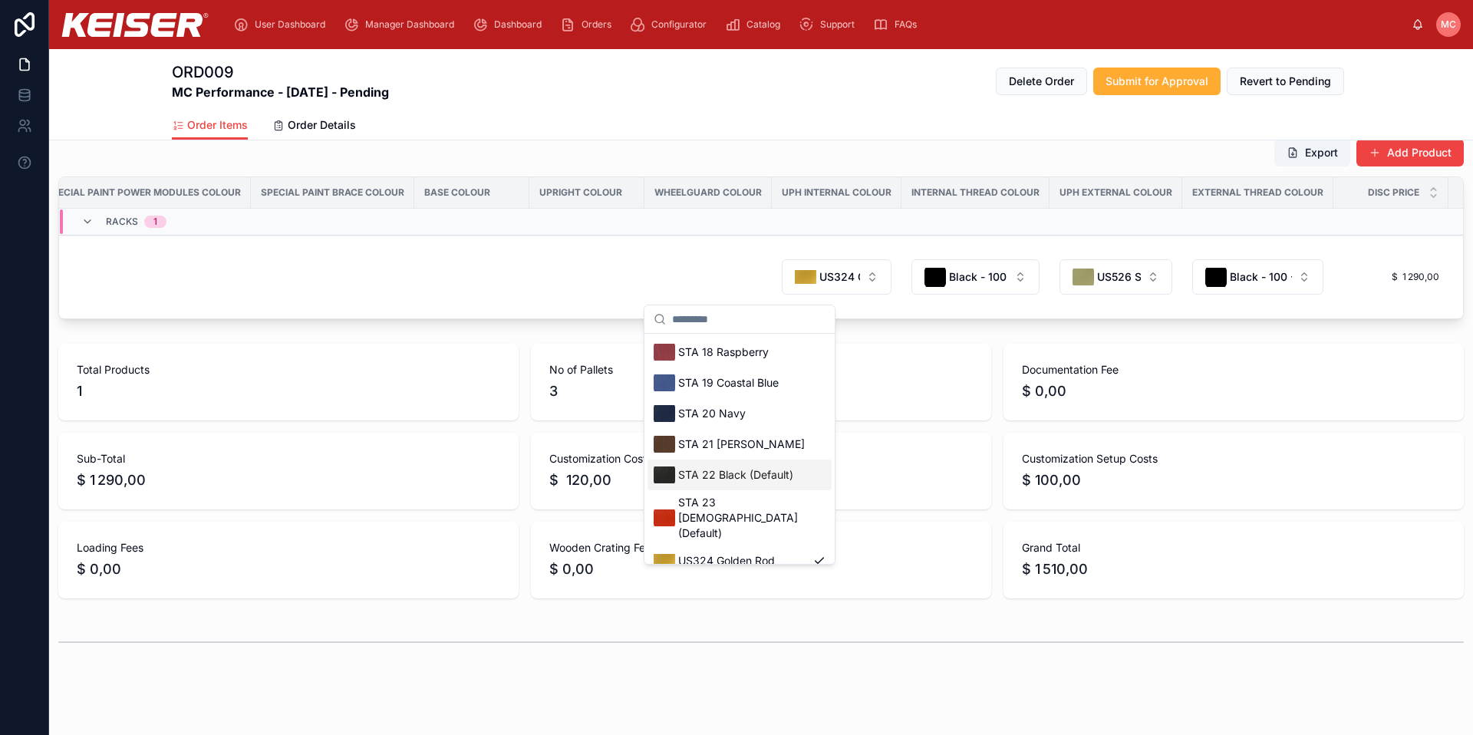
click at [769, 475] on span "STA 22 Black (Default)" at bounding box center [735, 474] width 115 height 15
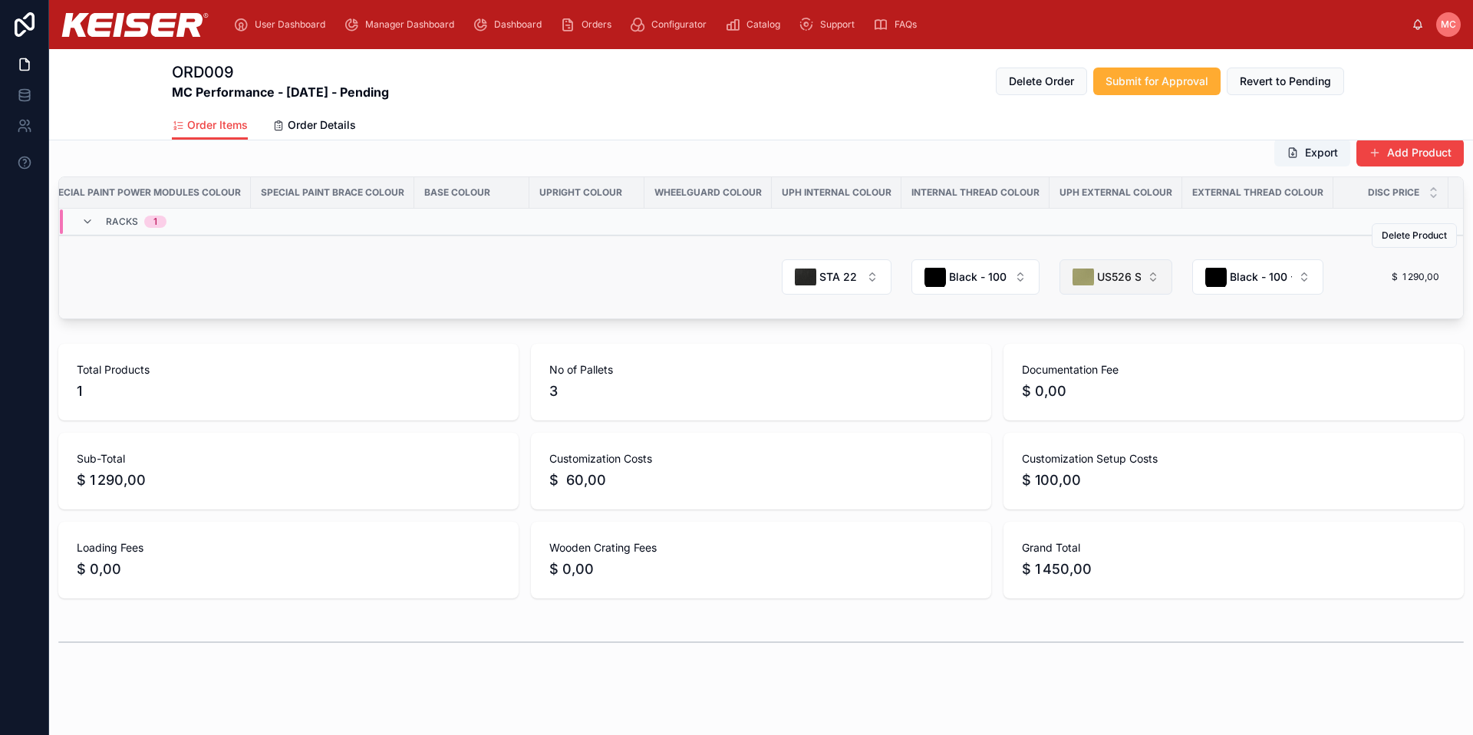
click at [1097, 283] on span "US526 Sage" at bounding box center [1119, 276] width 44 height 15
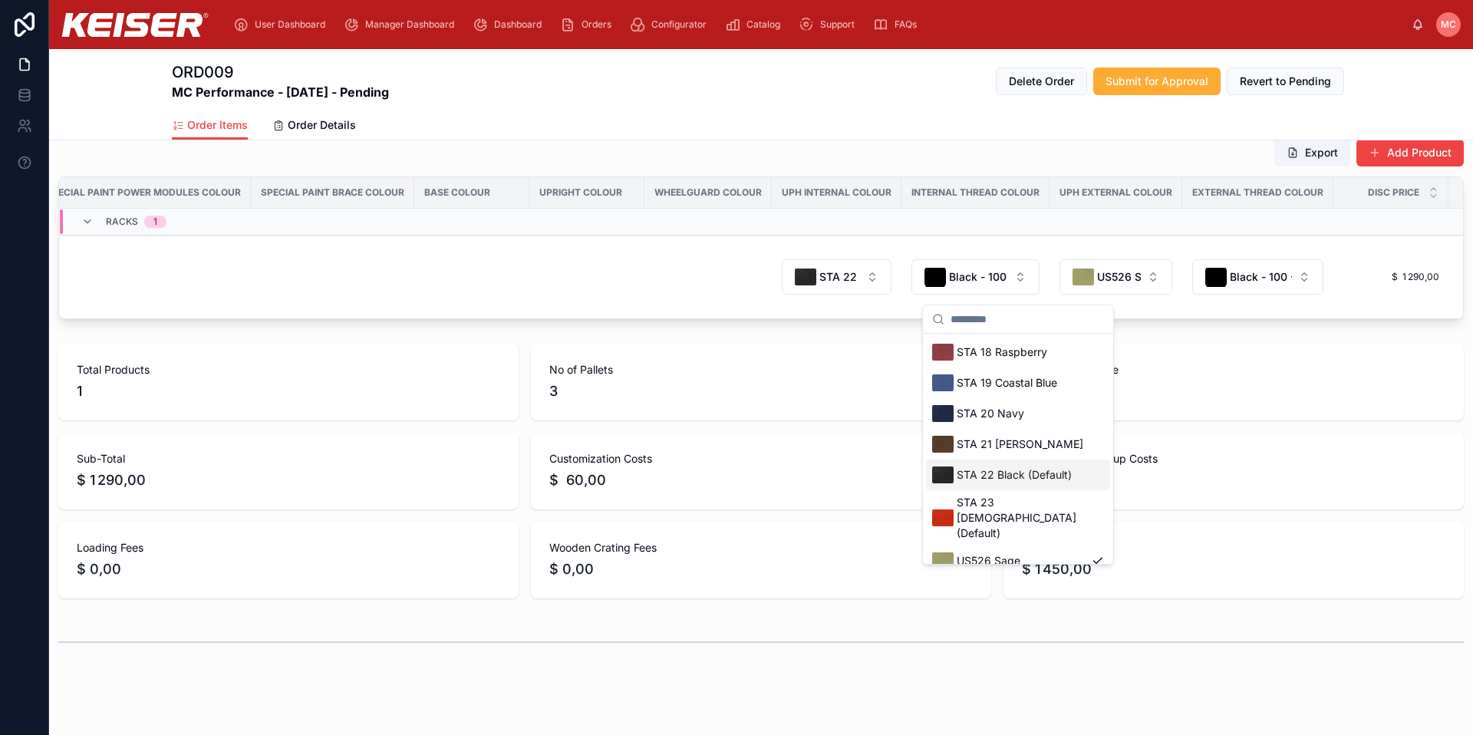
drag, startPoint x: 1018, startPoint y: 471, endPoint x: 1029, endPoint y: 470, distance: 10.8
click at [1018, 471] on span "STA 22 Black (Default)" at bounding box center [1014, 474] width 115 height 15
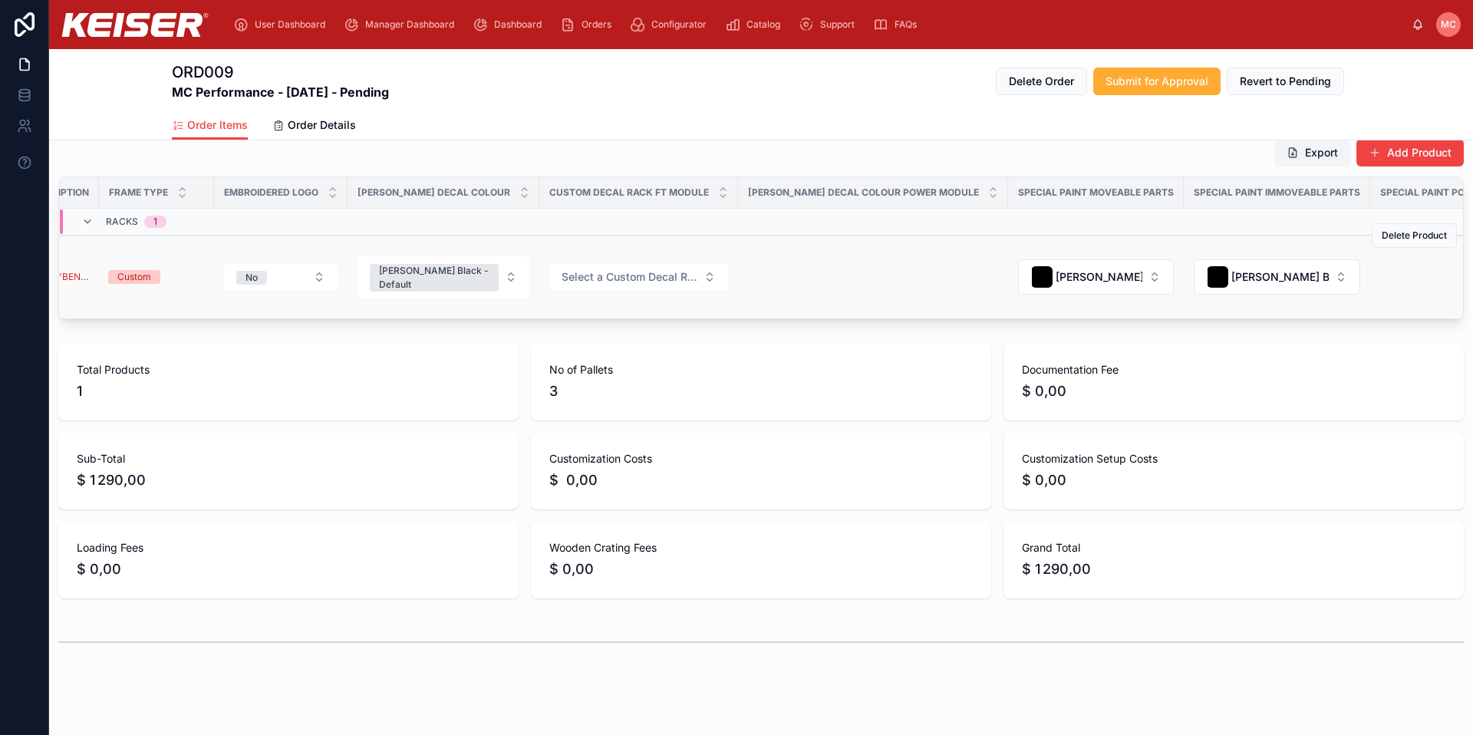
scroll to position [0, 0]
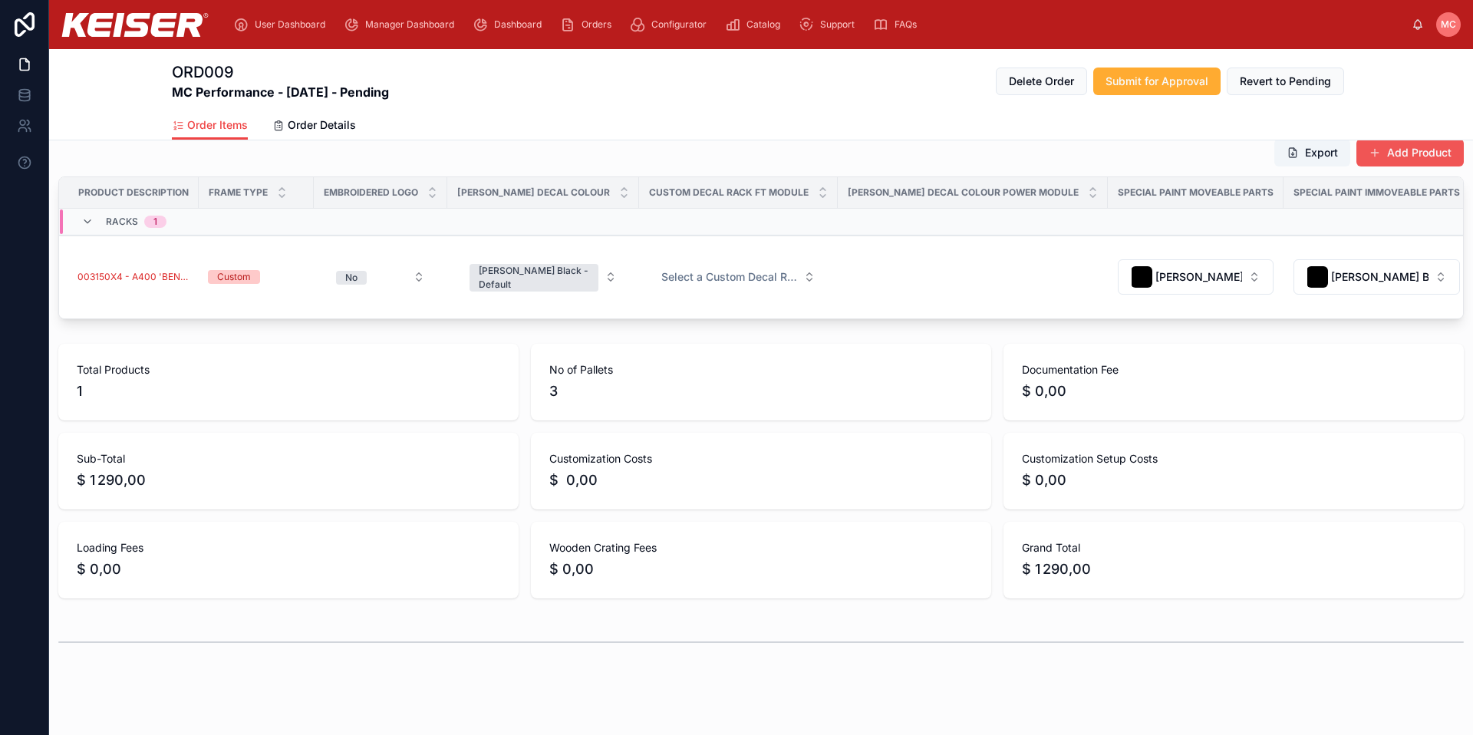
click at [1418, 163] on button "Add Product" at bounding box center [1409, 153] width 107 height 28
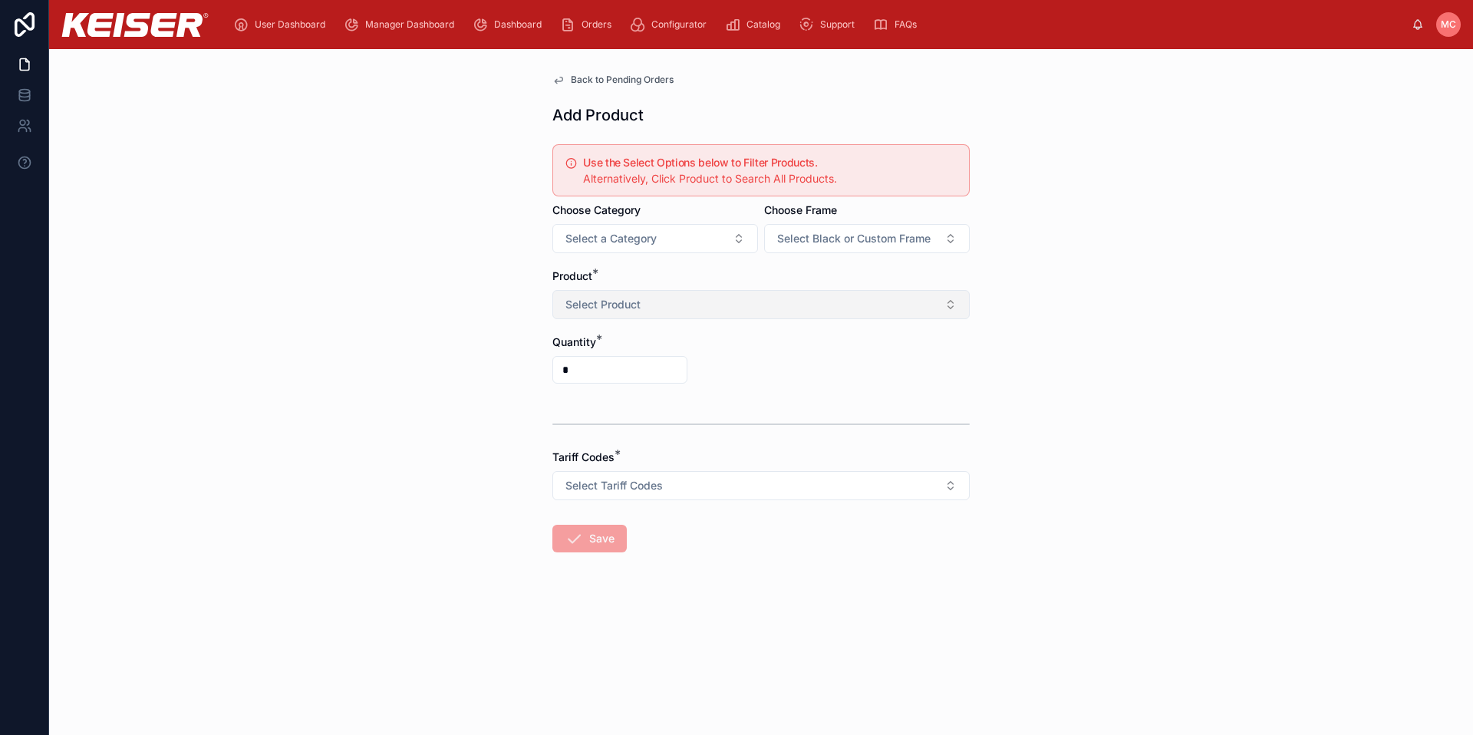
click at [669, 302] on button "Select Product" at bounding box center [760, 304] width 417 height 29
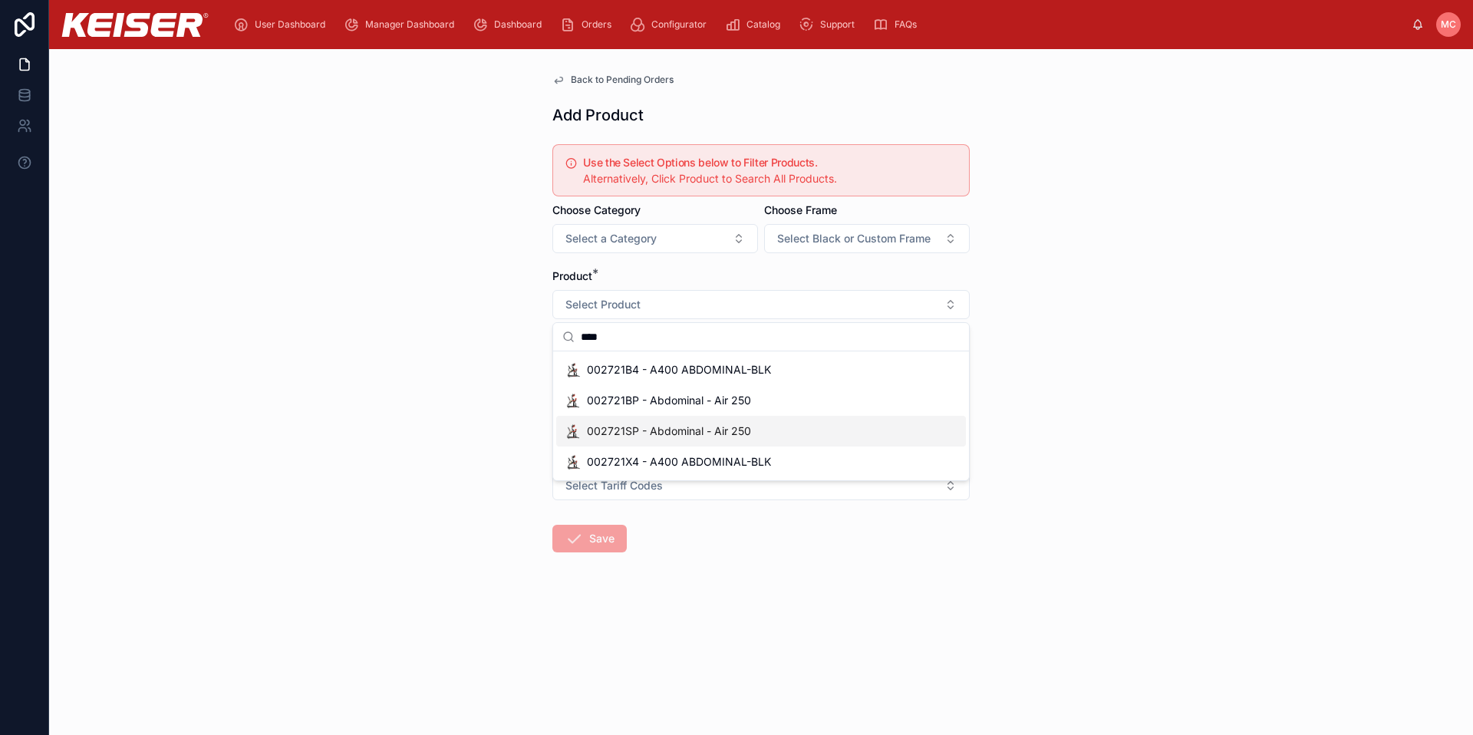
type input "****"
click at [658, 427] on span "002721SP - Abdominal - Air 250" at bounding box center [669, 431] width 164 height 15
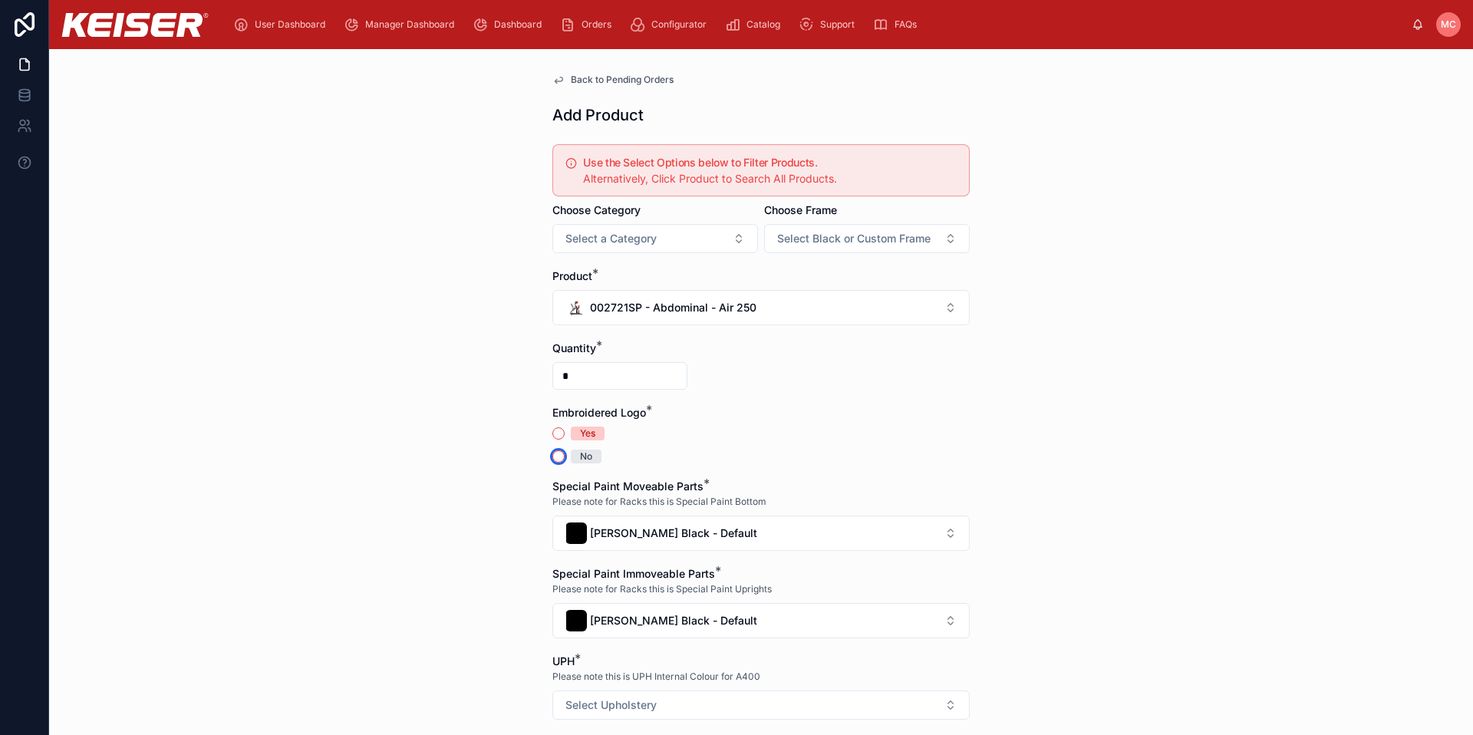
click at [552, 458] on button "No" at bounding box center [558, 456] width 12 height 12
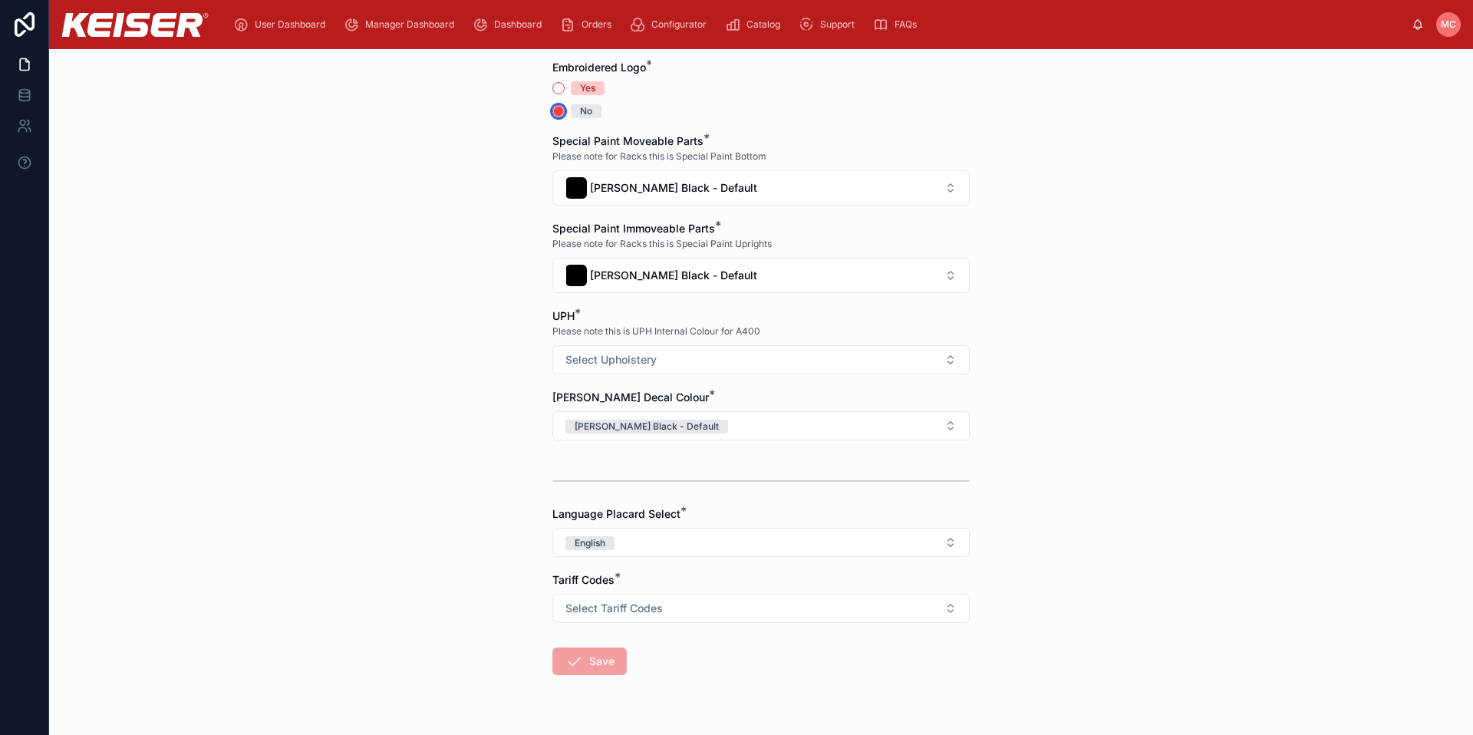
scroll to position [374, 0]
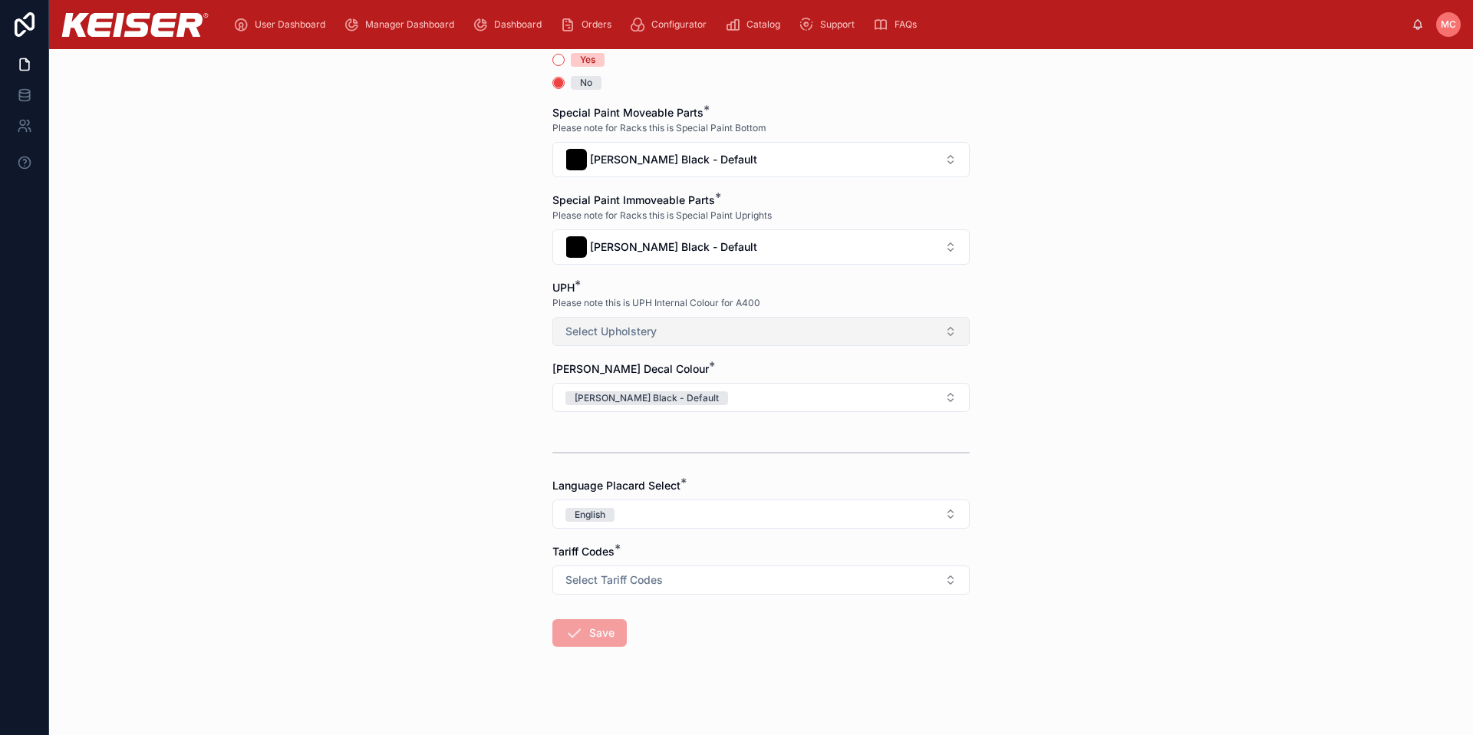
click at [576, 330] on span "Select Upholstery" at bounding box center [610, 331] width 91 height 15
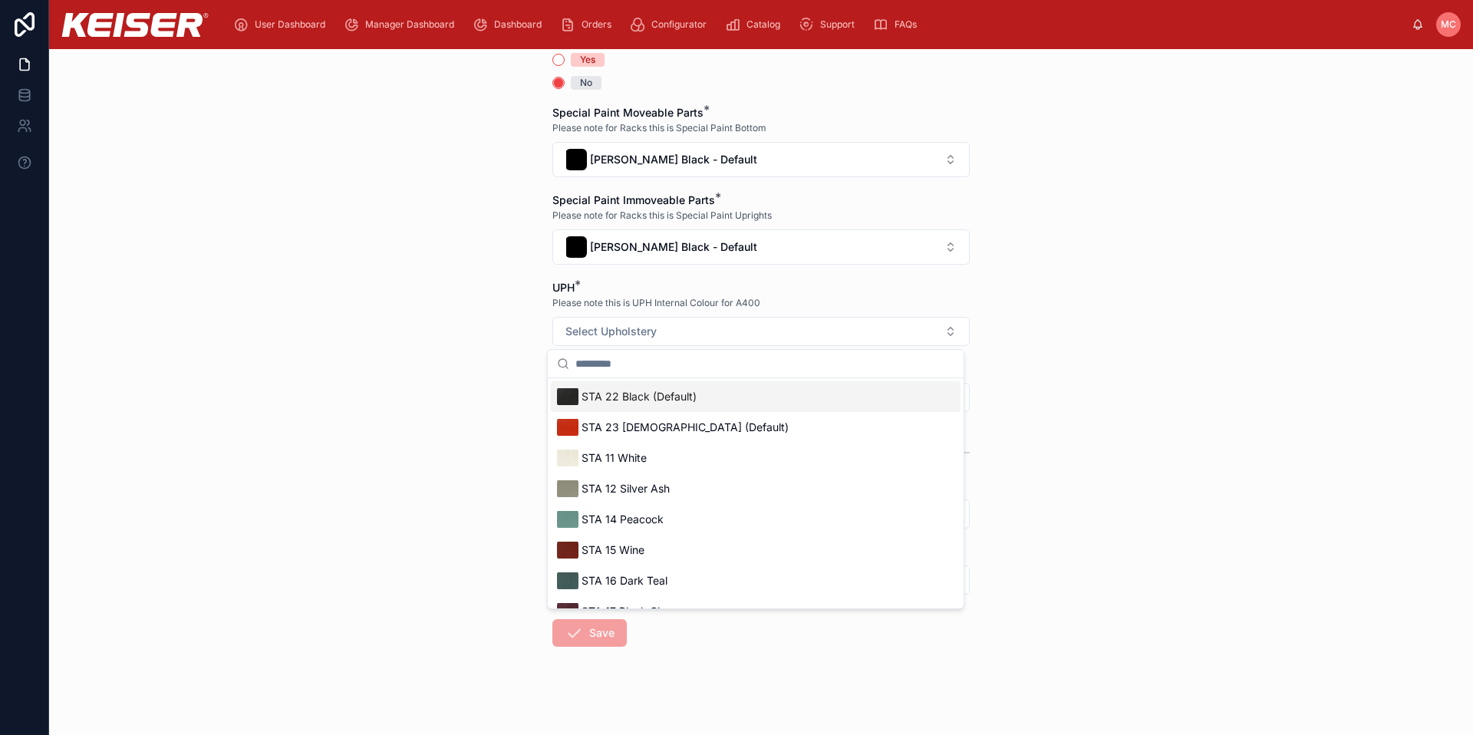
click at [641, 403] on span "STA 22 Black (Default)" at bounding box center [639, 396] width 115 height 15
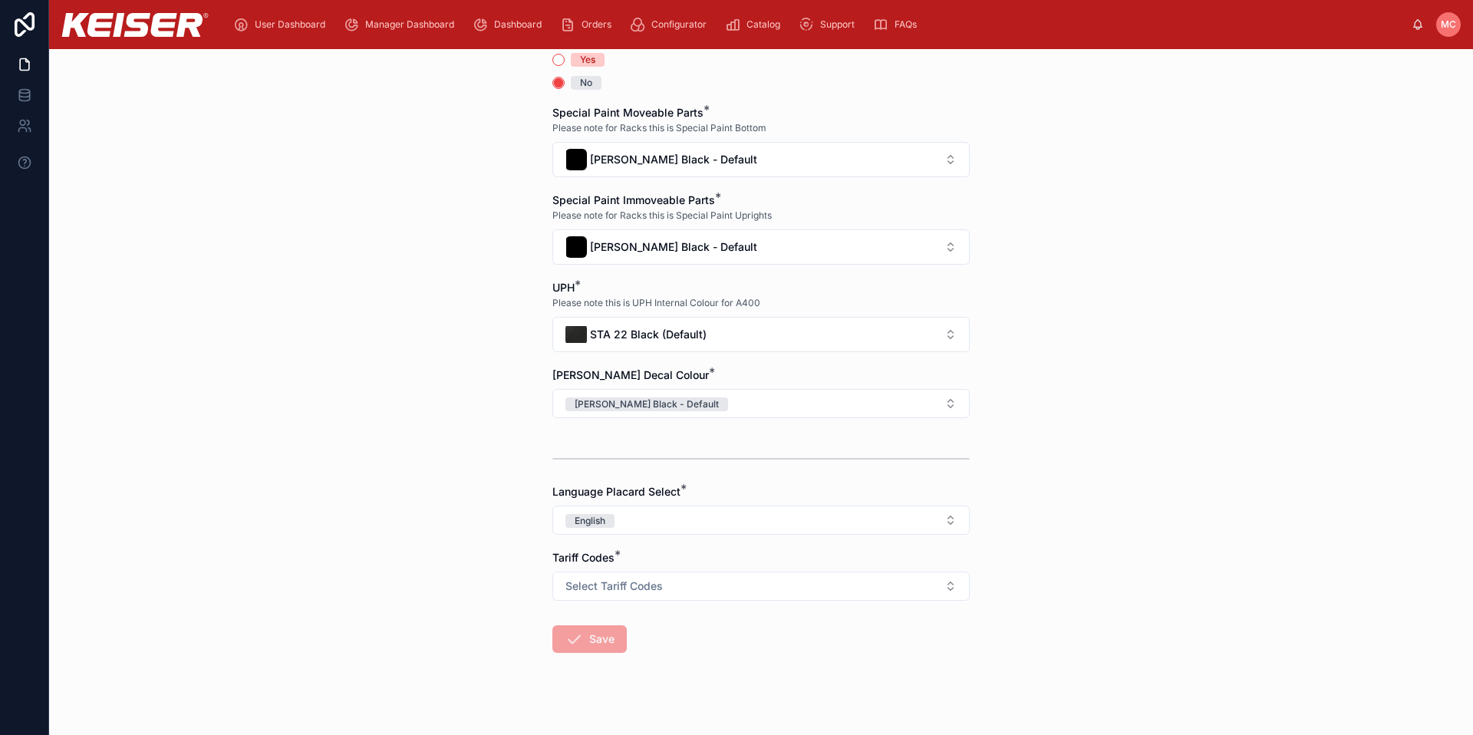
scroll to position [390, 0]
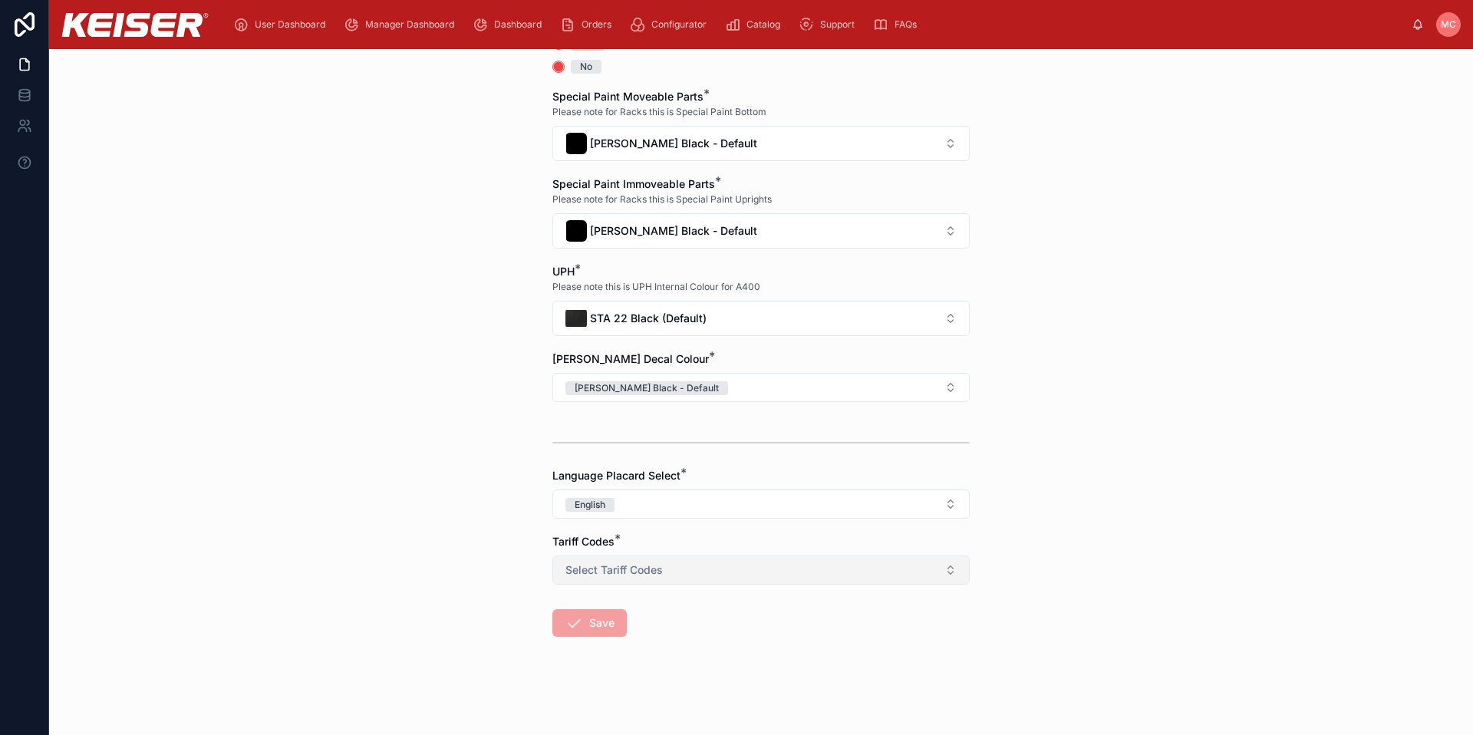
click at [605, 572] on span "Select Tariff Codes" at bounding box center [613, 569] width 97 height 15
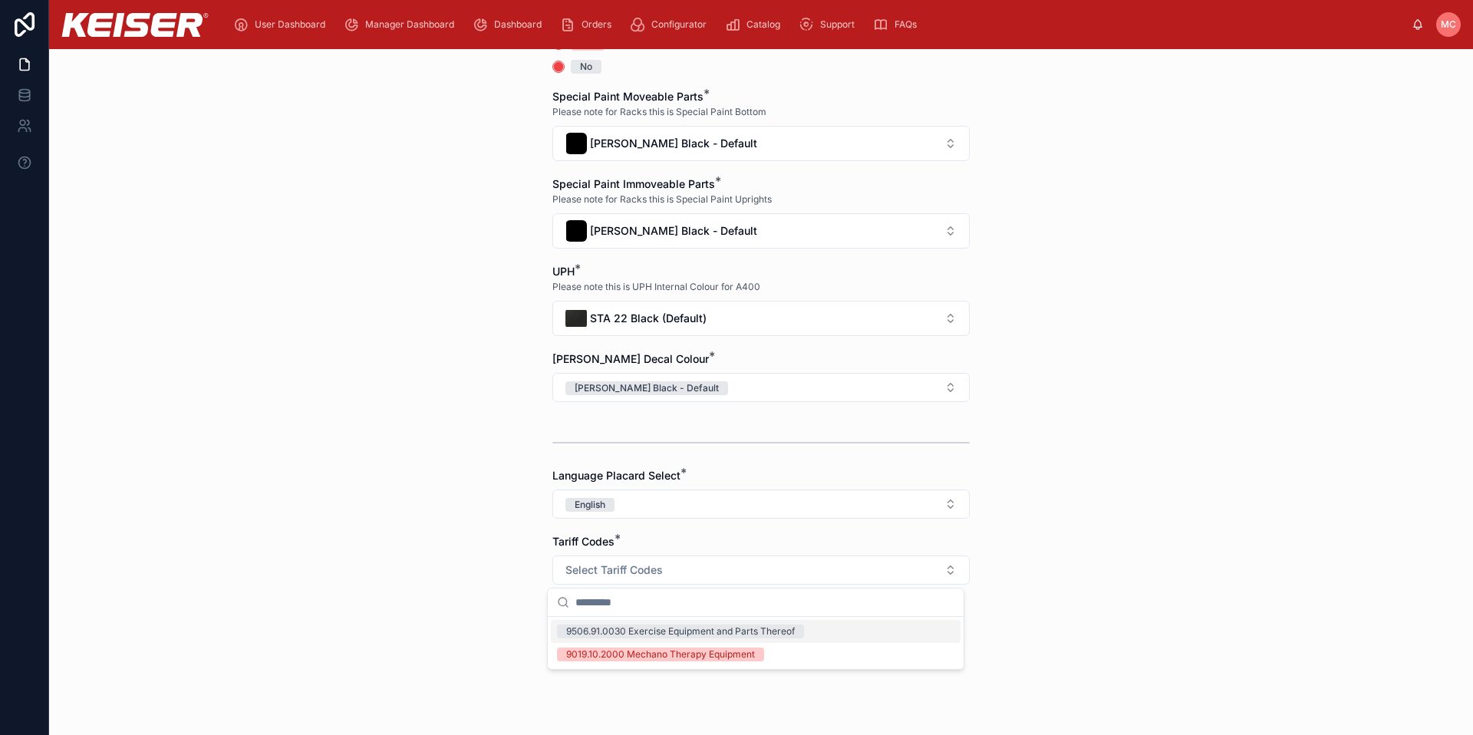
click at [593, 631] on div "9506.91.0030 Exercise Equipment and Parts Thereof" at bounding box center [680, 632] width 229 height 14
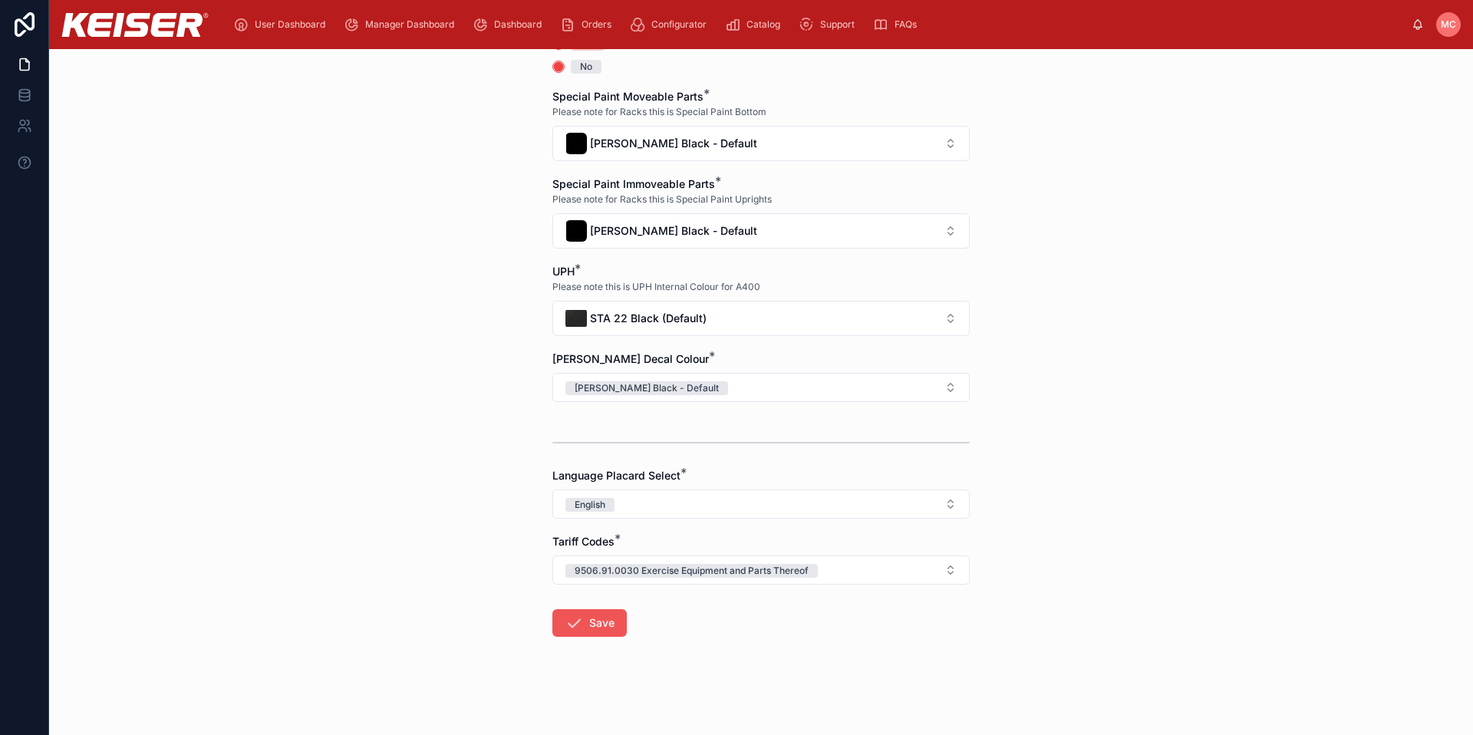
click at [588, 631] on button "Save" at bounding box center [589, 623] width 74 height 28
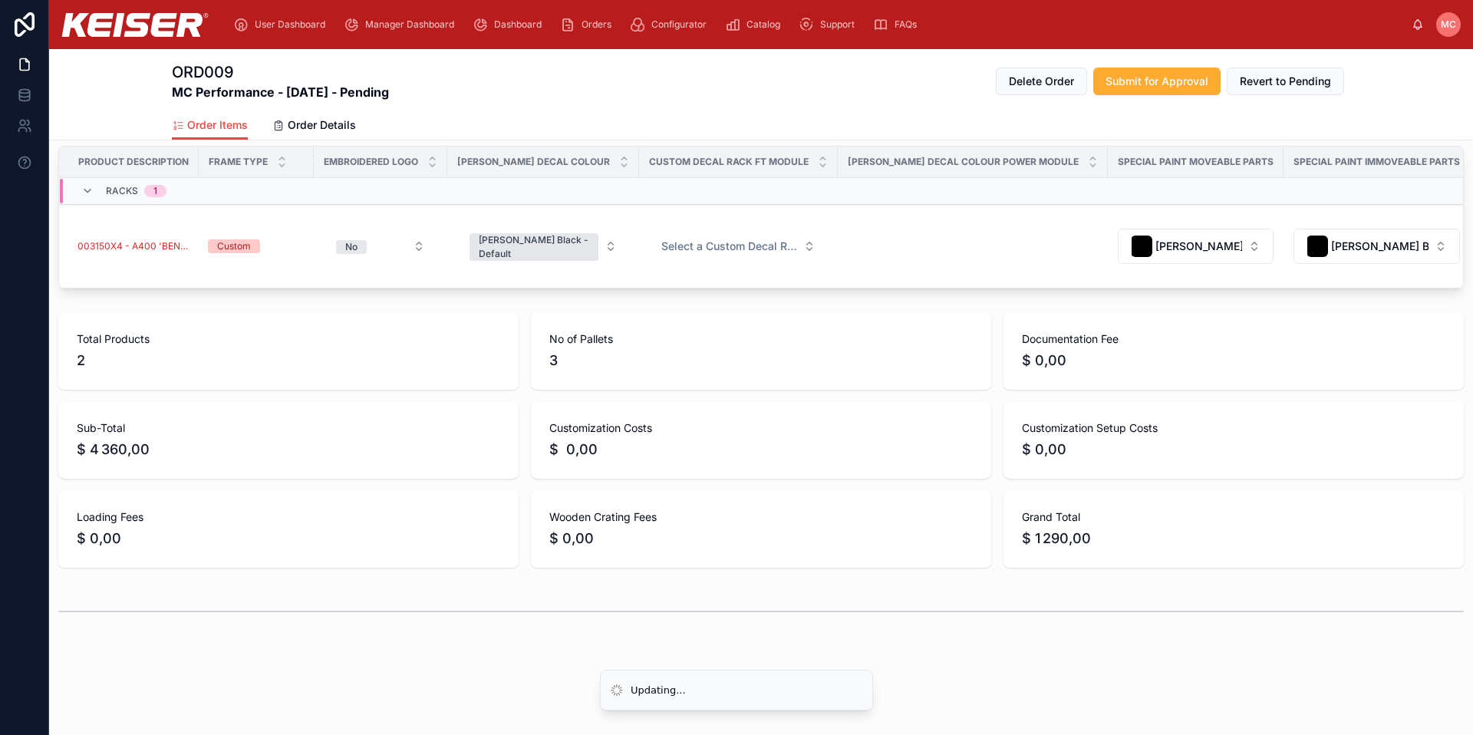
scroll to position [210, 0]
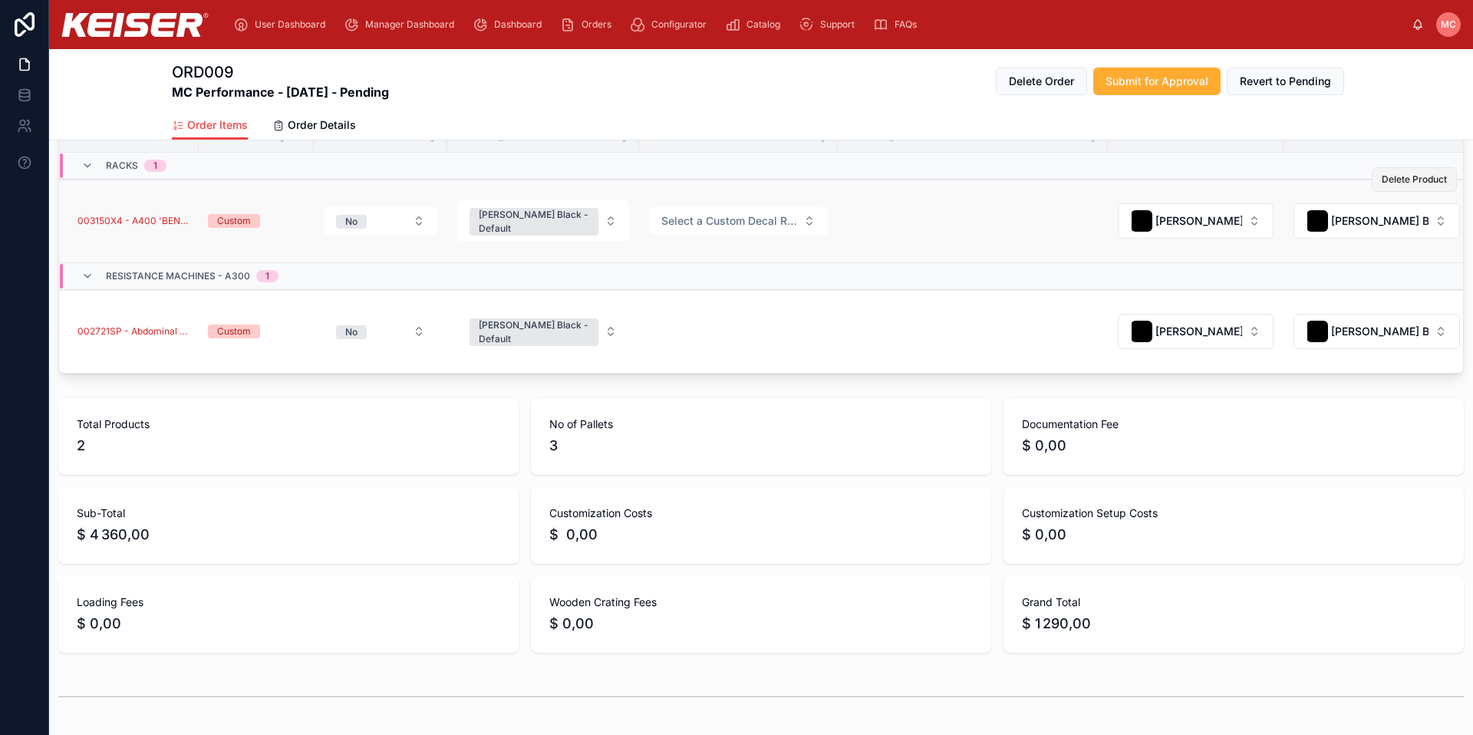
click at [1403, 179] on span "Delete Product" at bounding box center [1414, 179] width 65 height 12
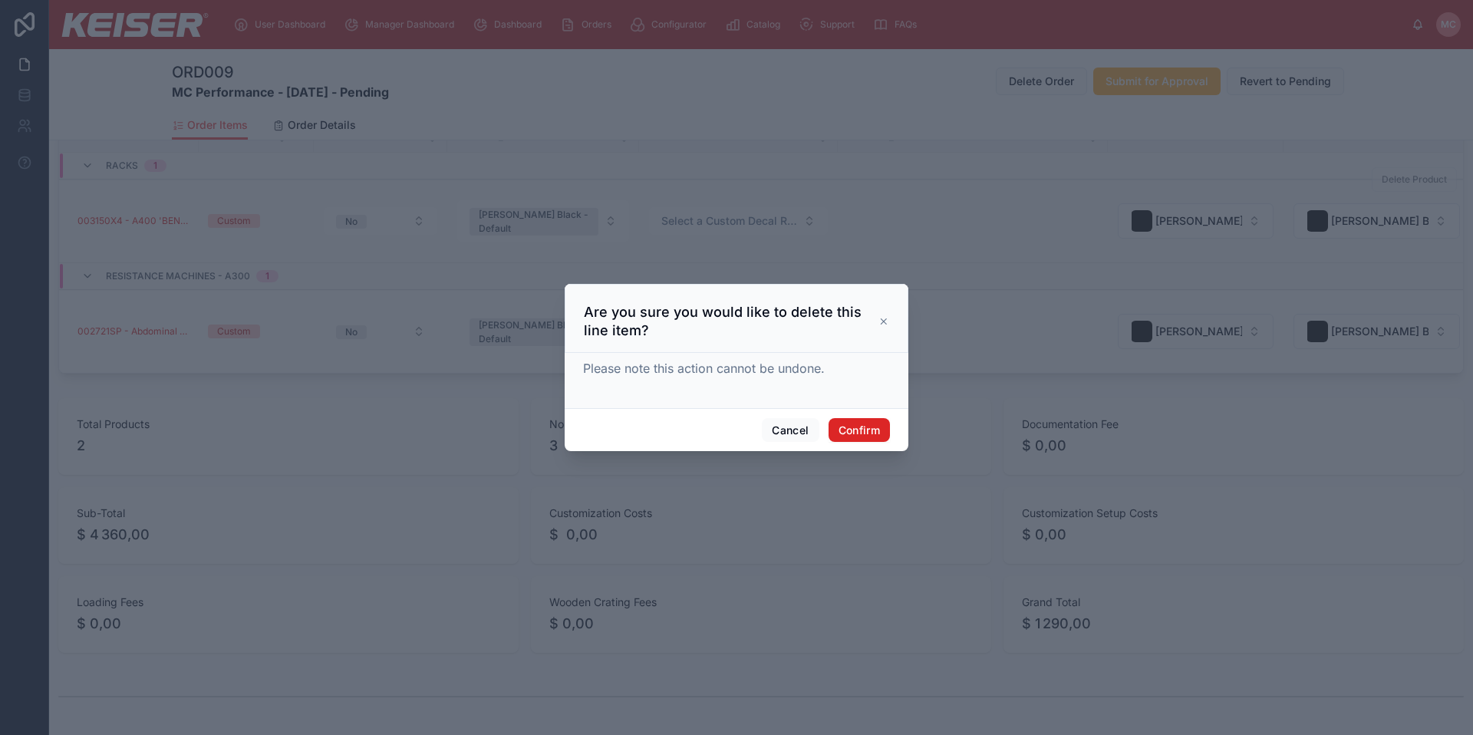
click at [851, 430] on button "Confirm" at bounding box center [859, 430] width 61 height 25
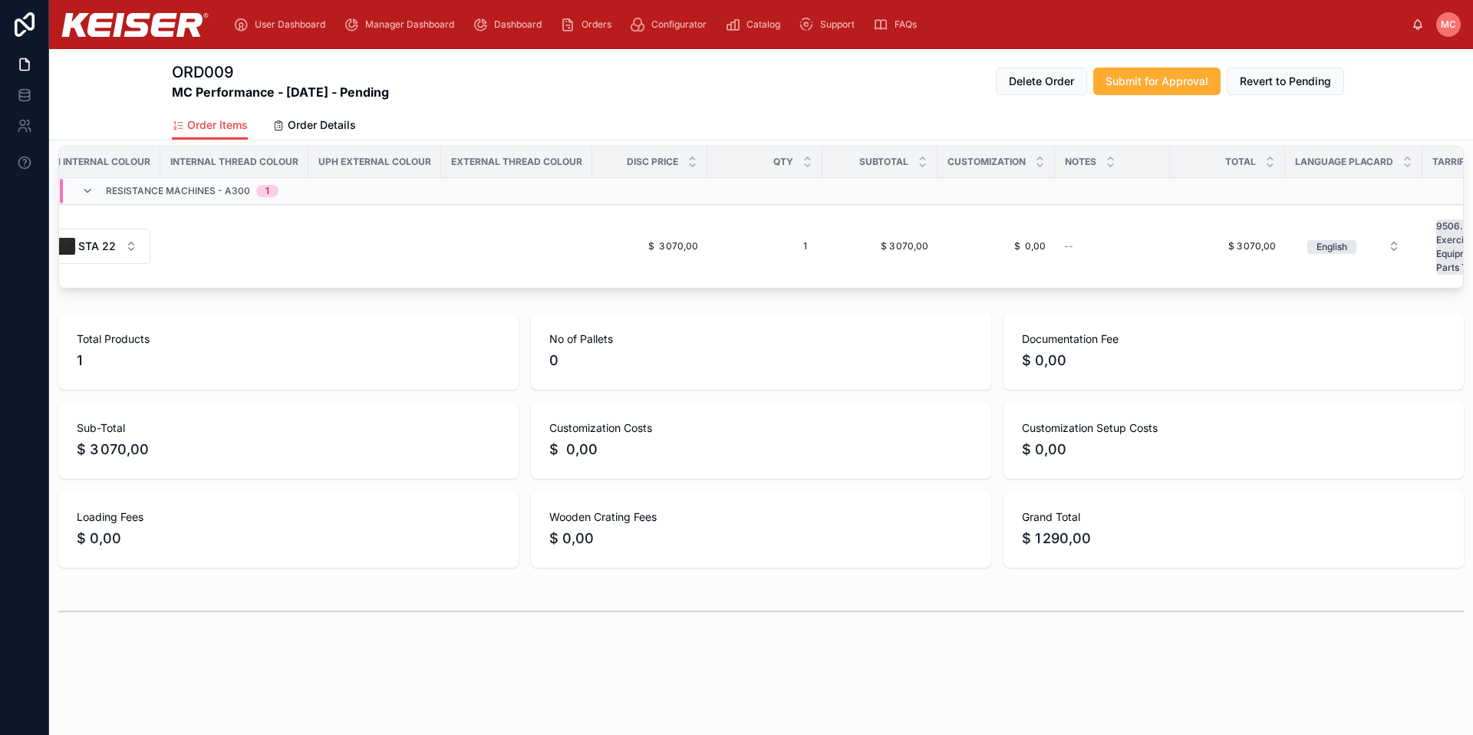
scroll to position [0, 0]
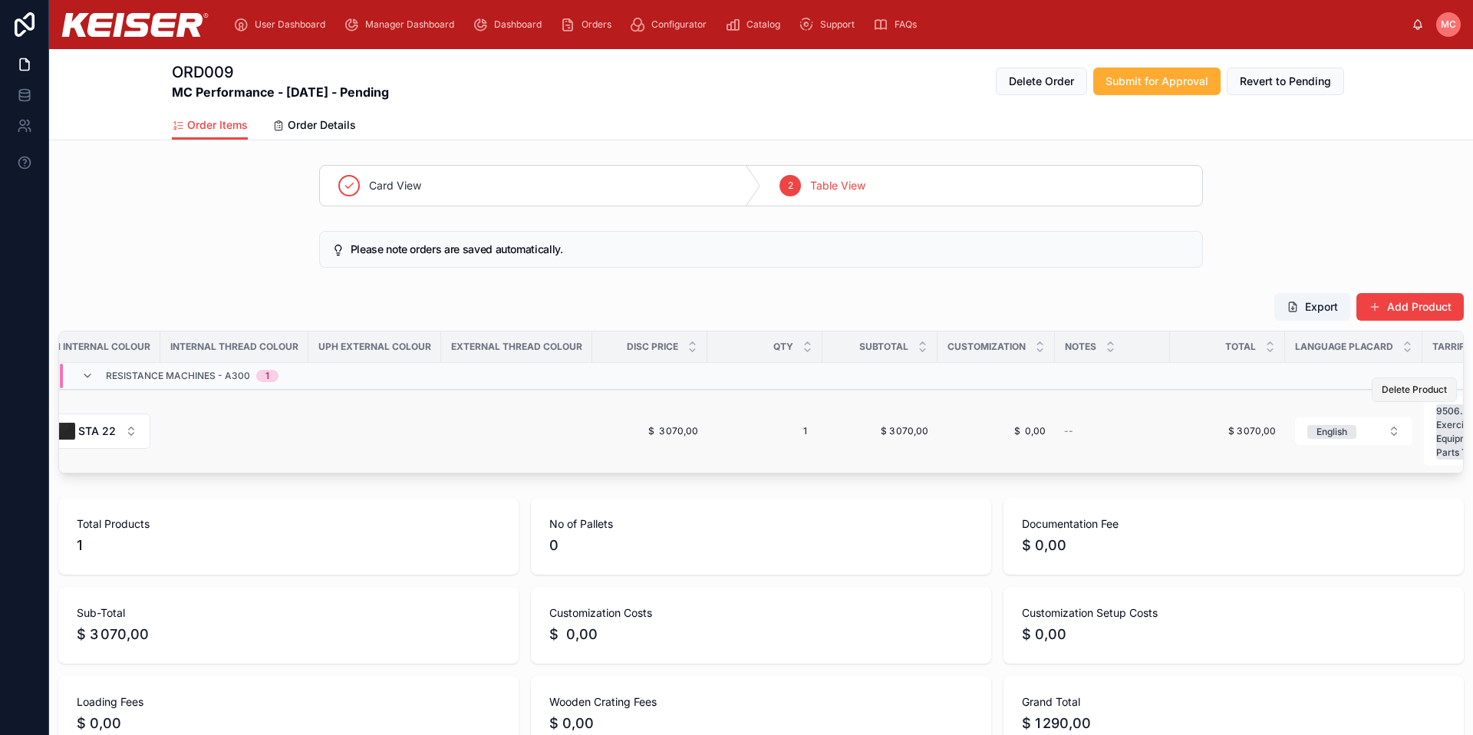
click at [1413, 393] on span "Delete Product" at bounding box center [1414, 390] width 65 height 12
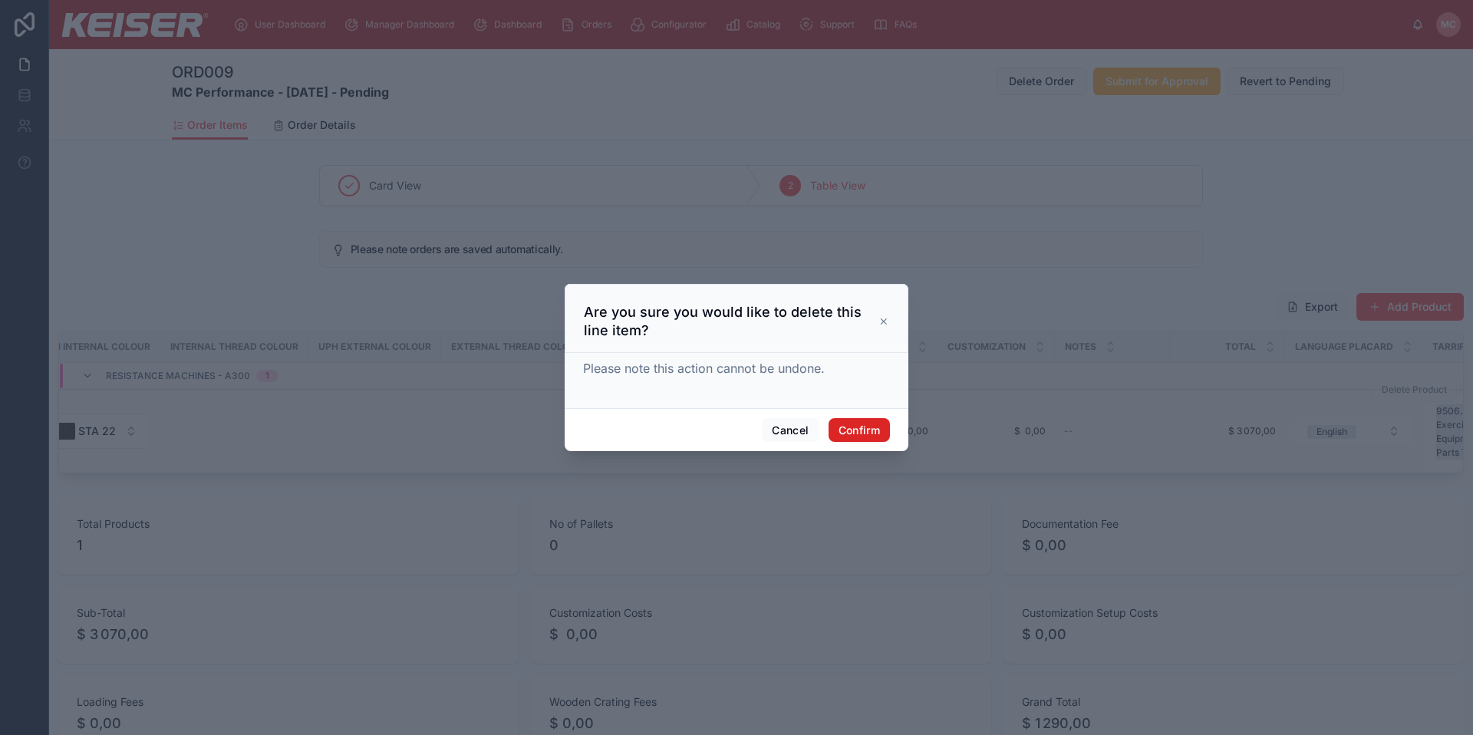
click at [851, 433] on button "Confirm" at bounding box center [859, 430] width 61 height 25
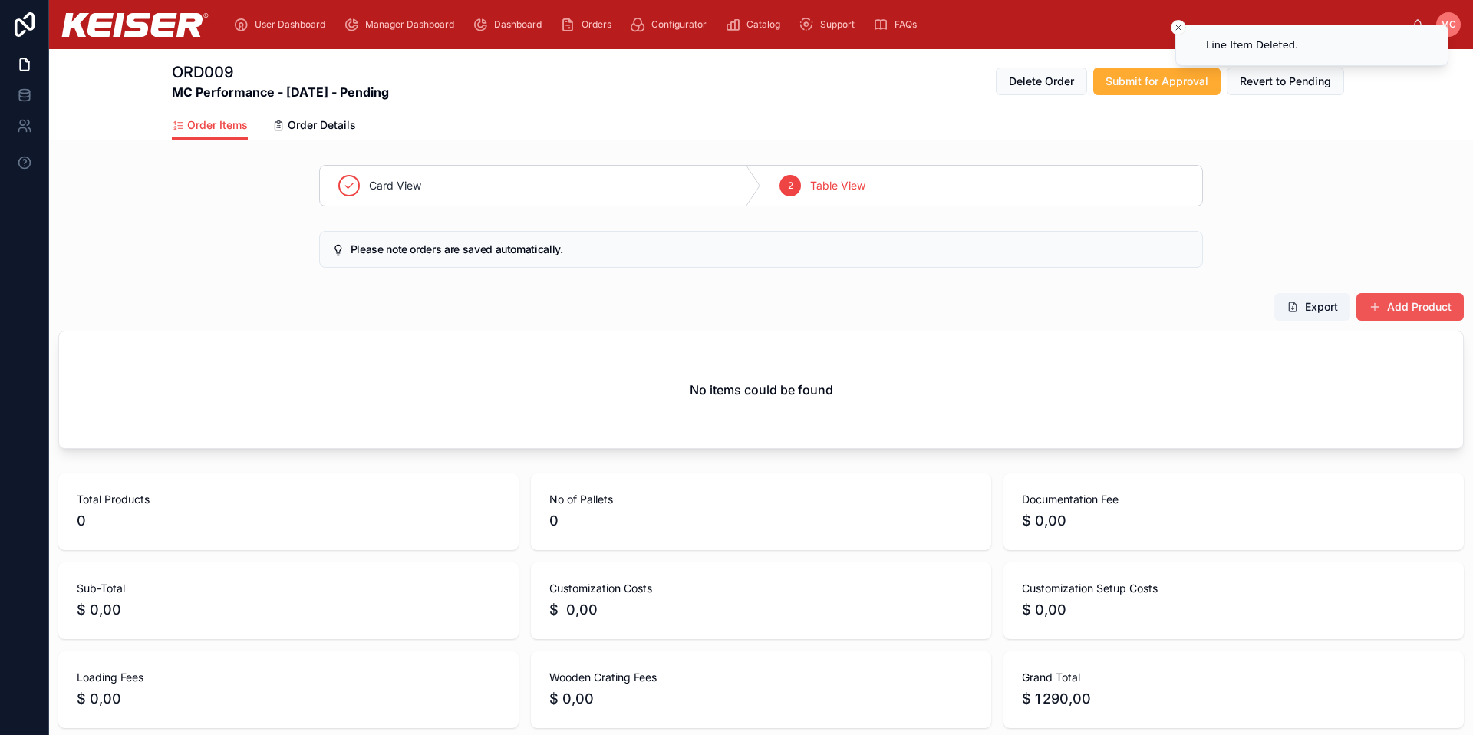
click at [1368, 313] on button "Add Product" at bounding box center [1409, 307] width 107 height 28
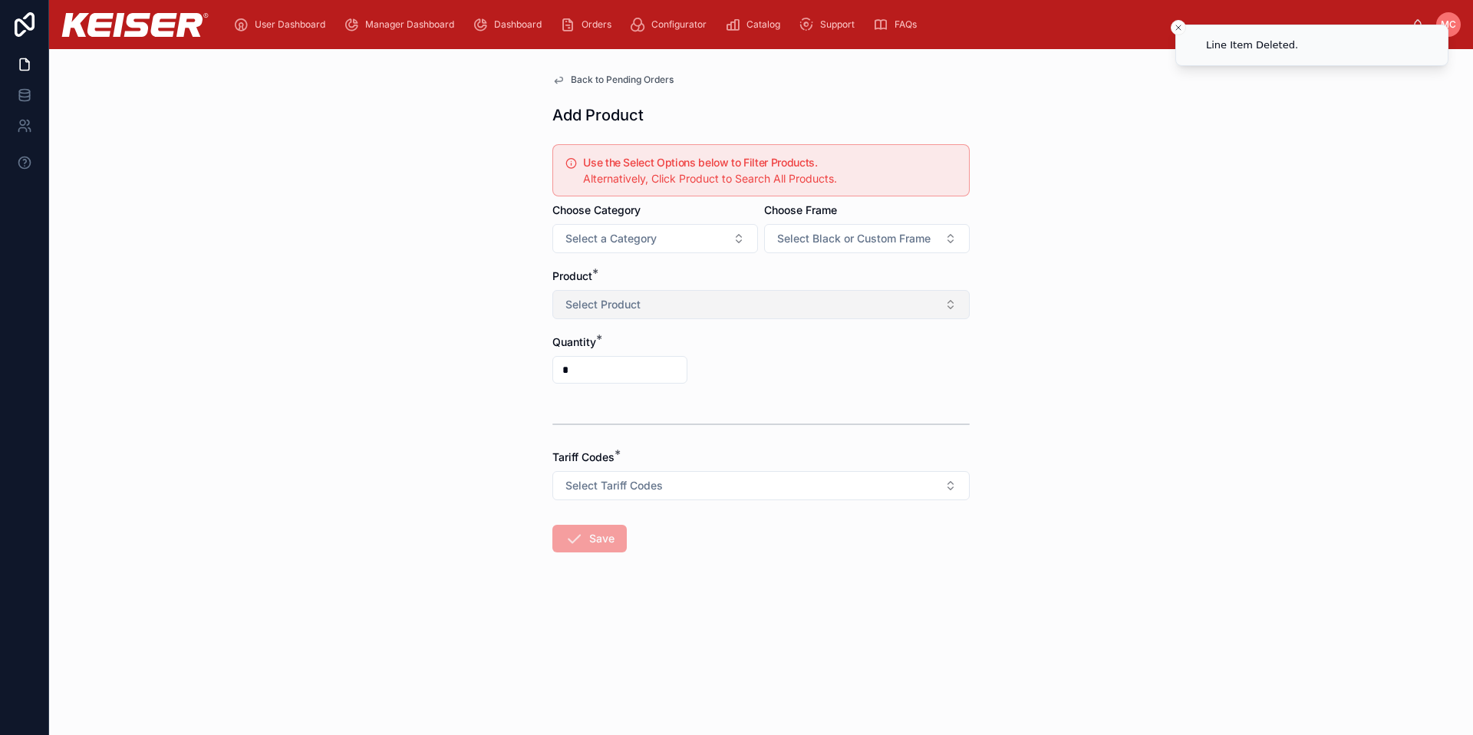
click at [621, 306] on span "Select Product" at bounding box center [602, 304] width 75 height 15
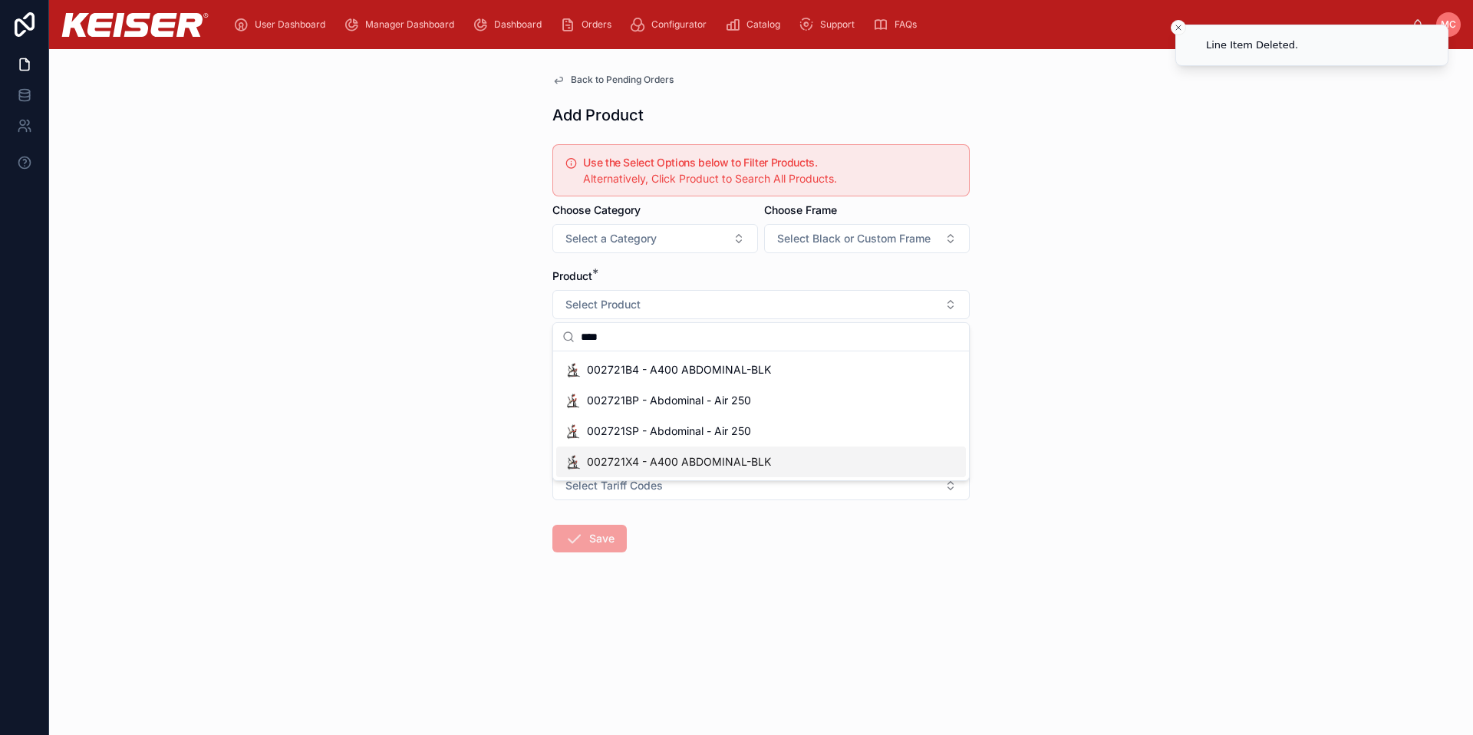
type input "****"
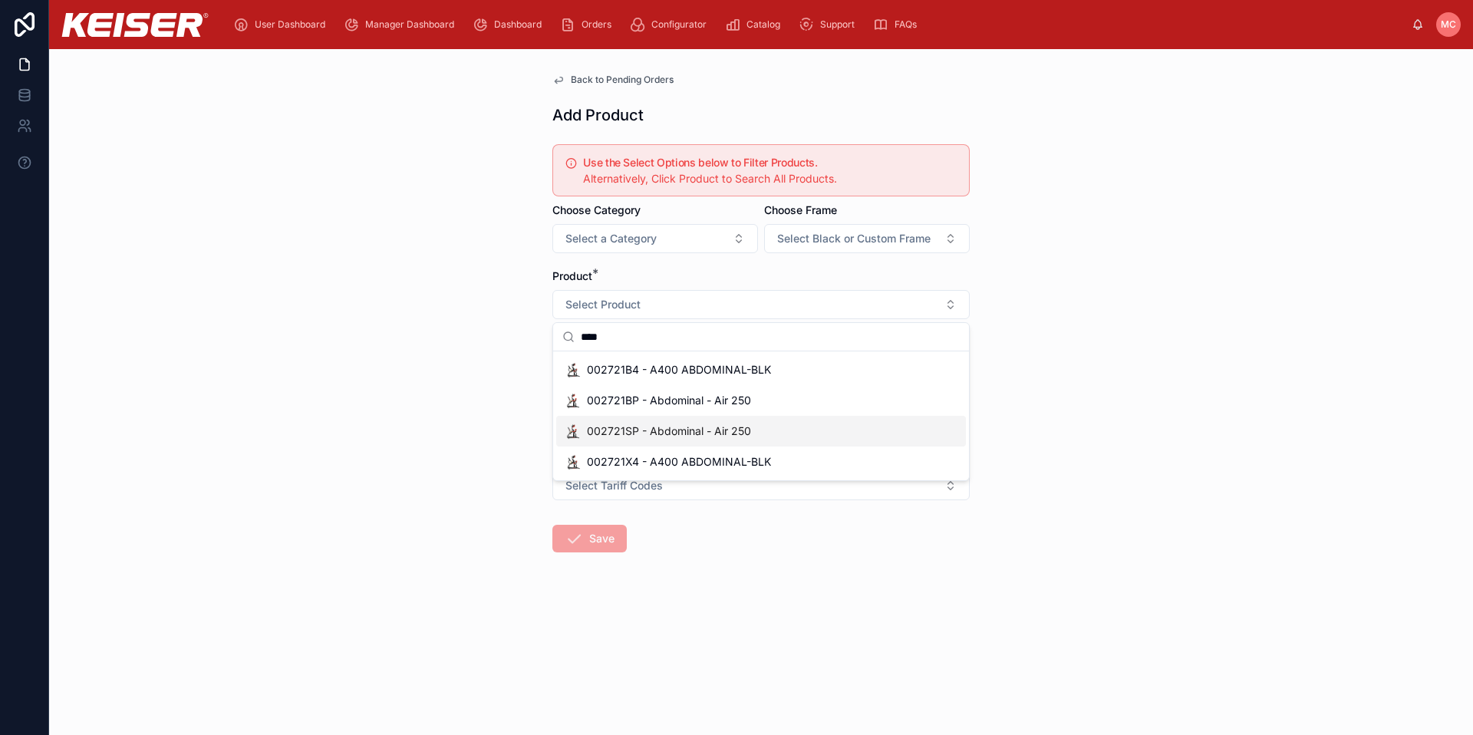
click at [623, 433] on span "002721SP - Abdominal - Air 250" at bounding box center [669, 431] width 164 height 15
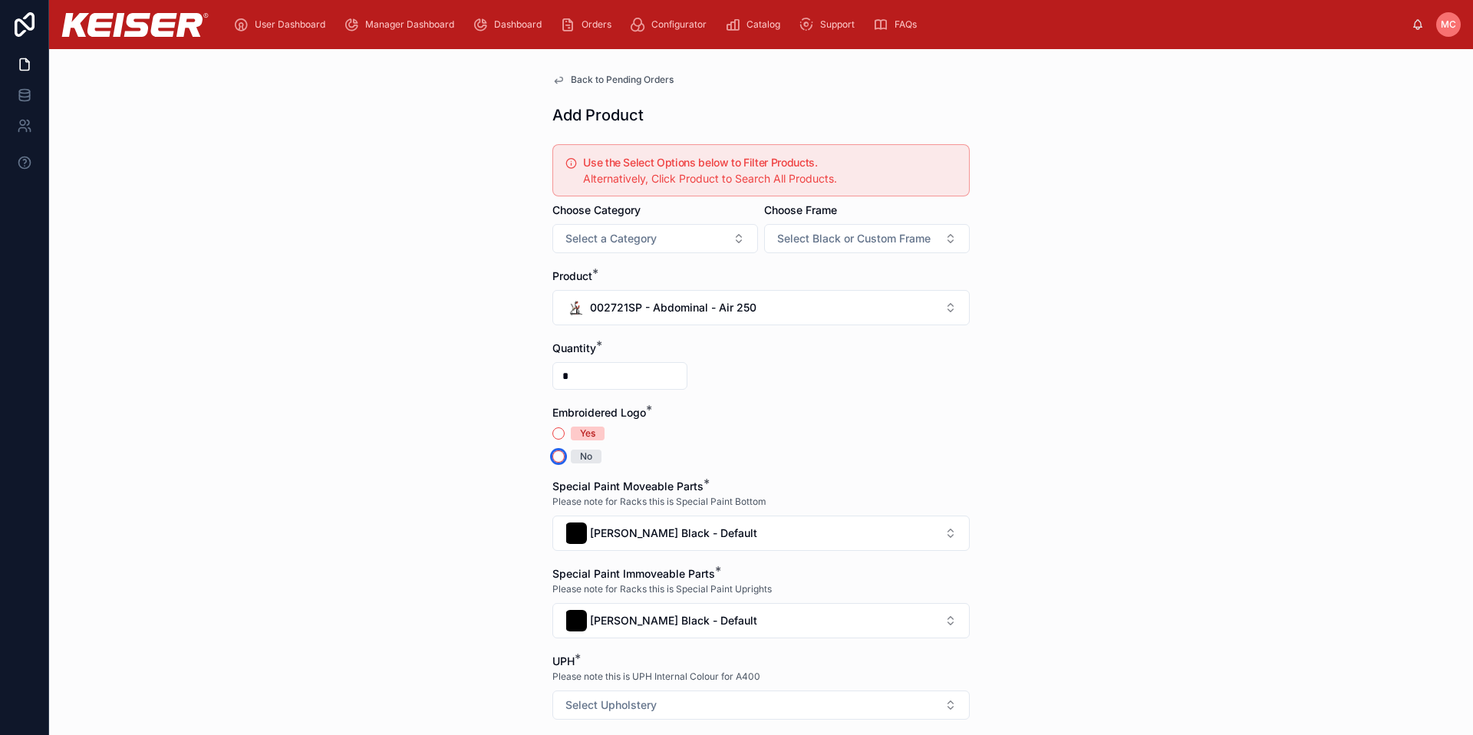
click at [552, 457] on button "No" at bounding box center [558, 456] width 12 height 12
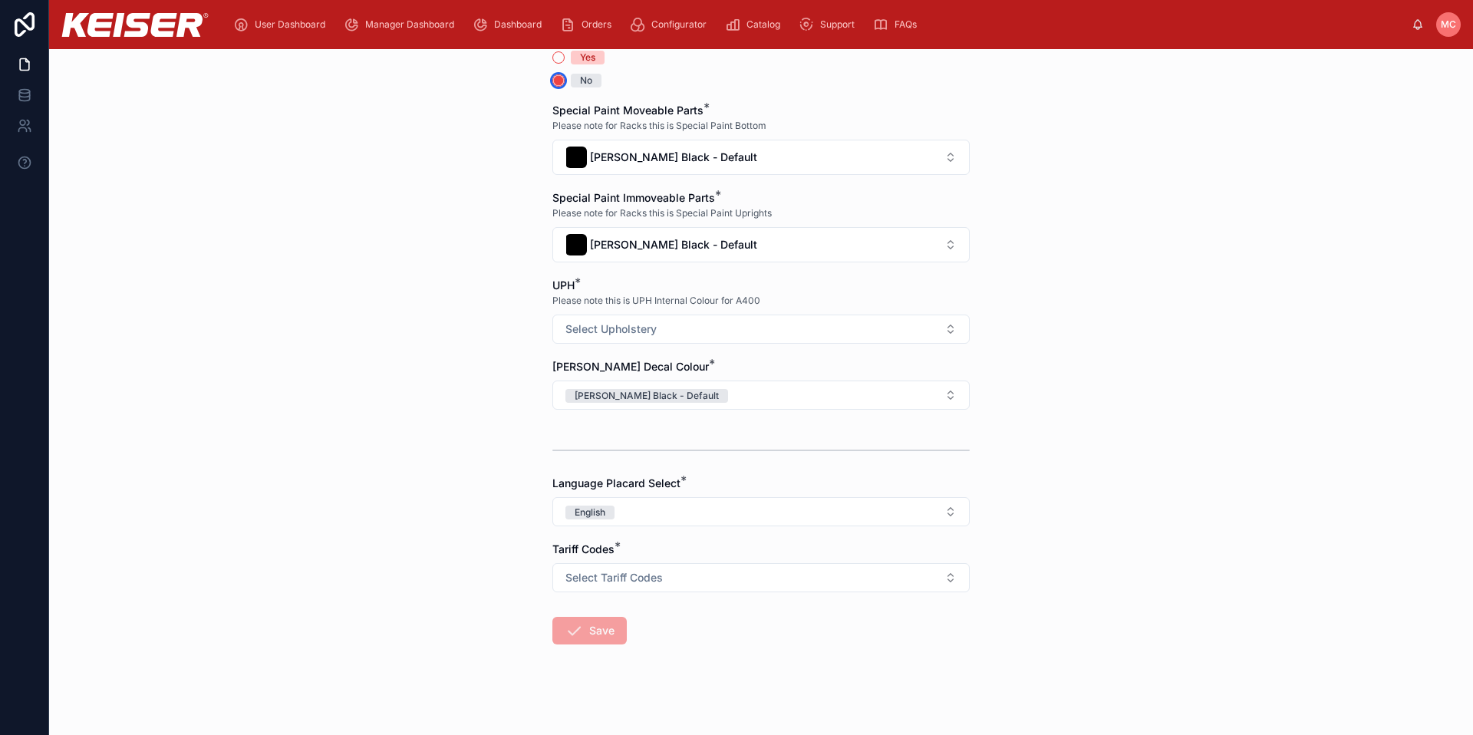
scroll to position [384, 0]
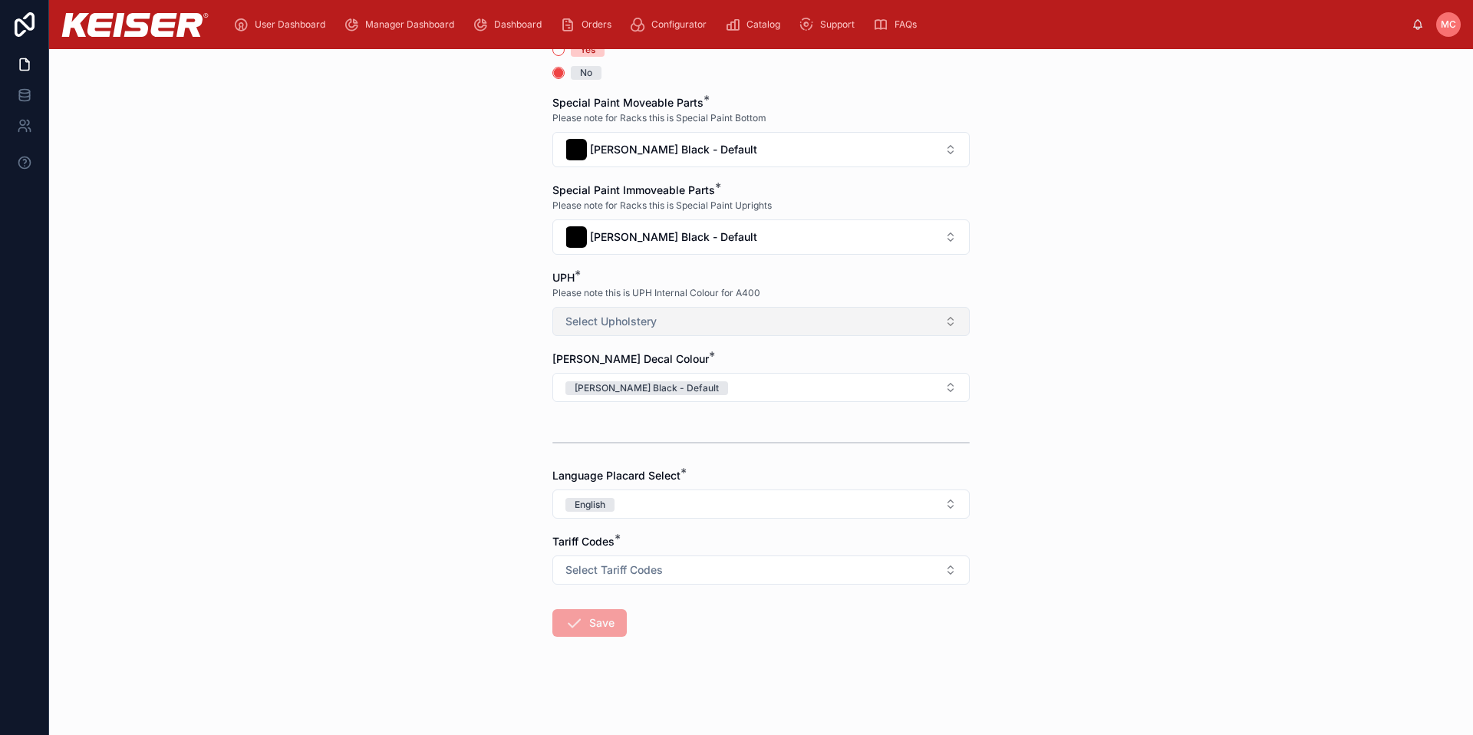
click at [586, 314] on span "Select Upholstery" at bounding box center [610, 321] width 91 height 15
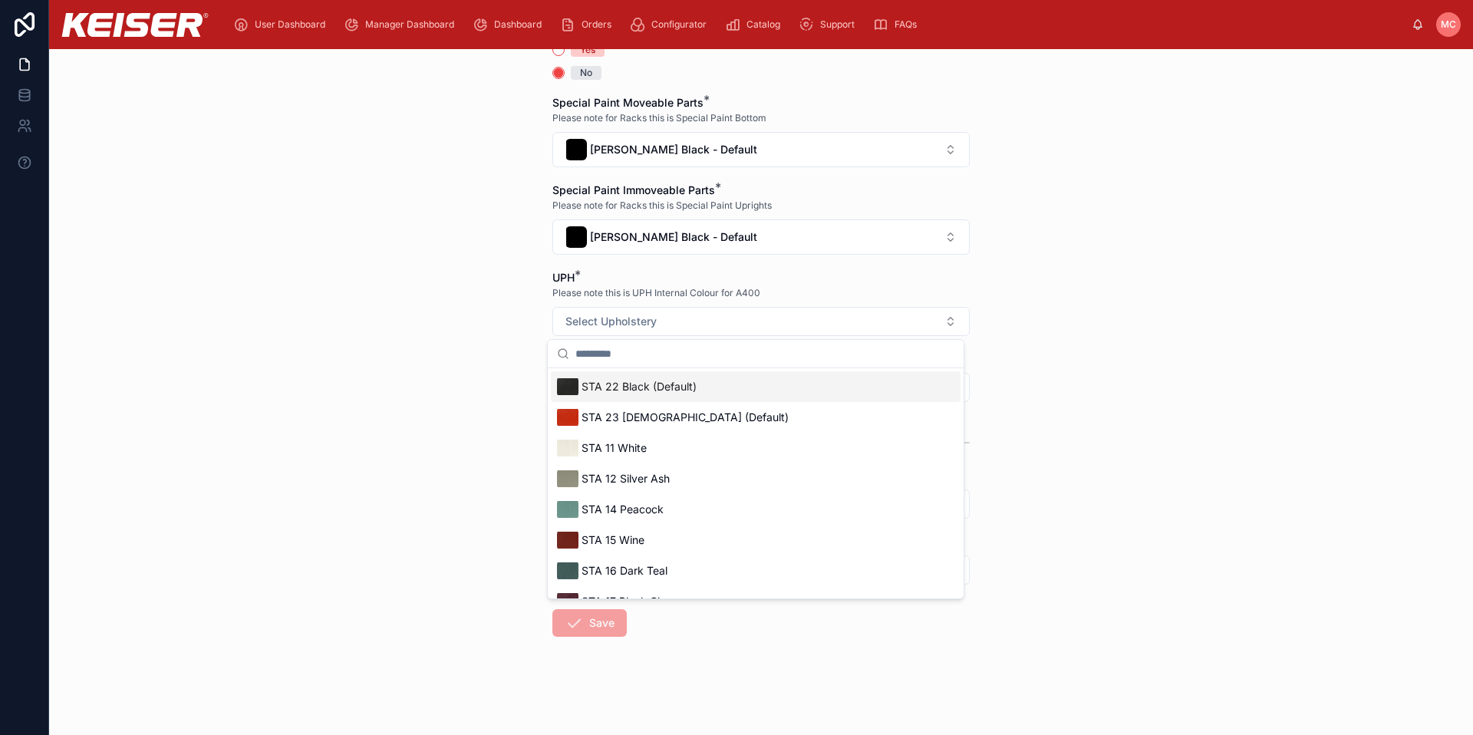
click at [603, 385] on span "STA 22 Black (Default)" at bounding box center [639, 386] width 115 height 15
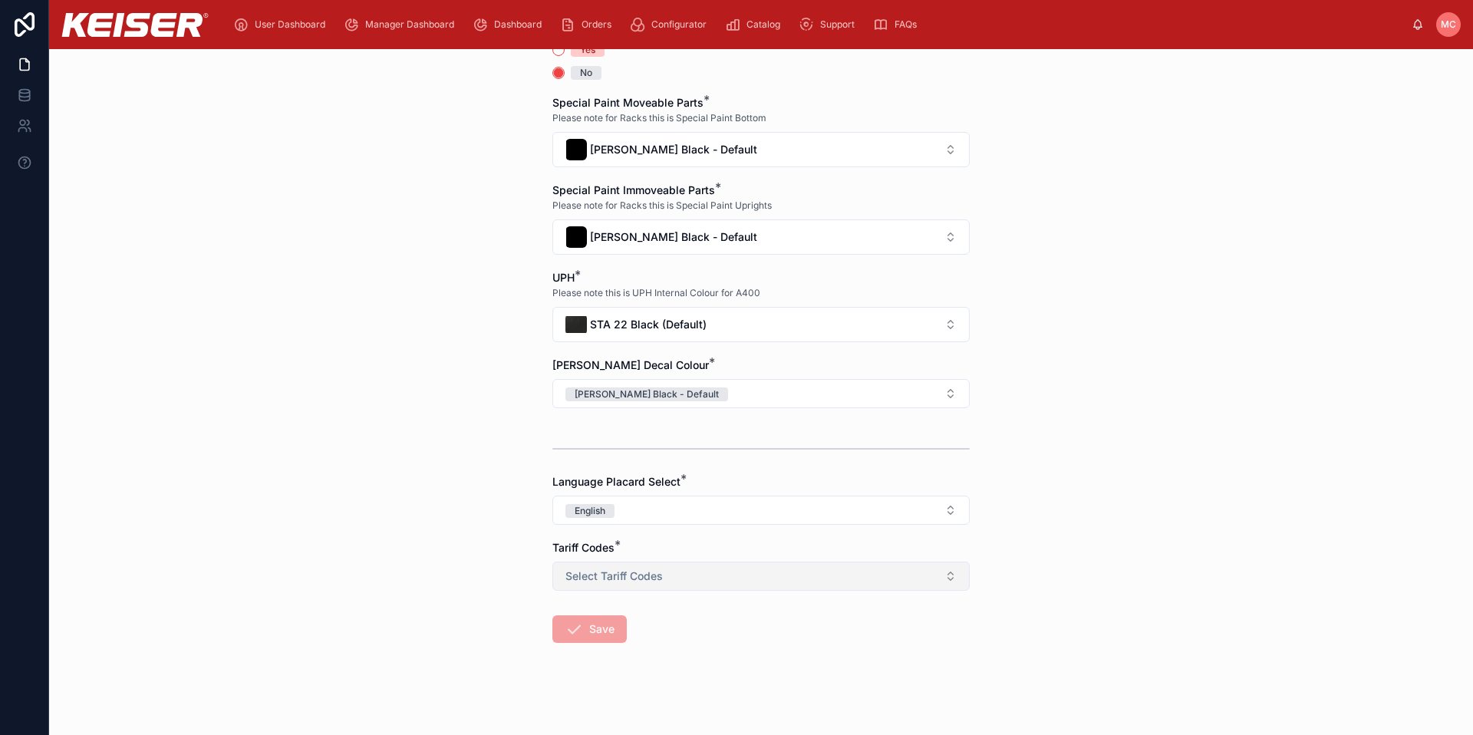
click at [571, 575] on span "Select Tariff Codes" at bounding box center [613, 576] width 97 height 15
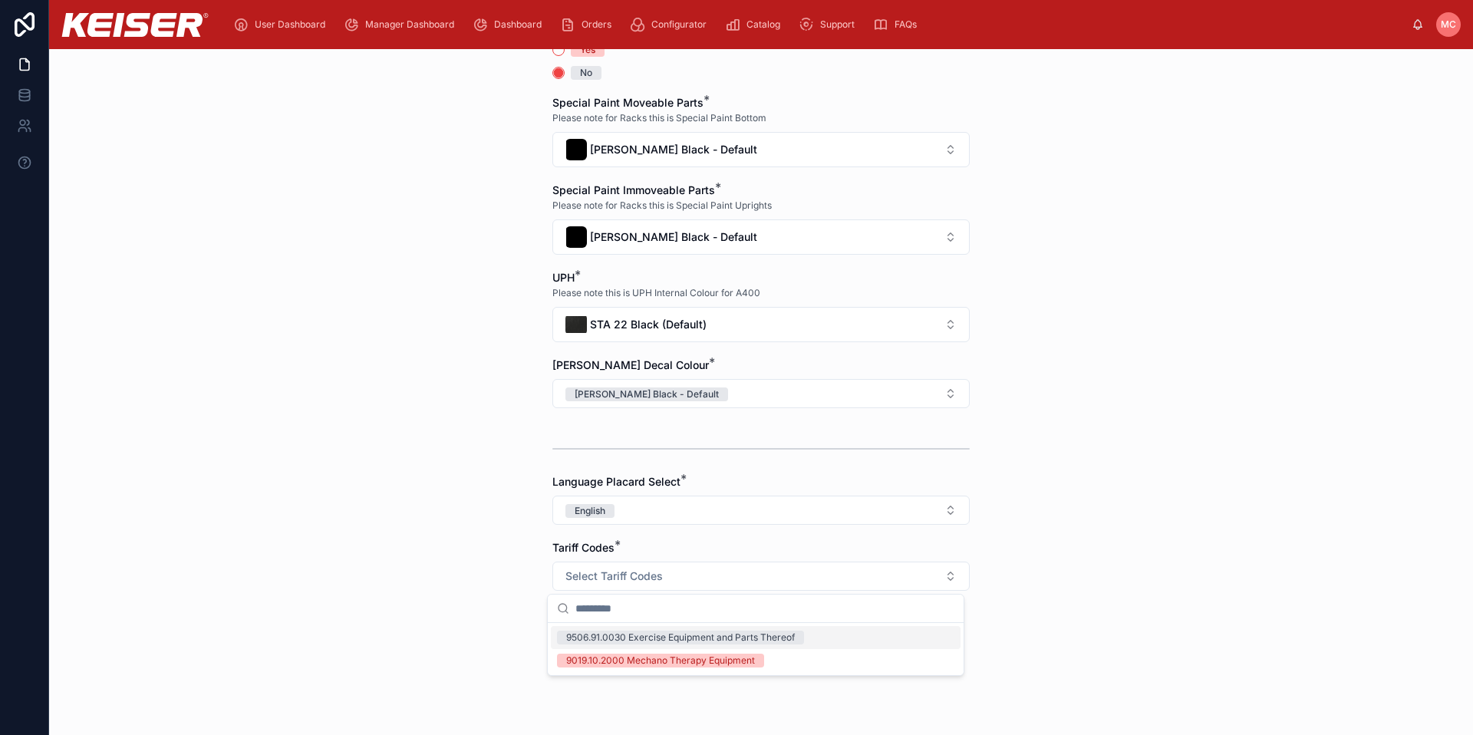
click at [613, 636] on div "9506.91.0030 Exercise Equipment and Parts Thereof" at bounding box center [680, 638] width 229 height 14
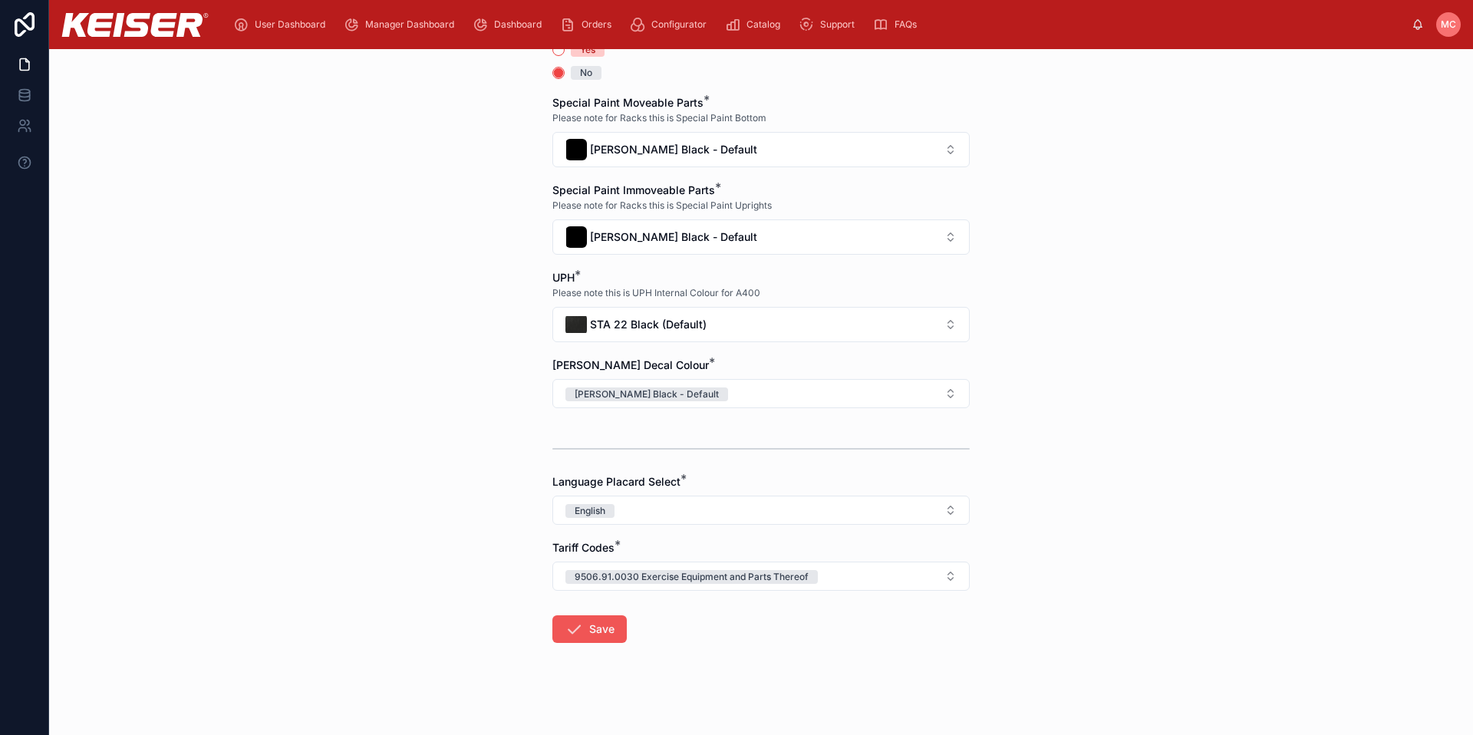
click at [571, 634] on icon at bounding box center [574, 629] width 18 height 18
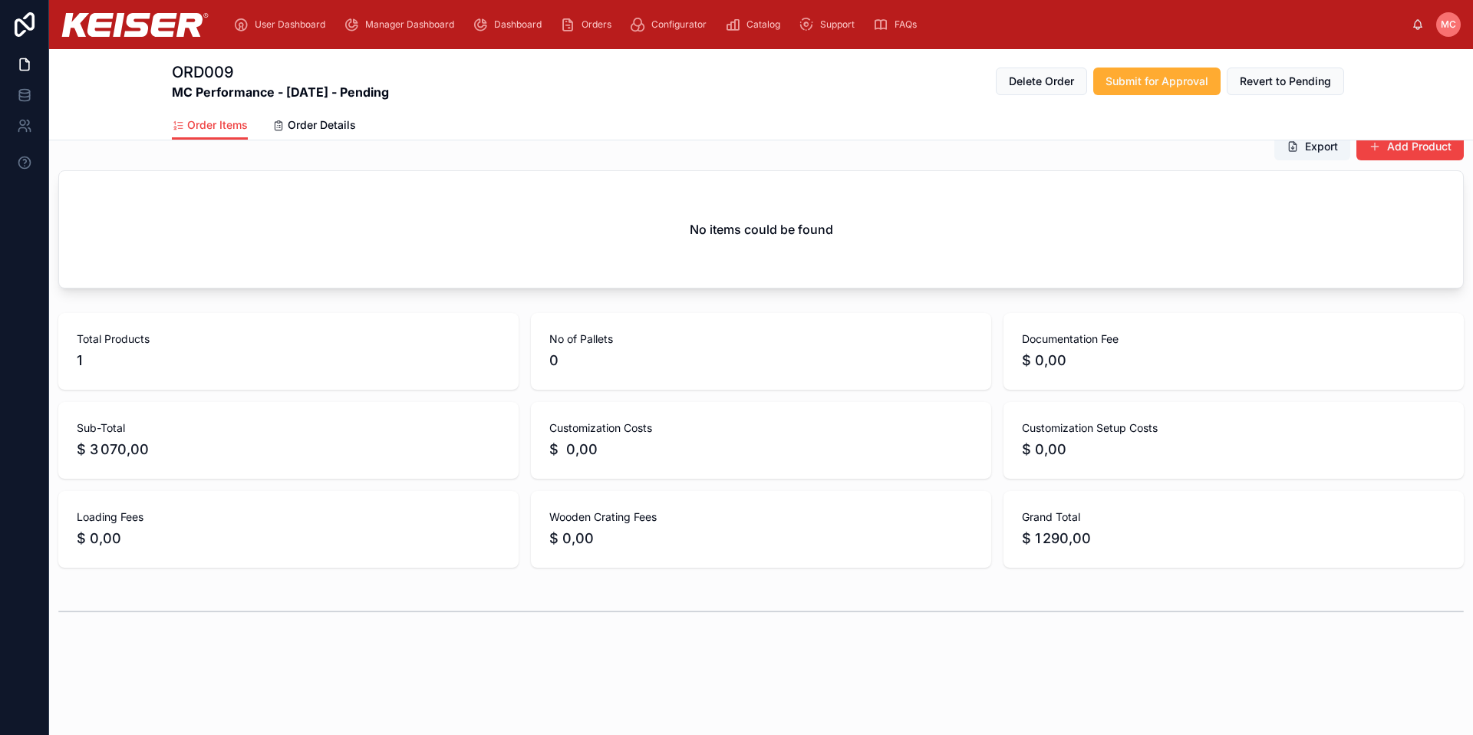
scroll to position [160, 0]
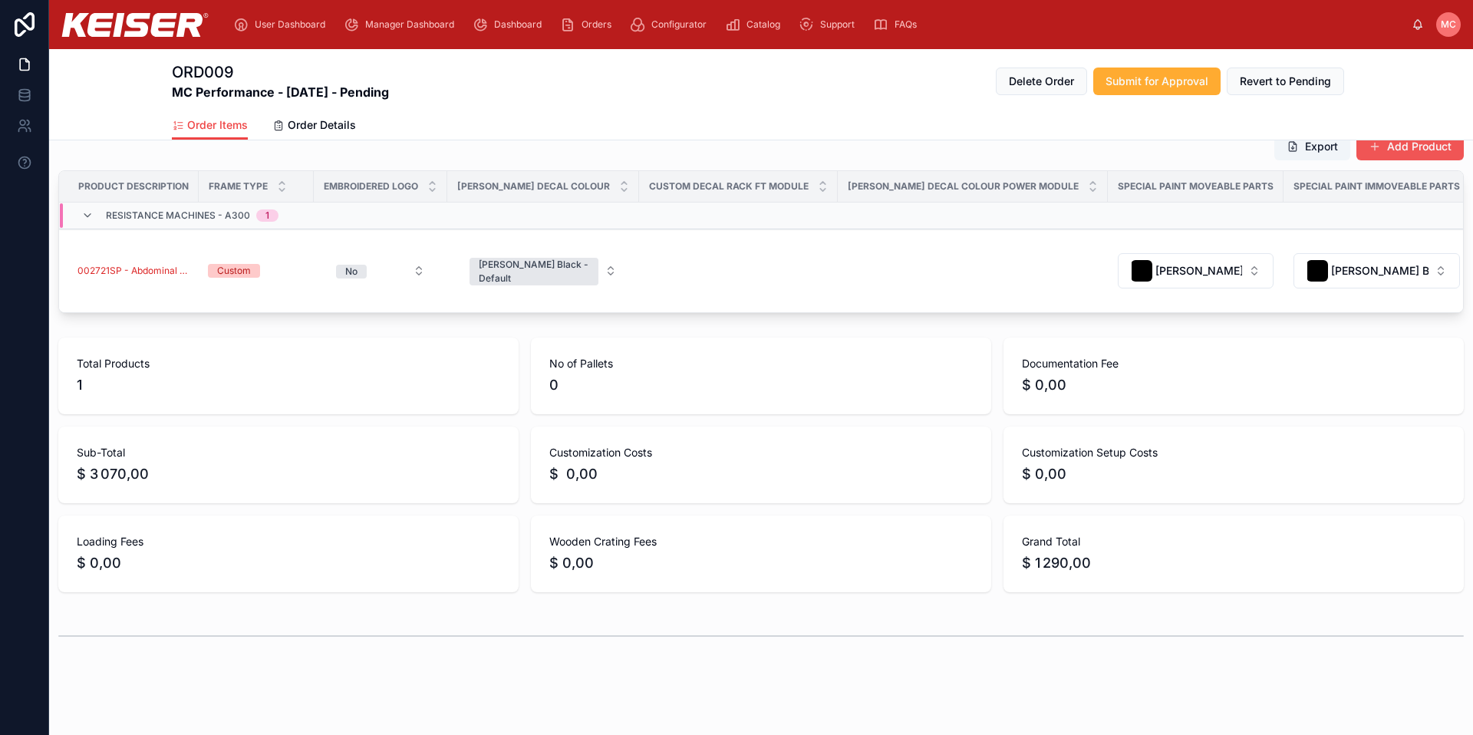
click at [1376, 149] on button "Add Product" at bounding box center [1409, 147] width 107 height 28
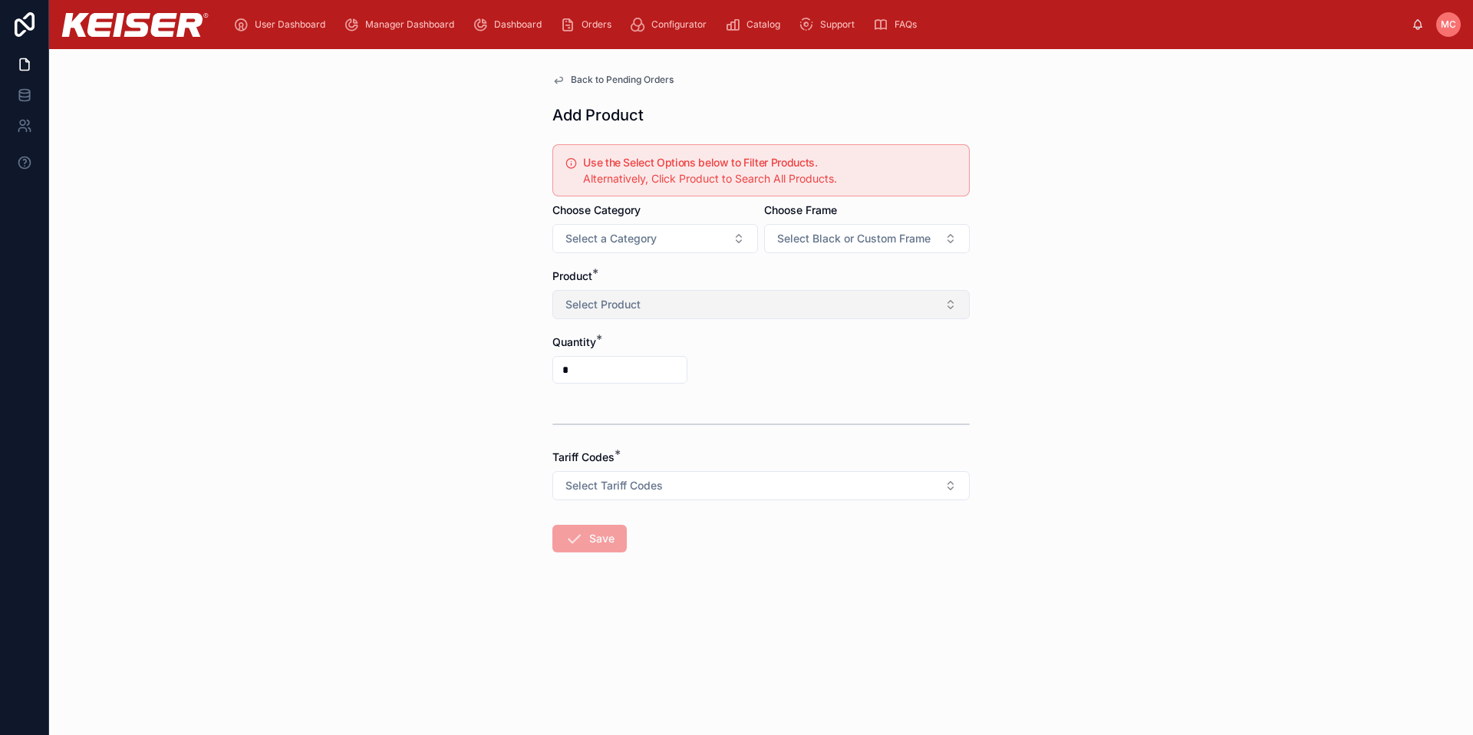
click at [651, 302] on button "Select Product" at bounding box center [760, 304] width 417 height 29
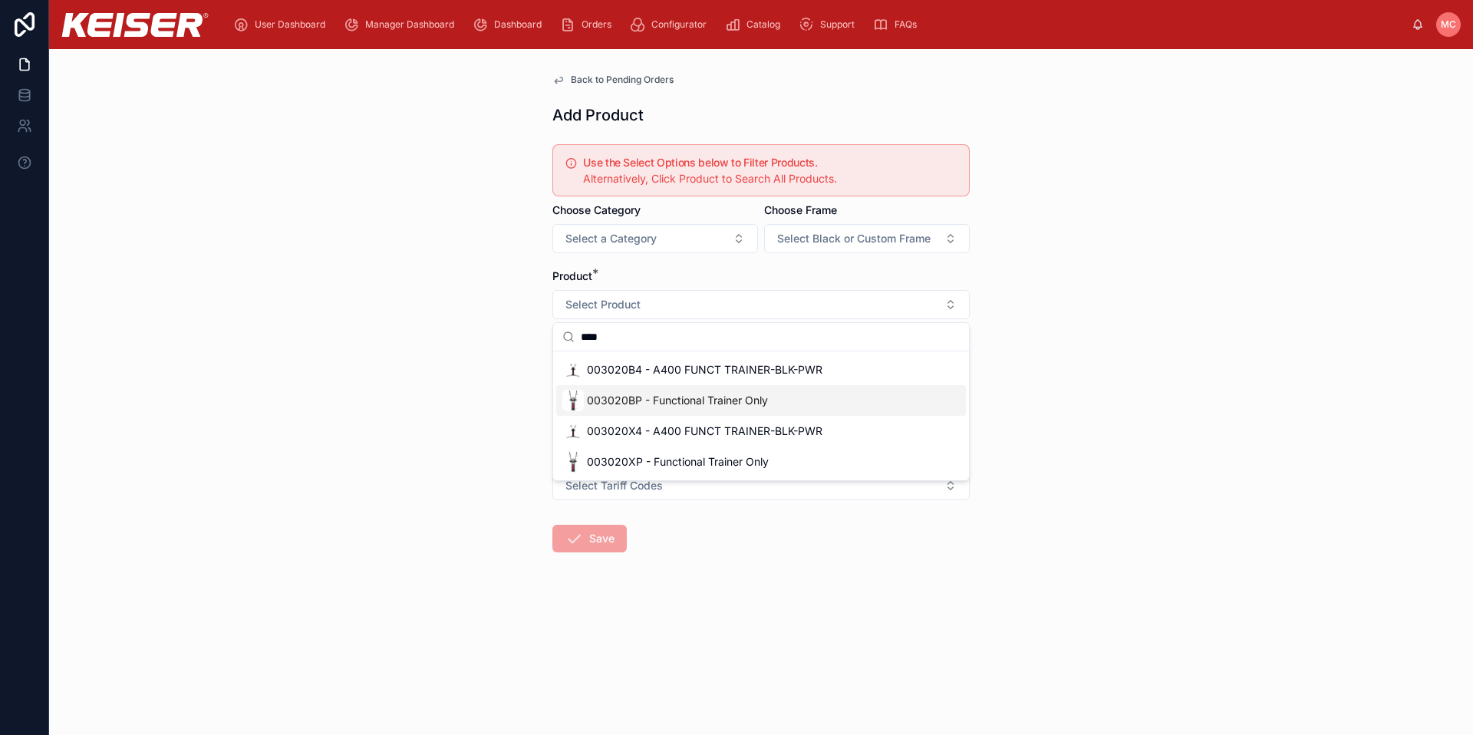
type input "****"
click at [674, 400] on span "003020BP - Functional Trainer Only" at bounding box center [677, 400] width 181 height 15
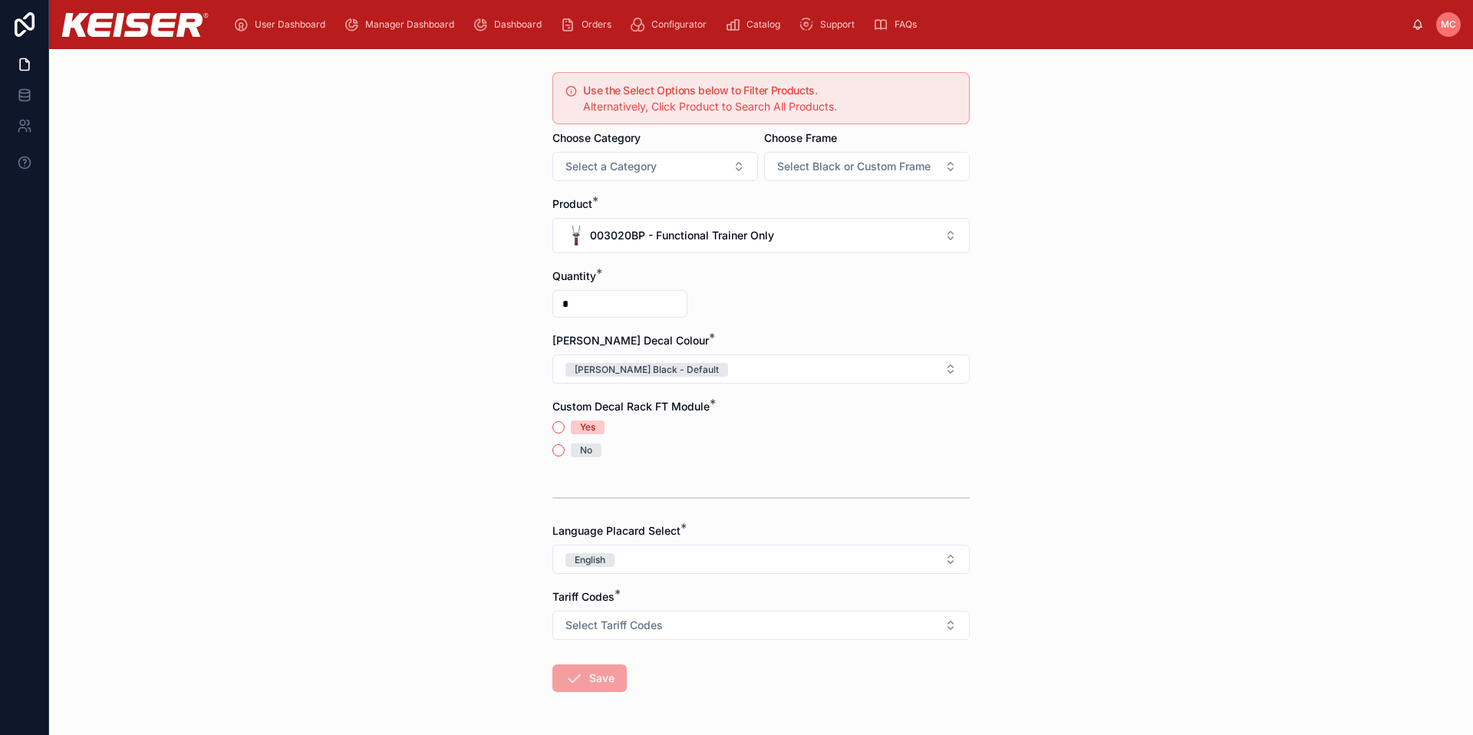
scroll to position [127, 0]
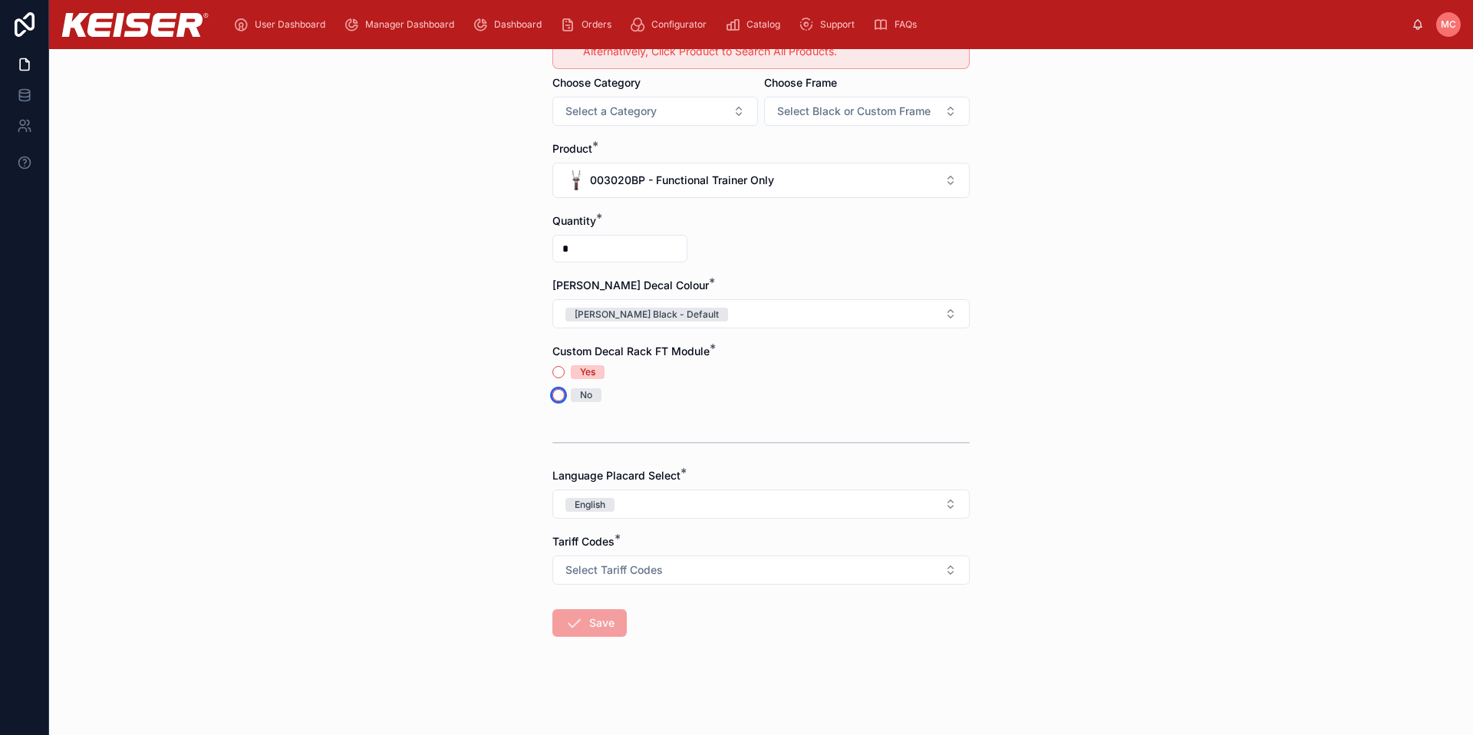
click at [552, 391] on button "No" at bounding box center [558, 395] width 12 height 12
click at [565, 563] on span "Select Tariff Codes" at bounding box center [613, 569] width 97 height 15
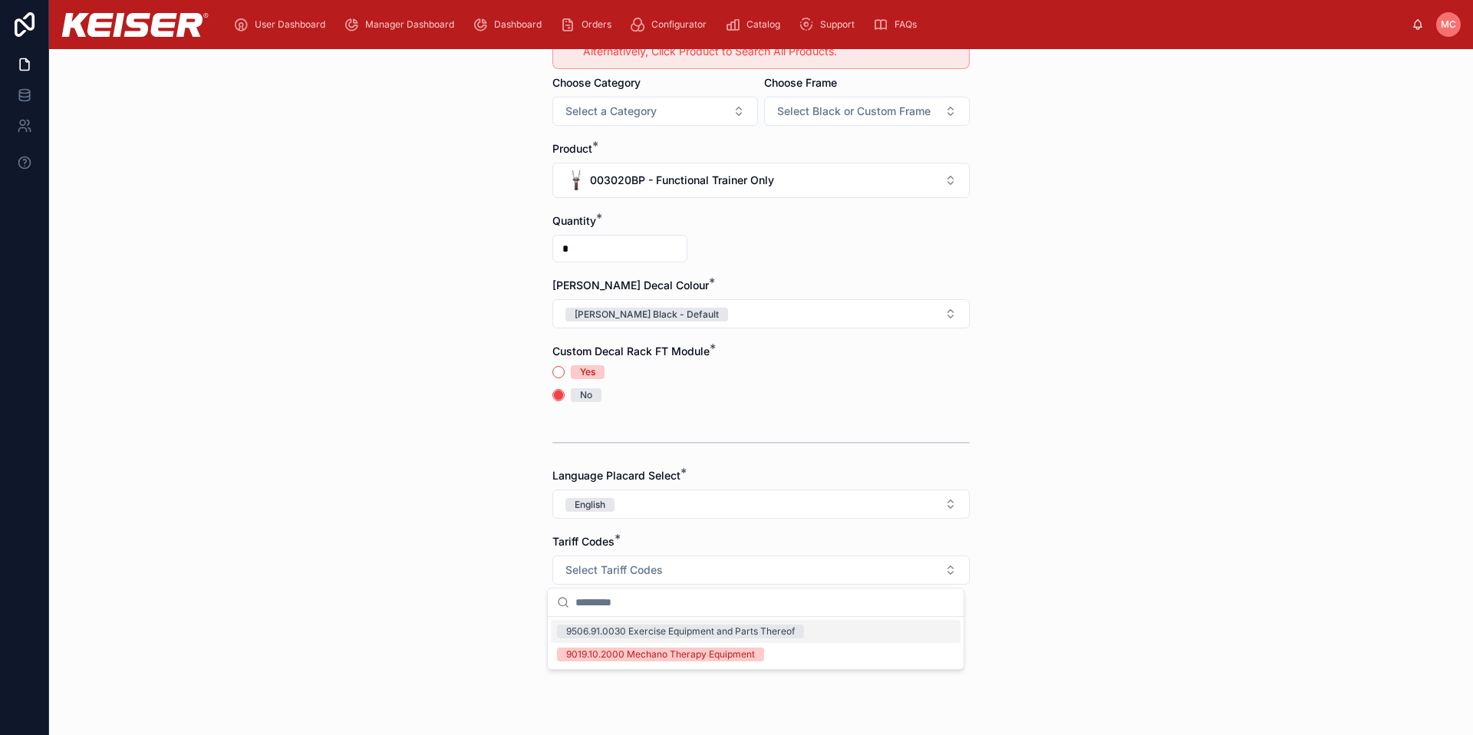
click at [605, 636] on div "9506.91.0030 Exercise Equipment and Parts Thereof" at bounding box center [680, 632] width 229 height 14
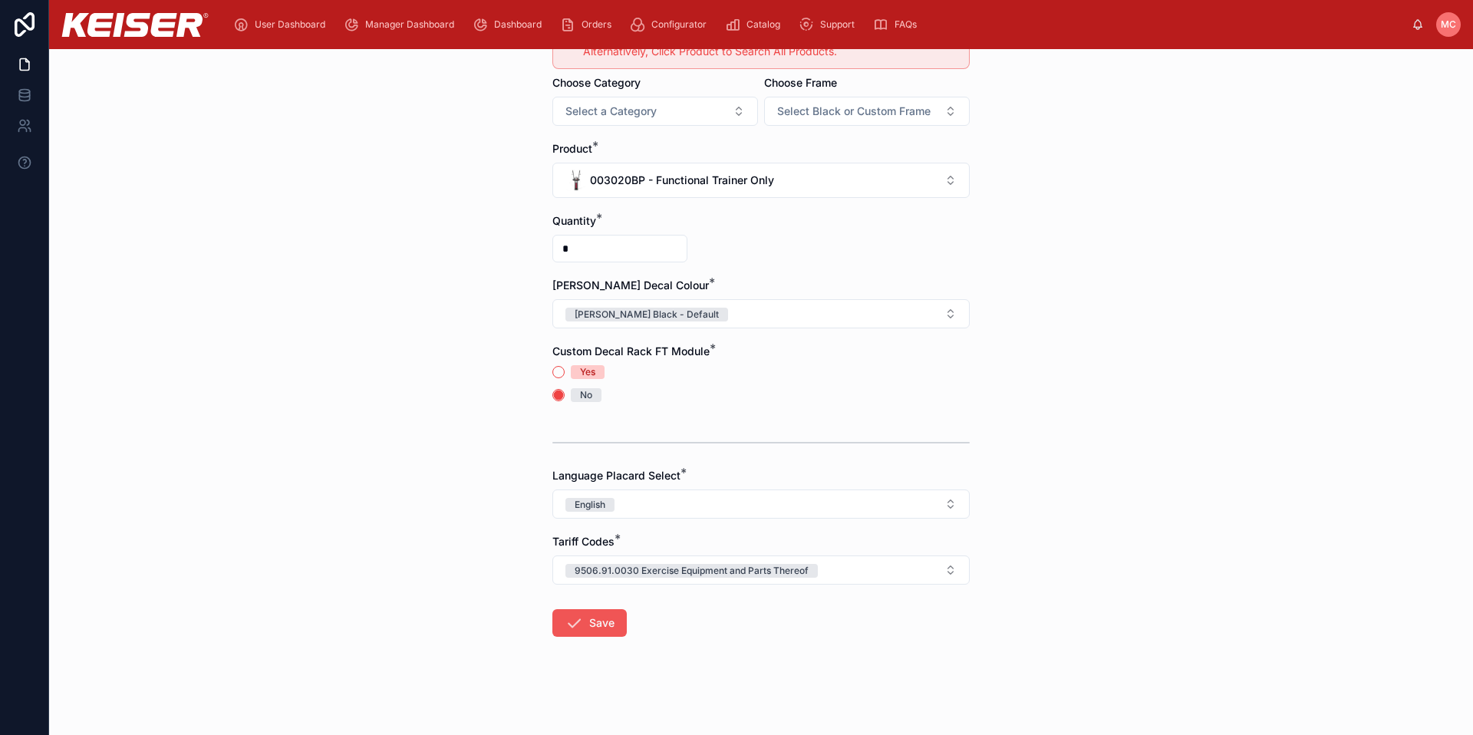
click at [567, 625] on icon at bounding box center [574, 623] width 18 height 18
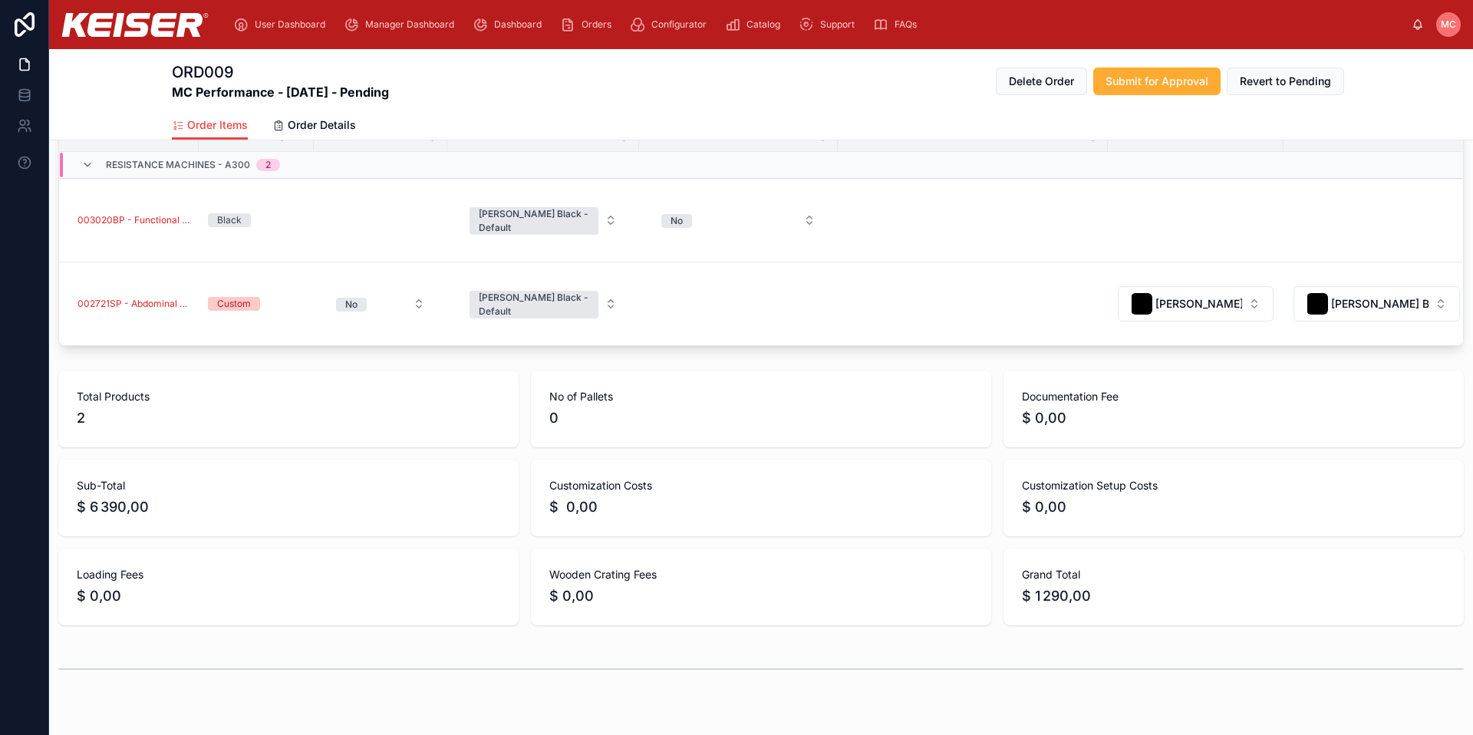
scroll to position [211, 0]
